Goal: Information Seeking & Learning: Learn about a topic

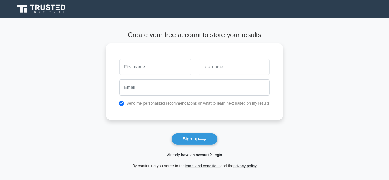
click at [197, 156] on link "Already have an account? Login" at bounding box center [194, 155] width 55 height 4
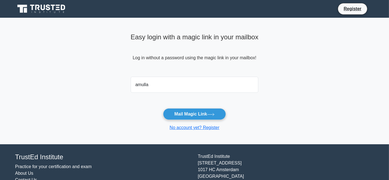
type input "[EMAIL_ADDRESS][DOMAIN_NAME]"
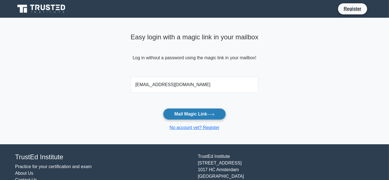
click at [192, 114] on button "Mail Magic Link" at bounding box center [194, 114] width 63 height 12
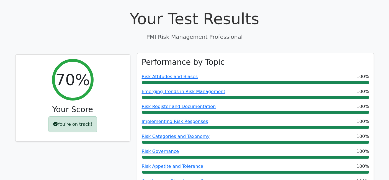
scroll to position [41, 0]
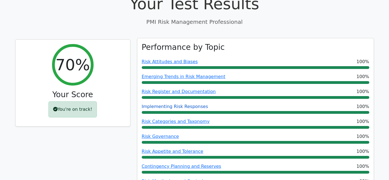
click at [162, 107] on link "Implementing Risk Responses" at bounding box center [175, 106] width 66 height 5
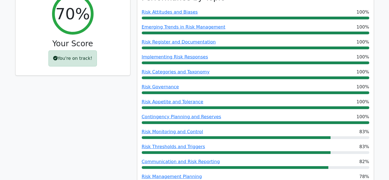
scroll to position [82, 0]
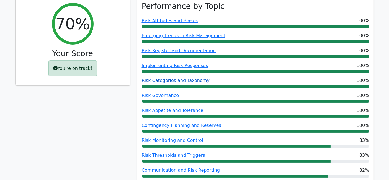
click at [154, 80] on link "Risk Categories and Taxonomy" at bounding box center [176, 80] width 68 height 5
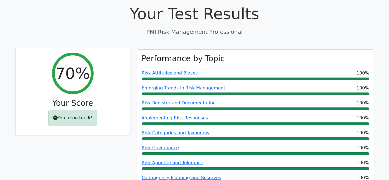
scroll to position [41, 0]
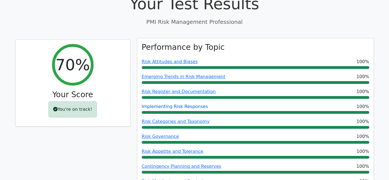
click at [163, 106] on link "Implementing Risk Responses" at bounding box center [175, 106] width 66 height 5
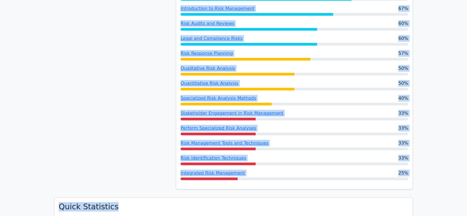
scroll to position [309, 0]
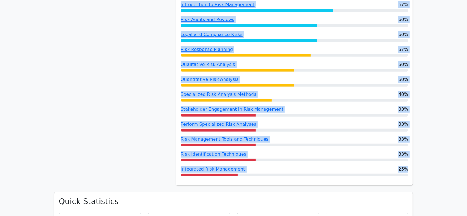
drag, startPoint x: 182, startPoint y: 35, endPoint x: 414, endPoint y: 174, distance: 270.7
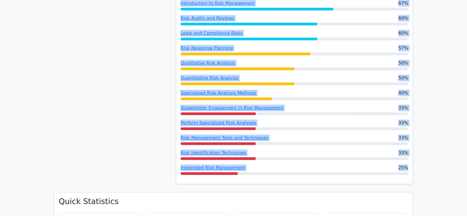
copy div "Performance by Topic Risk Attitudes and Biases 100% Emerging Trends in Risk Man…"
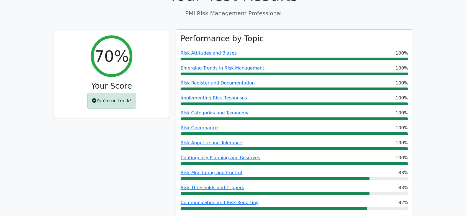
scroll to position [13, 0]
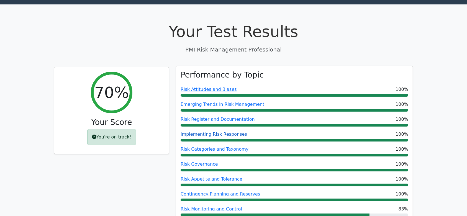
click at [202, 134] on link "Implementing Risk Responses" at bounding box center [214, 134] width 66 height 5
click at [218, 147] on link "Risk Categories and Taxonomy" at bounding box center [215, 149] width 68 height 5
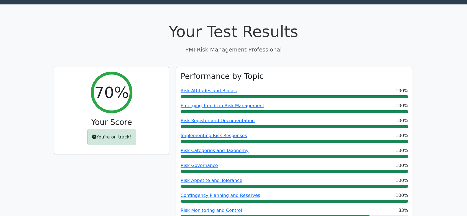
scroll to position [63, 0]
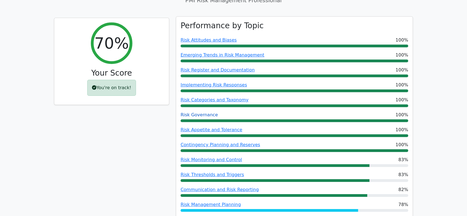
click at [192, 115] on link "Risk Governance" at bounding box center [199, 114] width 37 height 5
click at [203, 130] on link "Risk Appetite and Tolerance" at bounding box center [212, 129] width 62 height 5
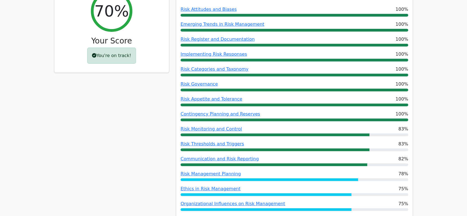
scroll to position [112, 0]
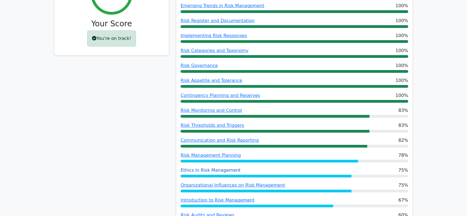
click at [197, 168] on link "Ethics in Risk Management" at bounding box center [211, 170] width 60 height 5
click at [207, 180] on link "Organizational Influences on Risk Management" at bounding box center [233, 185] width 104 height 5
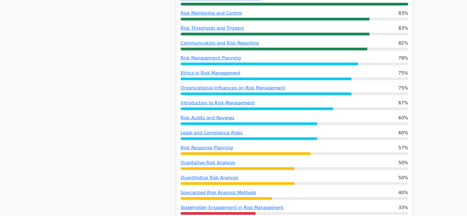
scroll to position [214, 0]
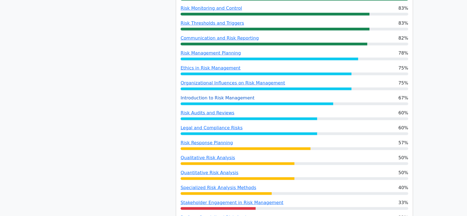
click at [230, 96] on link "Introduction to Risk Management" at bounding box center [218, 97] width 74 height 5
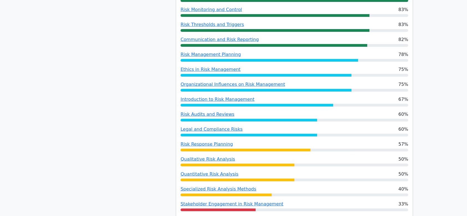
scroll to position [264, 0]
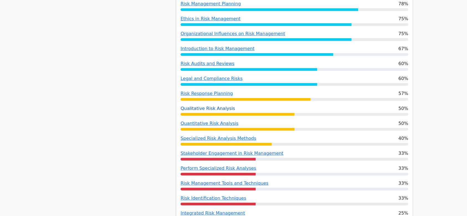
click at [197, 107] on link "Qualitative Risk Analysis" at bounding box center [208, 108] width 55 height 5
click at [226, 169] on link "Perform Specialized Risk Analyses" at bounding box center [219, 168] width 76 height 5
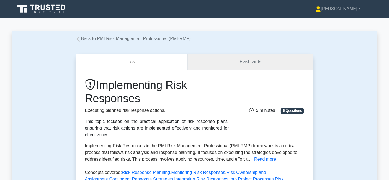
click at [253, 62] on link "Flashcards" at bounding box center [250, 62] width 125 height 16
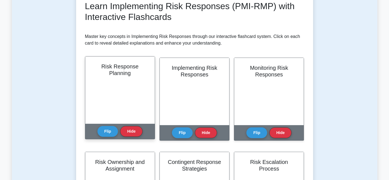
scroll to position [451, 0]
drag, startPoint x: 134, startPoint y: 75, endPoint x: 95, endPoint y: 67, distance: 39.2
click at [95, 67] on h2 "Risk Response Planning" at bounding box center [120, 69] width 56 height 13
copy h2 "Risk Response Planning"
click at [116, 133] on button "Flip" at bounding box center [108, 131] width 21 height 11
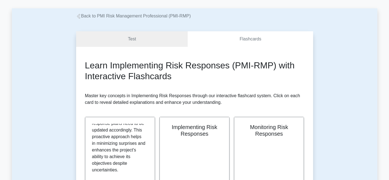
scroll to position [0, 0]
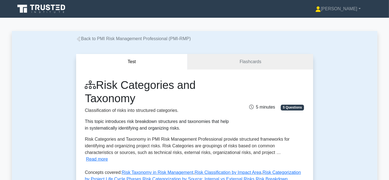
drag, startPoint x: 138, startPoint y: 99, endPoint x: 100, endPoint y: 88, distance: 40.2
click at [100, 88] on h1 "Risk Categories and Taxonomy" at bounding box center [157, 91] width 144 height 27
copy h1 "Risk Categories and Taxonomy"
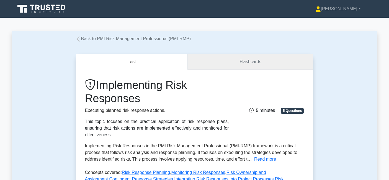
click at [232, 61] on link "Flashcards" at bounding box center [250, 62] width 125 height 16
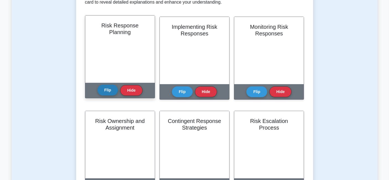
click at [106, 89] on button "Flip" at bounding box center [108, 90] width 21 height 11
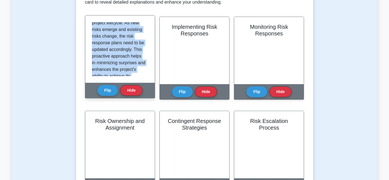
scroll to position [520, 0]
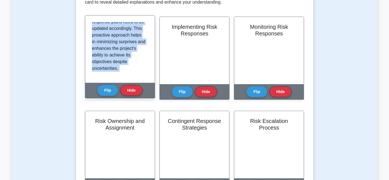
drag, startPoint x: 91, startPoint y: 24, endPoint x: 140, endPoint y: 85, distance: 78.6
click at [141, 85] on div "Risk Response Planning Risk Response Planning is a crucial aspect of implementi…" at bounding box center [120, 56] width 70 height 83
copy div "Risk Response Planning is a crucial aspect of implementing risk responses in pr…"
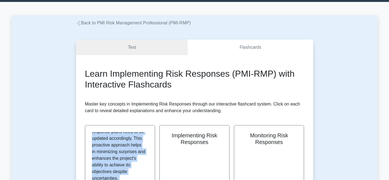
scroll to position [0, 0]
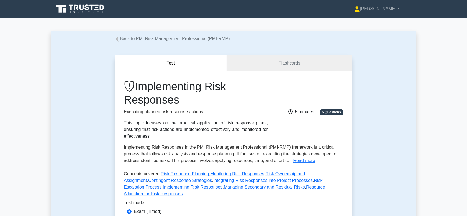
click at [291, 63] on link "Flashcards" at bounding box center [289, 63] width 125 height 16
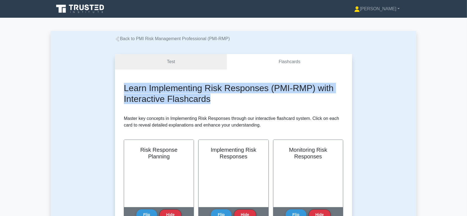
drag, startPoint x: 123, startPoint y: 89, endPoint x: 214, endPoint y: 99, distance: 92.2
click at [203, 90] on h2 "Learn Implementing Risk Responses (PMI-RMP) with Interactive Flashcards" at bounding box center [233, 93] width 219 height 21
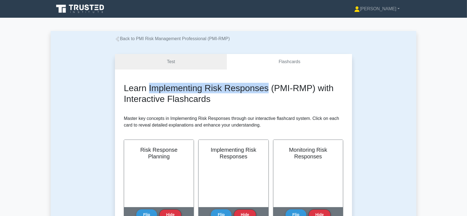
drag, startPoint x: 268, startPoint y: 88, endPoint x: 149, endPoint y: 89, distance: 119.1
click at [149, 89] on h2 "Learn Implementing Risk Responses (PMI-RMP) with Interactive Flashcards" at bounding box center [233, 93] width 219 height 21
copy h2 "Implementing Risk Responses"
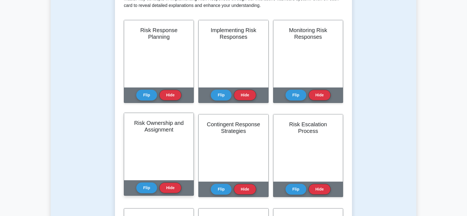
scroll to position [148, 0]
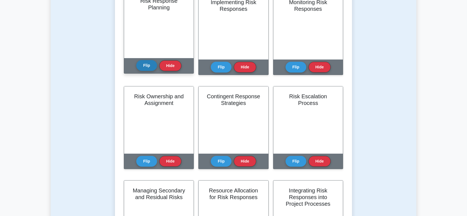
click at [149, 70] on button "Flip" at bounding box center [146, 65] width 21 height 11
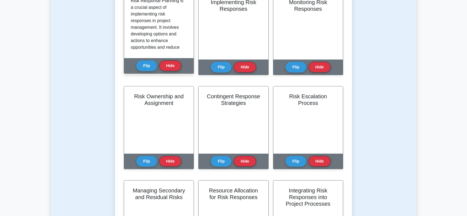
click at [157, 49] on p "Risk Response Planning is a crucial aspect of implementing risk responses in pr…" at bounding box center [158, 48] width 54 height 100
click at [155, 37] on p "Risk Response Planning is a crucial aspect of implementing risk responses in pr…" at bounding box center [158, 48] width 54 height 100
click at [172, 47] on p "Risk Response Planning is a crucial aspect of implementing risk responses in pr…" at bounding box center [158, 48] width 54 height 100
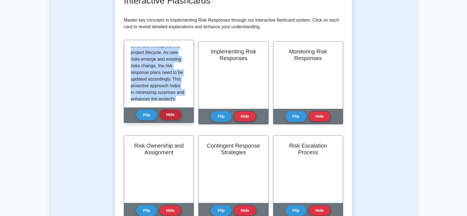
scroll to position [533, 0]
drag, startPoint x: 131, startPoint y: 49, endPoint x: 173, endPoint y: 110, distance: 74.4
click at [173, 110] on div "Risk Response Planning Risk Response Planning is a crucial aspect of implementi…" at bounding box center [159, 81] width 70 height 83
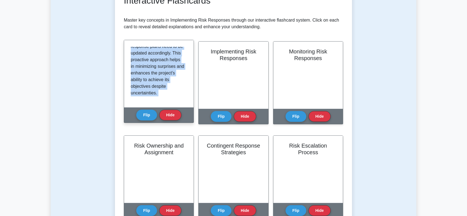
copy div "Risk Response Planning is a crucial aspect of implementing risk responses in pr…"
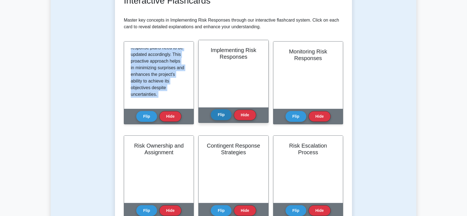
click at [225, 117] on button "Flip" at bounding box center [221, 114] width 21 height 11
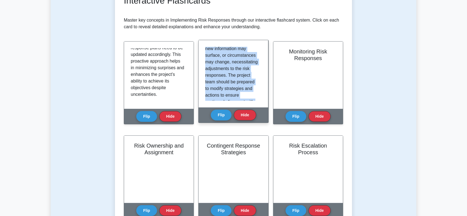
scroll to position [538, 0]
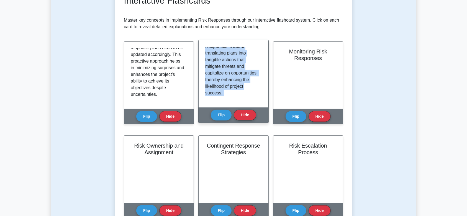
drag, startPoint x: 204, startPoint y: 47, endPoint x: 241, endPoint y: 109, distance: 71.8
click at [241, 109] on div "Implementing Risk Responses Implementing Risk Responses is the process of execu…" at bounding box center [233, 81] width 70 height 83
copy div "Implementing Risk Responses is the process of executing the agreed-upon risk re…"
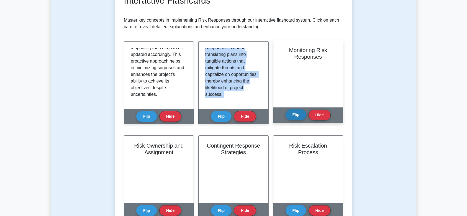
click at [300, 111] on button "Flip" at bounding box center [296, 114] width 21 height 11
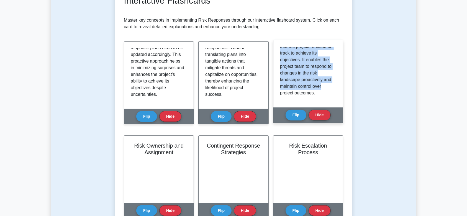
scroll to position [615, 0]
drag, startPoint x: 280, startPoint y: 49, endPoint x: 325, endPoint y: 104, distance: 71.5
click at [325, 104] on div "Monitoring Risk Responses involves tracking and evaluating the effectiveness of…" at bounding box center [308, 73] width 70 height 67
copy div "Monitoring Risk Responses involves tracking and evaluating the effectiveness of…"
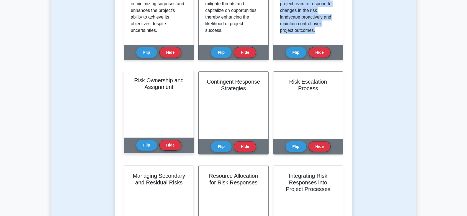
scroll to position [197, 0]
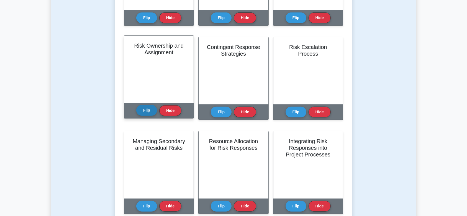
click at [148, 109] on button "Flip" at bounding box center [146, 110] width 21 height 11
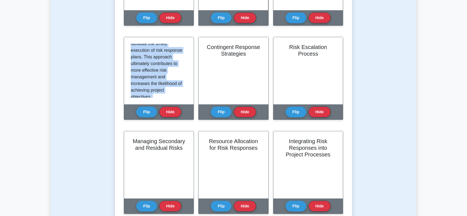
scroll to position [620, 0]
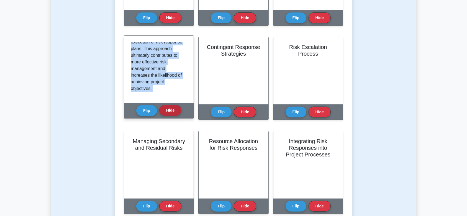
drag, startPoint x: 131, startPoint y: 45, endPoint x: 166, endPoint y: 111, distance: 74.9
click at [173, 122] on div "Risk Ownership and Assignment In the realm of risk management, effective implem…" at bounding box center [159, 82] width 70 height 90
copy div "In the realm of risk management, effective implementation of risk responses hin…"
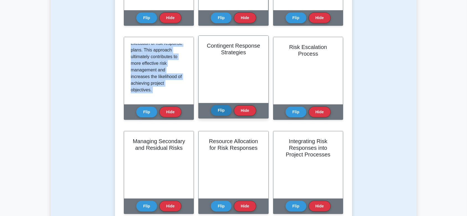
click at [221, 108] on button "Flip" at bounding box center [221, 110] width 21 height 11
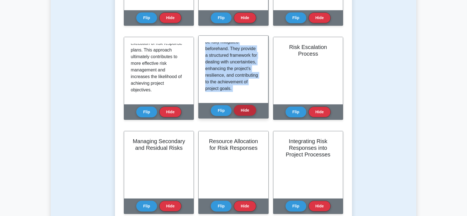
scroll to position [597, 0]
drag, startPoint x: 206, startPoint y: 43, endPoint x: 253, endPoint y: 111, distance: 82.5
click at [253, 111] on div "Contingent Response Strategies Contingent response strategies are predefined ac…" at bounding box center [233, 76] width 70 height 83
copy div "Contingent response strategies are predefined actions that are planned and set …"
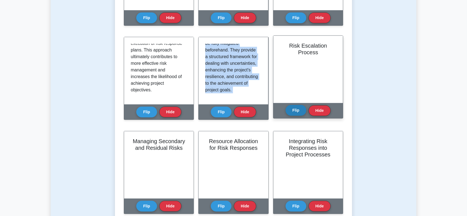
click at [295, 110] on button "Flip" at bounding box center [296, 110] width 21 height 11
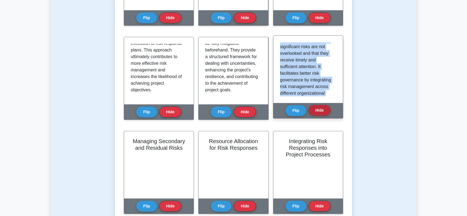
scroll to position [657, 0]
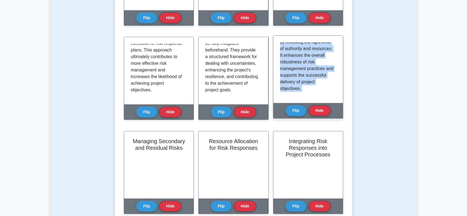
drag, startPoint x: 280, startPoint y: 45, endPoint x: 309, endPoint y: 103, distance: 64.7
click at [315, 112] on div "Risk Escalation Process The risk escalation process is a structured approach fo…" at bounding box center [308, 76] width 70 height 83
copy div "The risk escalation process is a structured approach for transferring risks tha…"
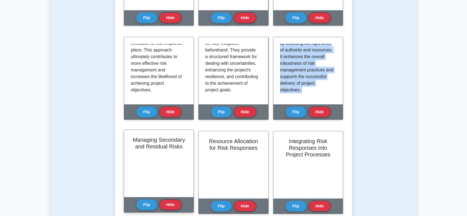
scroll to position [148, 0]
click at [141, 206] on button "Flip" at bounding box center [146, 204] width 21 height 11
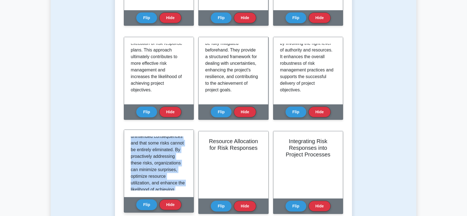
scroll to position [586, 0]
drag, startPoint x: 131, startPoint y: 140, endPoint x: 162, endPoint y: 176, distance: 47.2
click at [175, 197] on div "Managing Secondary and Residual Risks Effective management of secondary and res…" at bounding box center [159, 171] width 70 height 83
copy div "Managing Secondary and Residual Risks involves identifying, analyzing, and addr…"
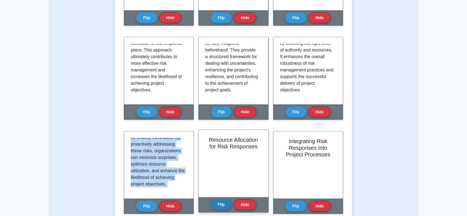
click at [222, 205] on button "Flip" at bounding box center [221, 204] width 21 height 11
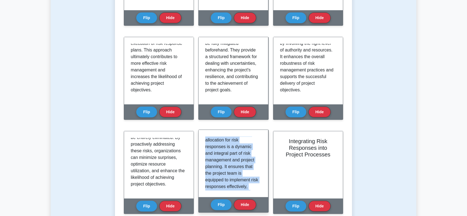
scroll to position [631, 0]
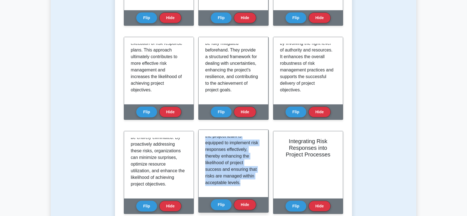
drag, startPoint x: 206, startPoint y: 140, endPoint x: 247, endPoint y: 195, distance: 68.8
click at [247, 195] on div "Resource Allocation for Risk Responses refers to the strategic distribution of …" at bounding box center [234, 163] width 70 height 67
copy div "Resource Allocation for Risk Responses refers to the strategic distribution of …"
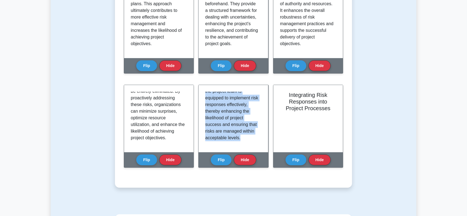
scroll to position [252, 0]
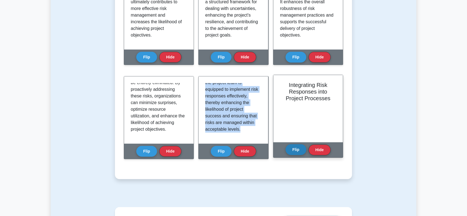
click at [295, 149] on button "Flip" at bounding box center [296, 149] width 21 height 11
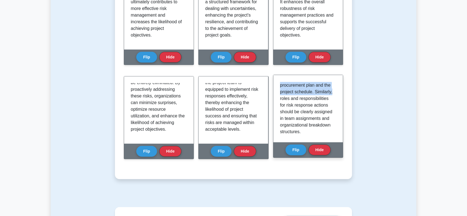
scroll to position [183, 0]
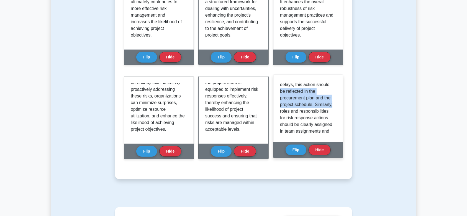
drag, startPoint x: 334, startPoint y: 100, endPoint x: 337, endPoint y: 85, distance: 15.8
click at [337, 85] on div "Integrating Risk Responses into Project Processes involves embedding risk manag…" at bounding box center [308, 108] width 70 height 67
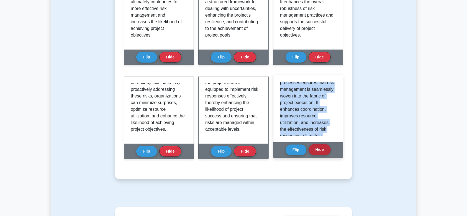
scroll to position [644, 0]
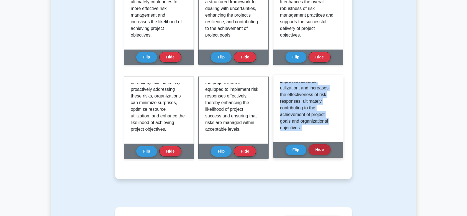
drag, startPoint x: 280, startPoint y: 85, endPoint x: 323, endPoint y: 147, distance: 76.1
click at [323, 147] on div "Integrating Risk Responses into Project Processes Integrating Risk Responses in…" at bounding box center [308, 116] width 70 height 83
copy div "Integrating Risk Responses into Project Processes involves embedding risk manag…"
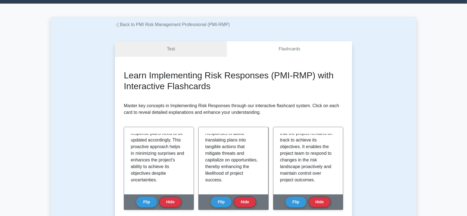
scroll to position [0, 0]
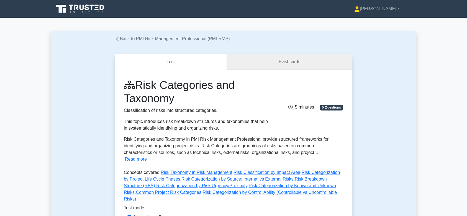
click at [295, 62] on link "Flashcards" at bounding box center [289, 62] width 125 height 16
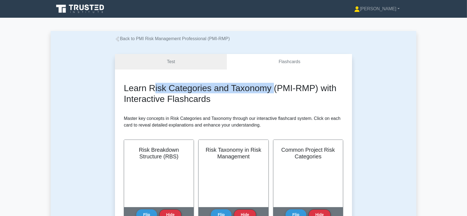
click at [272, 92] on h2 "Learn Risk Categories and Taxonomy (PMI-RMP) with Interactive Flashcards" at bounding box center [233, 93] width 219 height 21
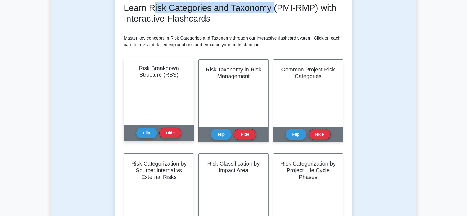
scroll to position [98, 0]
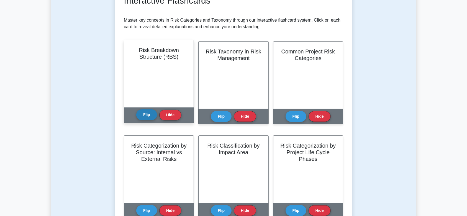
click at [147, 114] on button "Flip" at bounding box center [146, 114] width 21 height 11
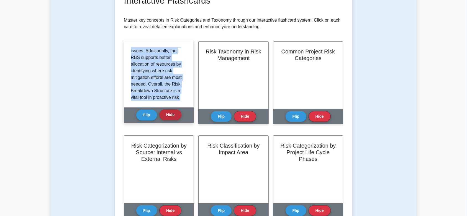
scroll to position [438, 0]
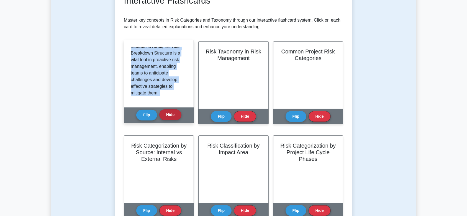
drag, startPoint x: 131, startPoint y: 50, endPoint x: 168, endPoint y: 113, distance: 73.9
click at [168, 113] on div "Risk Breakdown Structure (RBS) The Risk Breakdown Structure (RBS) is a hierarch…" at bounding box center [159, 81] width 70 height 83
copy div "The Risk Breakdown Structure (RBS) is a hierarchical framework used in risk man…"
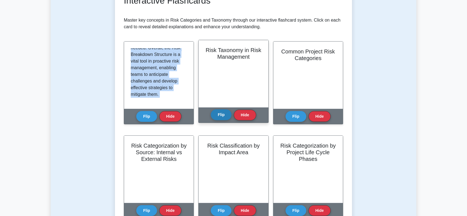
click at [226, 116] on button "Flip" at bounding box center [221, 114] width 21 height 11
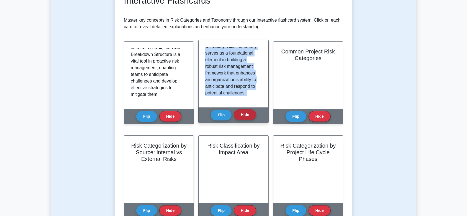
scroll to position [444, 0]
drag, startPoint x: 205, startPoint y: 50, endPoint x: 239, endPoint y: 109, distance: 68.8
click at [240, 110] on div "Risk Taxonomy in Risk Management Risk Taxonomy refers to the systematic classif…" at bounding box center [233, 81] width 70 height 83
copy div "Risk Taxonomy refers to the systematic classification of risks based on their c…"
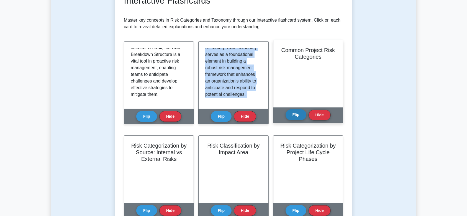
click at [295, 116] on button "Flip" at bounding box center [296, 114] width 21 height 11
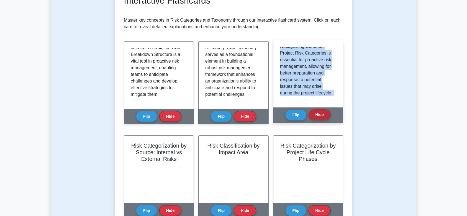
drag, startPoint x: 281, startPoint y: 50, endPoint x: 326, endPoint y: 116, distance: 79.9
click at [326, 116] on div "Common Project Risk Categories Common Project Risk Categories are standardized …" at bounding box center [308, 81] width 70 height 83
copy div "Common Project Risk Categories are standardized groupings of risks that are typ…"
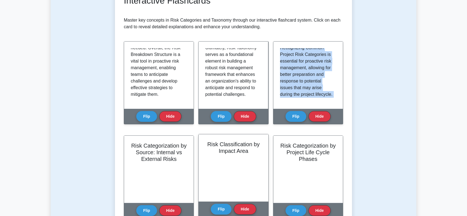
scroll to position [148, 0]
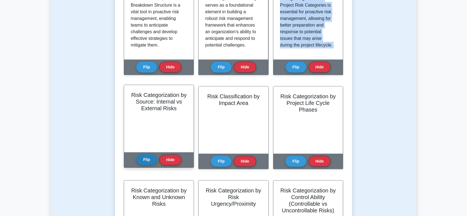
click at [147, 158] on button "Flip" at bounding box center [146, 159] width 21 height 11
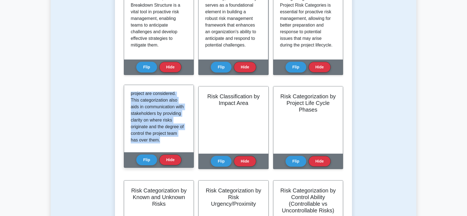
scroll to position [462, 0]
drag, startPoint x: 130, startPoint y: 96, endPoint x: 175, endPoint y: 141, distance: 63.5
click at [179, 149] on div "Risk categorization by source is a fundamental concept in risk management that …" at bounding box center [159, 118] width 70 height 67
copy div "Risk categorization by source is a fundamental concept in risk management that …"
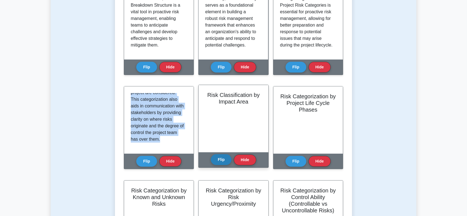
click at [221, 158] on button "Flip" at bounding box center [221, 159] width 21 height 11
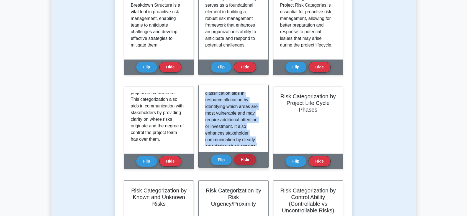
scroll to position [482, 0]
drag, startPoint x: 206, startPoint y: 94, endPoint x: 247, endPoint y: 158, distance: 75.7
click at [247, 158] on div "Risk Classification by Impact Area Risk classification by impact area involves …" at bounding box center [233, 126] width 70 height 83
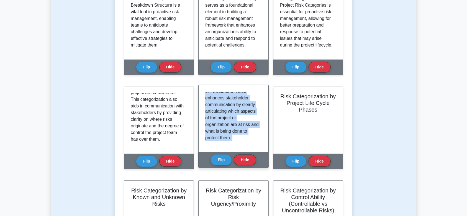
copy div "Risk classification by impact area involves categorizing risks based on the spe…"
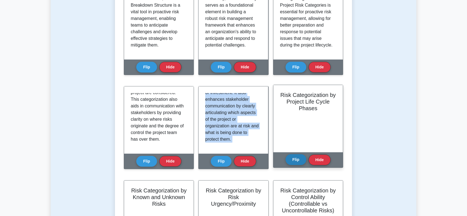
click at [296, 158] on button "Flip" at bounding box center [296, 159] width 21 height 11
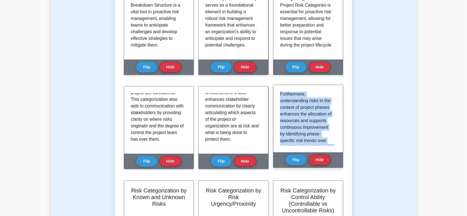
scroll to position [442, 0]
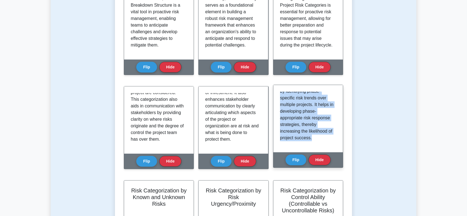
drag, startPoint x: 279, startPoint y: 95, endPoint x: 307, endPoint y: 128, distance: 42.6
click at [326, 150] on div "Risk categorization by project life cycle phases involves identifying and class…" at bounding box center [308, 118] width 70 height 67
copy div "Risk categorization by project life cycle phases involves identifying and class…"
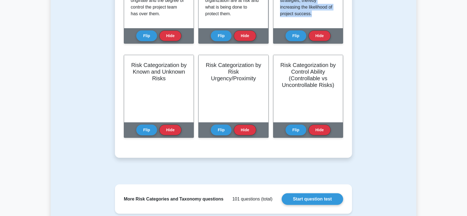
scroll to position [295, 0]
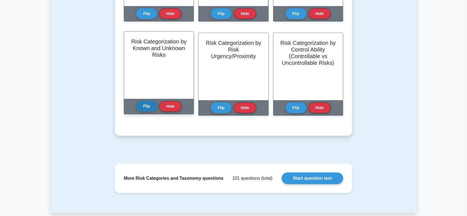
click at [145, 104] on button "Flip" at bounding box center [146, 106] width 21 height 11
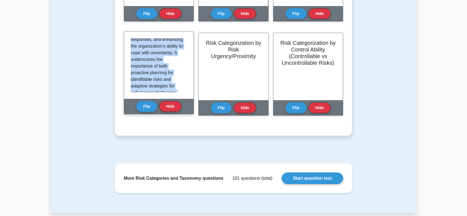
scroll to position [622, 0]
drag, startPoint x: 131, startPoint y: 41, endPoint x: 174, endPoint y: 98, distance: 72.2
click at [174, 98] on div "Risk categorization by known and unknown risks involves classifying potential t…" at bounding box center [159, 65] width 70 height 67
copy div "Risk categorization by known and unknown risks involves classifying potential t…"
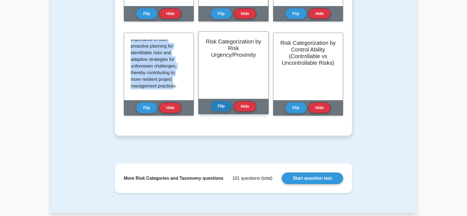
click at [222, 107] on button "Flip" at bounding box center [221, 106] width 21 height 11
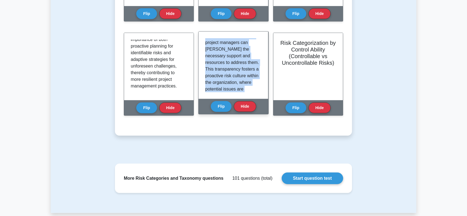
scroll to position [586, 0]
drag, startPoint x: 206, startPoint y: 42, endPoint x: 248, endPoint y: 99, distance: 70.9
click at [248, 99] on div "Risk Categorization by Risk Urgency/Proximity Risk categorization by risk urgen…" at bounding box center [233, 72] width 70 height 83
copy div "Risk categorization by risk urgency or proximity involves assessing and classif…"
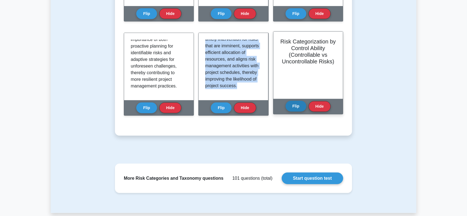
click at [301, 104] on button "Flip" at bounding box center [296, 106] width 21 height 11
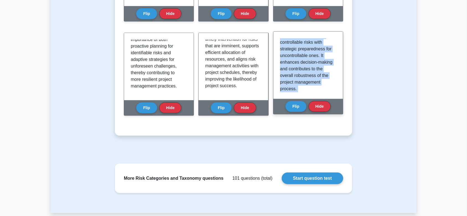
scroll to position [699, 0]
drag, startPoint x: 280, startPoint y: 41, endPoint x: 327, endPoint y: 100, distance: 75.7
click at [327, 100] on div "Risk Categorization by Control Ability (Controllable vs Uncontrollable Risks) U…" at bounding box center [308, 72] width 70 height 83
copy div "Risk categorization by control ability distinguishes risks based on the extent …"
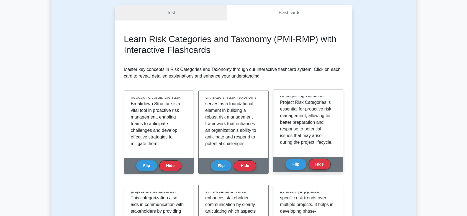
scroll to position [0, 0]
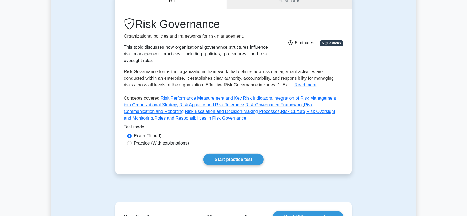
scroll to position [49, 0]
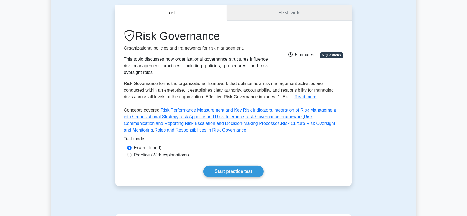
click at [270, 14] on link "Flashcards" at bounding box center [289, 13] width 125 height 16
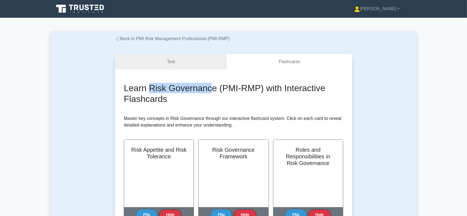
drag, startPoint x: 148, startPoint y: 89, endPoint x: 213, endPoint y: 88, distance: 64.9
click at [213, 88] on h2 "Learn Risk Governance (PMI-RMP) with Interactive Flashcards" at bounding box center [233, 93] width 219 height 21
drag, startPoint x: 213, startPoint y: 89, endPoint x: 148, endPoint y: 88, distance: 65.4
click at [148, 88] on h2 "Learn Risk Governance (PMI-RMP) with Interactive Flashcards" at bounding box center [233, 93] width 219 height 21
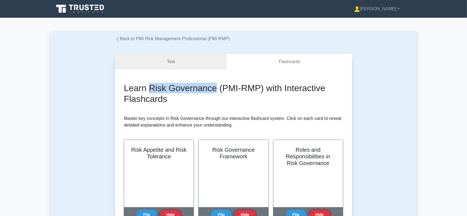
copy h2 "Risk Governance"
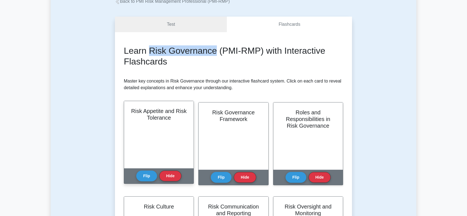
scroll to position [49, 0]
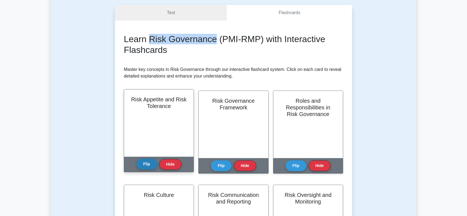
click at [150, 163] on button "Flip" at bounding box center [146, 164] width 21 height 11
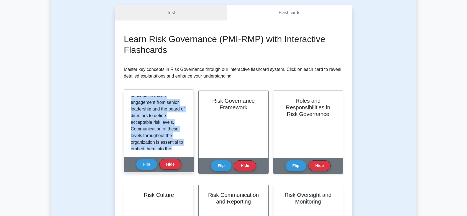
scroll to position [522, 0]
drag, startPoint x: 131, startPoint y: 100, endPoint x: 181, endPoint y: 167, distance: 83.6
click at [181, 167] on div "Risk Appetite and Risk Tolerance **Risk Tolerance**, on the other hand, is the …" at bounding box center [159, 130] width 70 height 83
copy div "Risk Appetite and Risk Tolerance are fundamental concepts in risk governance th…"
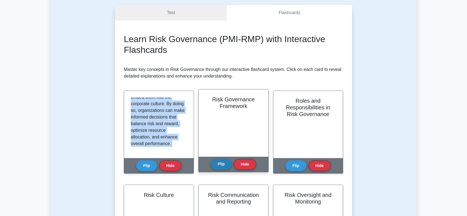
click at [228, 163] on button "Flip" at bounding box center [221, 164] width 21 height 11
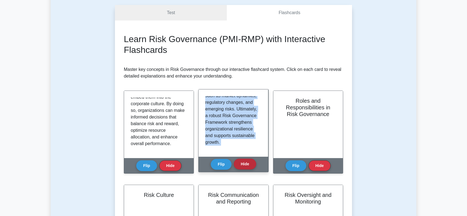
scroll to position [597, 0]
drag, startPoint x: 205, startPoint y: 98, endPoint x: 223, endPoint y: 122, distance: 29.8
click at [249, 163] on div "Risk Governance Framework A Risk Governance Framework is a structured approach …" at bounding box center [233, 130] width 70 height 83
copy div "A Risk Governance Framework is a structured approach that outlines how an organ…"
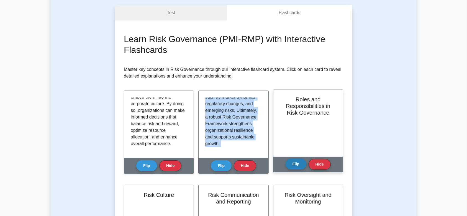
click at [293, 165] on button "Flip" at bounding box center [296, 164] width 21 height 11
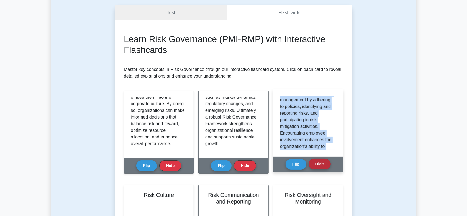
scroll to position [693, 0]
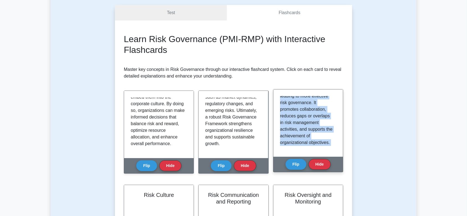
drag, startPoint x: 280, startPoint y: 99, endPoint x: 299, endPoint y: 127, distance: 33.0
click at [326, 159] on div "Roles and Responsibilities in Risk Governance Defining clear roles and responsi…" at bounding box center [308, 130] width 70 height 83
copy div "Defining clear roles and responsibilities is crucial in Risk Governance to ensu…"
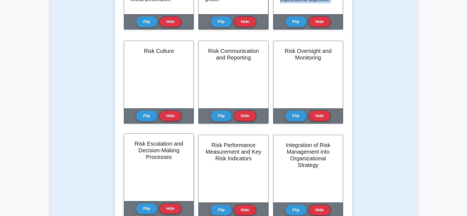
scroll to position [197, 0]
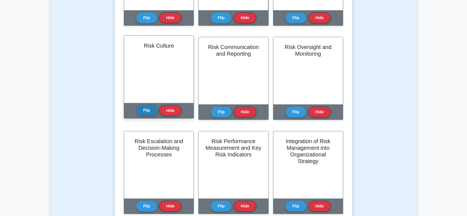
click at [149, 109] on button "Flip" at bounding box center [146, 110] width 21 height 11
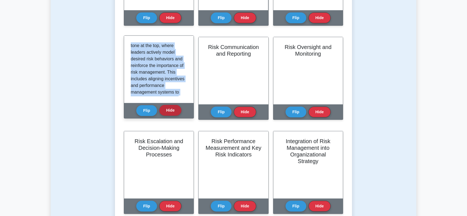
scroll to position [469, 0]
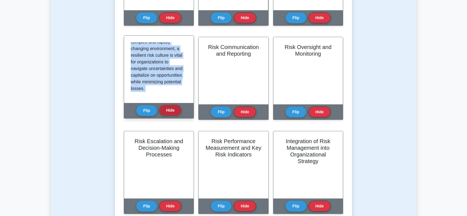
drag, startPoint x: 130, startPoint y: 45, endPoint x: 179, endPoint y: 107, distance: 78.9
click at [179, 107] on div "Risk Culture Risk Culture refers to the norms, attitudes, and behaviors related…" at bounding box center [159, 76] width 70 height 83
copy div "Risk Culture refers to the norms, attitudes, and behaviors related to risk awar…"
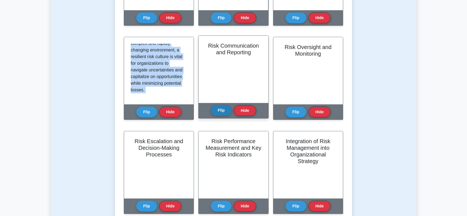
click at [222, 110] on button "Flip" at bounding box center [221, 110] width 21 height 11
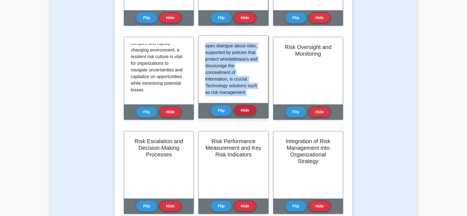
scroll to position [553, 0]
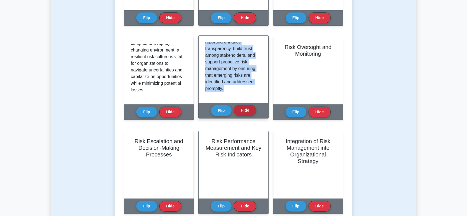
drag, startPoint x: 205, startPoint y: 43, endPoint x: 251, endPoint y: 112, distance: 82.9
click at [251, 112] on div "Risk Communication and Reporting Risk Communication and Reporting involve the p…" at bounding box center [233, 76] width 70 height 83
copy div "Risk Communication and Reporting involve the processes and mechanisms by which …"
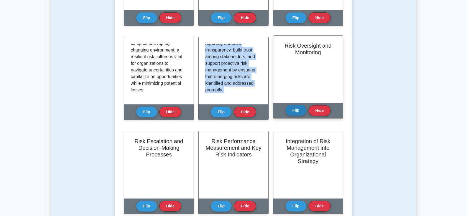
click at [293, 110] on button "Flip" at bounding box center [296, 110] width 21 height 11
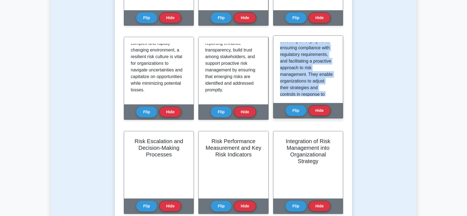
scroll to position [506, 0]
drag, startPoint x: 279, startPoint y: 45, endPoint x: 312, endPoint y: 100, distance: 63.9
click at [321, 116] on div "Risk Oversight and Monitoring Risk Oversight and Monitoring refer to the ongoin…" at bounding box center [308, 76] width 70 height 83
copy div "Risk Oversight and Monitoring refer to the ongoing processes through which an o…"
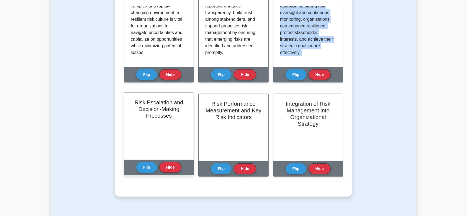
scroll to position [246, 0]
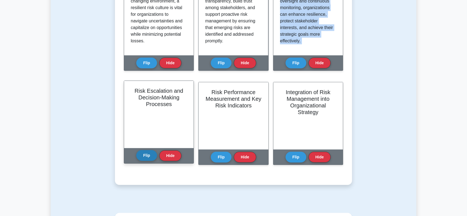
click at [146, 157] on button "Flip" at bounding box center [146, 155] width 21 height 11
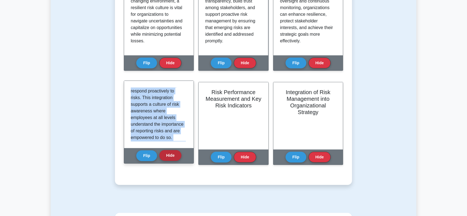
scroll to position [451, 0]
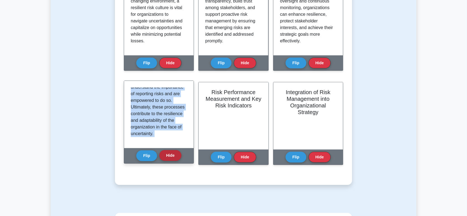
drag, startPoint x: 131, startPoint y: 91, endPoint x: 173, endPoint y: 157, distance: 78.5
click at [173, 157] on div "Risk Escalation and Decision-Making Processes Risk escalation and decision-maki…" at bounding box center [159, 122] width 70 height 83
copy div "Risk escalation and decision-making processes are critical components of risk g…"
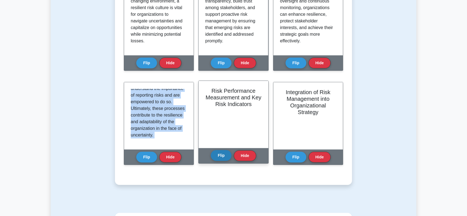
click at [218, 154] on button "Flip" at bounding box center [221, 155] width 21 height 11
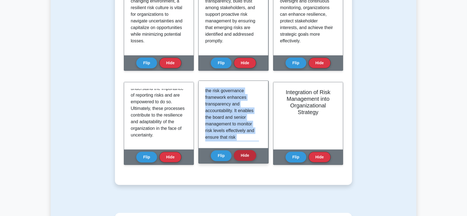
scroll to position [351, 0]
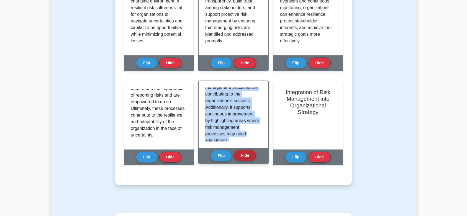
drag, startPoint x: 205, startPoint y: 89, endPoint x: 250, endPoint y: 154, distance: 79.1
click at [250, 154] on div "Risk Performance Measurement and Key Risk Indicators Risk performance measureme…" at bounding box center [233, 122] width 70 height 83
copy div "Risk performance measurement involves the ongoing monitoring and evaluation of …"
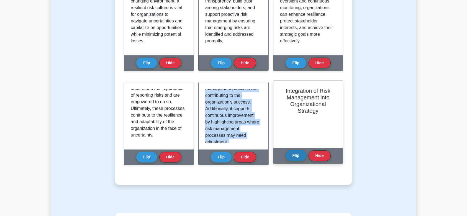
click at [296, 154] on button "Flip" at bounding box center [296, 155] width 21 height 11
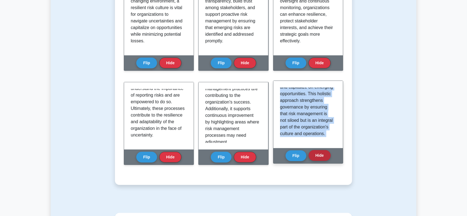
drag, startPoint x: 279, startPoint y: 89, endPoint x: 318, endPoint y: 160, distance: 81.1
click at [318, 160] on div "Integration of Risk Management into Organizational Strategy Integrating risk ma…" at bounding box center [308, 122] width 70 height 83
copy div "Integrating risk management into organizational strategy is a fundamental aspec…"
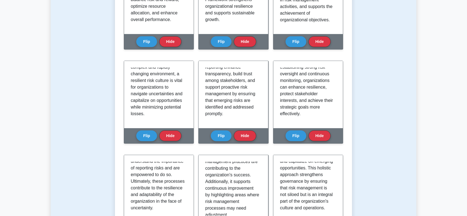
scroll to position [0, 0]
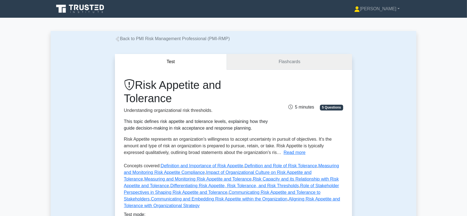
click at [282, 65] on link "Flashcards" at bounding box center [289, 62] width 125 height 16
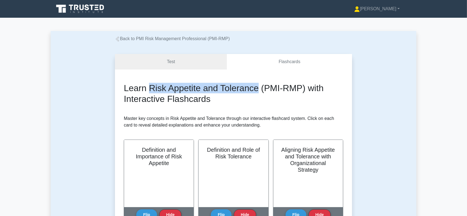
drag, startPoint x: 149, startPoint y: 87, endPoint x: 259, endPoint y: 89, distance: 110.3
click at [259, 89] on h2 "Learn Risk Appetite and Tolerance (PMI-RMP) with Interactive Flashcards" at bounding box center [233, 93] width 219 height 21
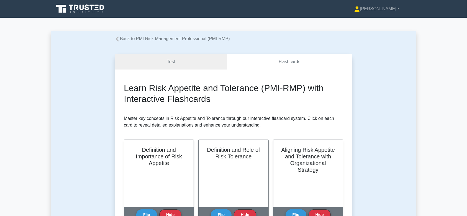
drag, startPoint x: 250, startPoint y: 89, endPoint x: 221, endPoint y: 96, distance: 30.2
click at [221, 96] on h2 "Learn Risk Appetite and Tolerance (PMI-RMP) with Interactive Flashcards" at bounding box center [233, 93] width 219 height 21
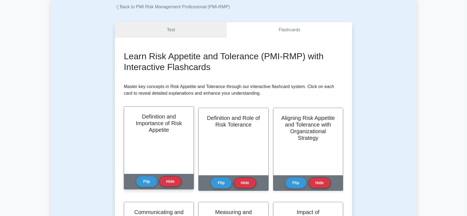
scroll to position [49, 0]
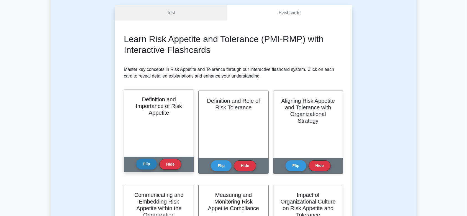
click at [147, 163] on button "Flip" at bounding box center [146, 164] width 21 height 11
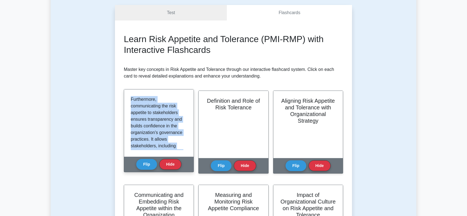
drag, startPoint x: 132, startPoint y: 99, endPoint x: 186, endPoint y: 154, distance: 76.6
click at [186, 154] on div "Risk appetite is the amount and type of risk an organization is willing to purs…" at bounding box center [159, 122] width 70 height 67
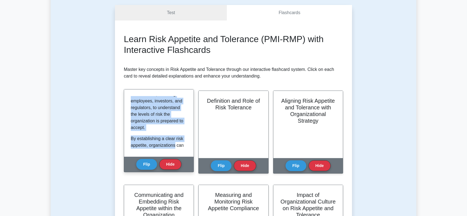
click at [183, 130] on div "Risk appetite is the amount and type of risk an organization is willing to purs…" at bounding box center [159, 123] width 56 height 54
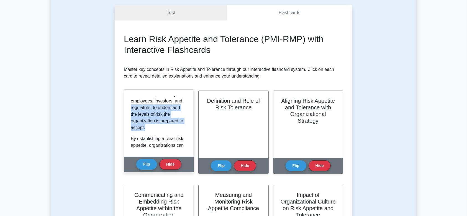
drag, startPoint x: 184, startPoint y: 131, endPoint x: 181, endPoint y: 112, distance: 19.1
click at [188, 103] on div "Risk appetite is the amount and type of risk an organization is willing to purs…" at bounding box center [159, 122] width 70 height 67
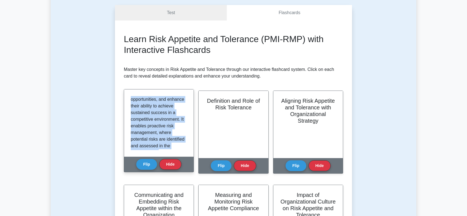
scroll to position [396, 0]
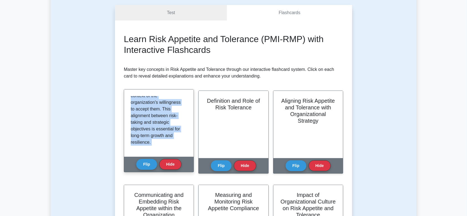
drag, startPoint x: 131, startPoint y: 99, endPoint x: 179, endPoint y: 158, distance: 76.0
click at [180, 158] on div "Definition and Importance of Risk Appetite Risk appetite is the amount and type…" at bounding box center [159, 130] width 70 height 83
copy div "Risk appetite is the amount and type of risk an organization is willing to purs…"
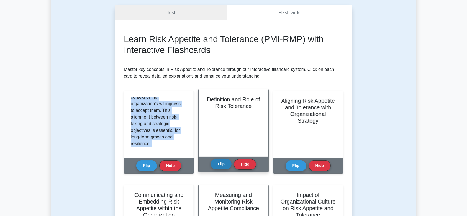
click at [223, 166] on button "Flip" at bounding box center [221, 164] width 21 height 11
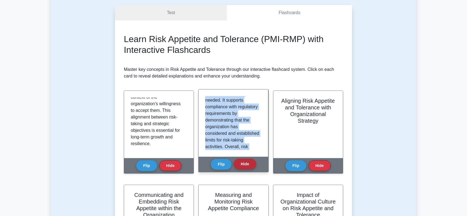
scroll to position [409, 0]
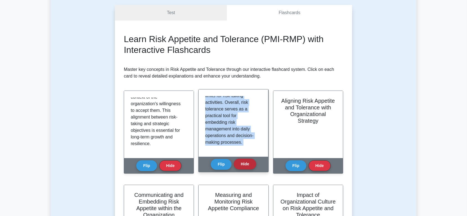
drag, startPoint x: 206, startPoint y: 98, endPoint x: 253, endPoint y: 164, distance: 81.0
click at [253, 165] on div "Definition and Role of Risk Tolerance Risk tolerance refers to the specific max…" at bounding box center [233, 130] width 70 height 83
copy div "Risk tolerance refers to the specific maximum risk that an organization is will…"
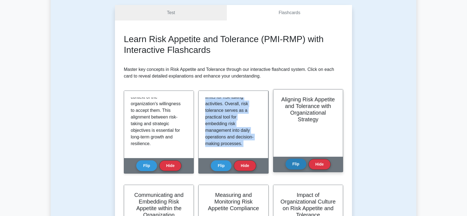
click at [293, 166] on button "Flip" at bounding box center [296, 164] width 21 height 11
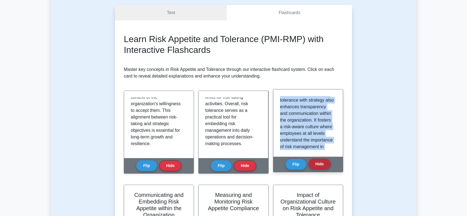
scroll to position [478, 0]
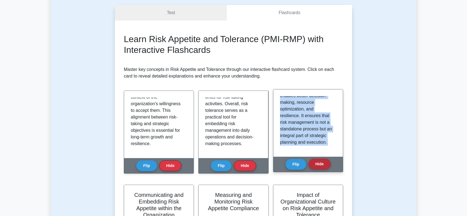
drag, startPoint x: 280, startPoint y: 99, endPoint x: 328, endPoint y: 160, distance: 78.2
click at [328, 160] on div "Aligning Risk Appetite and Tolerance with Organizational Strategy Aligning risk…" at bounding box center [308, 130] width 70 height 83
copy div "Aligning risk appetite and tolerance with organizational strategy is critical f…"
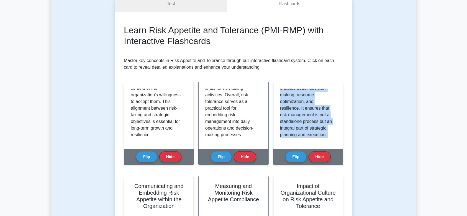
scroll to position [197, 0]
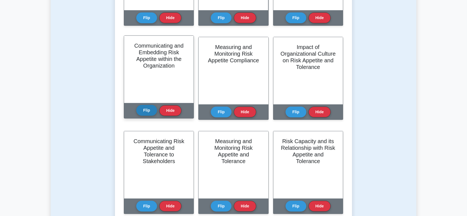
click at [147, 112] on button "Flip" at bounding box center [146, 110] width 21 height 11
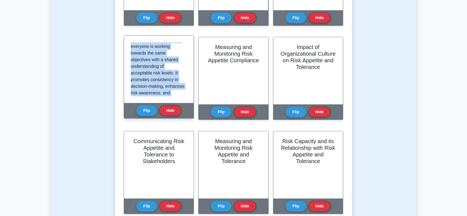
scroll to position [555, 0]
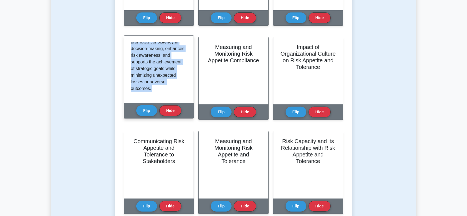
drag, startPoint x: 132, startPoint y: 44, endPoint x: 182, endPoint y: 107, distance: 79.9
click at [182, 107] on div "Communicating and Embedding Risk Appetite within the Organization Another key a…" at bounding box center [159, 76] width 70 height 83
copy div "Effectively communicating and embedding risk appetite within an organization is…"
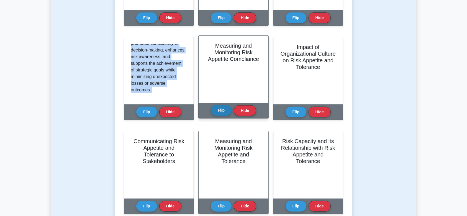
click at [224, 109] on button "Flip" at bounding box center [221, 110] width 21 height 11
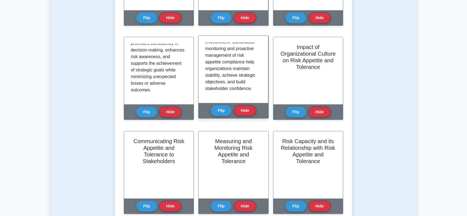
scroll to position [522, 0]
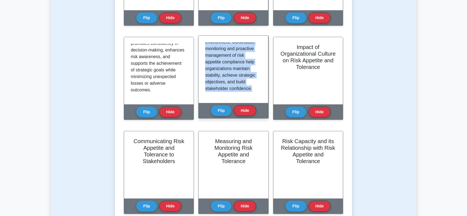
drag, startPoint x: 205, startPoint y: 45, endPoint x: 250, endPoint y: 90, distance: 63.7
click at [255, 94] on div "Measuring and monitoring compliance with the organization's risk appetite is es…" at bounding box center [234, 69] width 70 height 67
copy div "Measuring and monitoring compliance with the organization's risk appetite is es…"
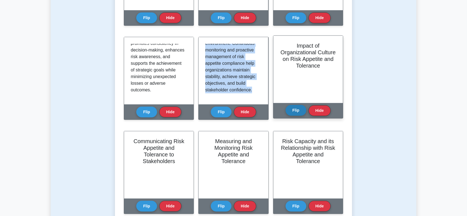
click at [297, 112] on button "Flip" at bounding box center [296, 110] width 21 height 11
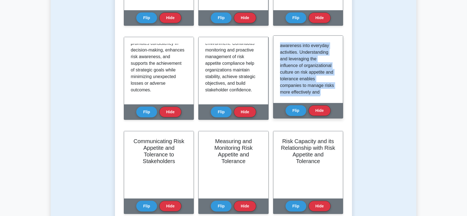
scroll to position [555, 0]
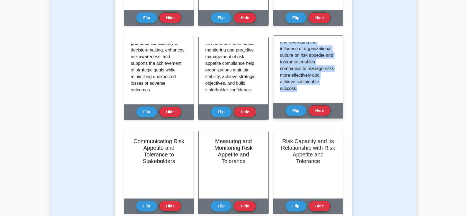
drag, startPoint x: 281, startPoint y: 45, endPoint x: 305, endPoint y: 79, distance: 42.0
click at [333, 101] on div "Organizational culture significantly impacts how risk appetite and tolerance ar…" at bounding box center [308, 69] width 70 height 67
copy div "Organizational culture significantly impacts how risk appetite and tolerance ar…"
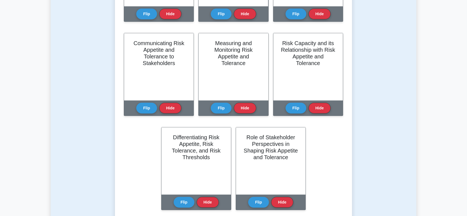
scroll to position [295, 0]
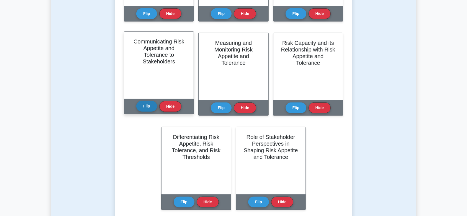
click at [145, 108] on button "Flip" at bounding box center [146, 106] width 21 height 11
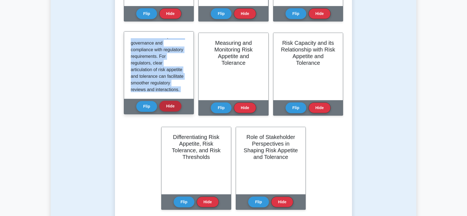
scroll to position [620, 0]
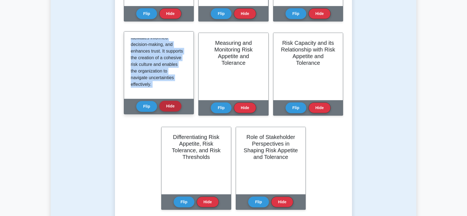
drag, startPoint x: 130, startPoint y: 41, endPoint x: 181, endPoint y: 105, distance: 81.0
click at [181, 105] on div "Communicating Risk Appetite and Tolerance to Stakeholders Effective communicati…" at bounding box center [159, 72] width 70 height 83
copy div "Effective communication of risk appetite and tolerance to stakeholders is essen…"
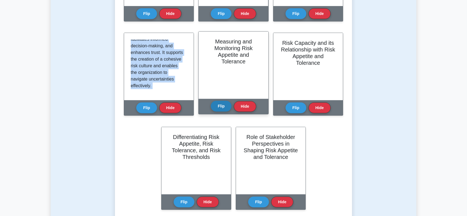
click at [220, 109] on button "Flip" at bounding box center [221, 106] width 21 height 11
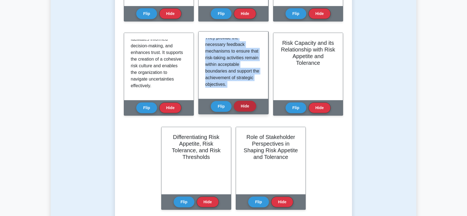
scroll to position [584, 0]
drag, startPoint x: 204, startPoint y: 40, endPoint x: 252, endPoint y: 99, distance: 75.8
click at [252, 99] on div "Measuring and Monitoring Risk Appetite and Tolerance Measuring and monitoring r…" at bounding box center [233, 72] width 70 height 83
copy div "Measuring and monitoring risk appetite and tolerance are crucial processes that…"
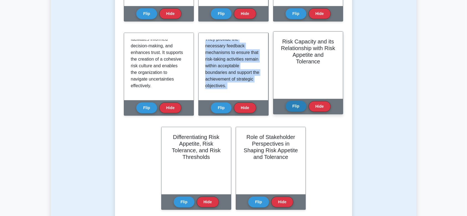
click at [294, 107] on button "Flip" at bounding box center [296, 106] width 21 height 11
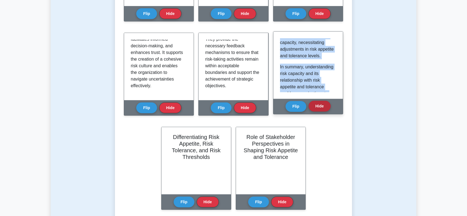
scroll to position [646, 0]
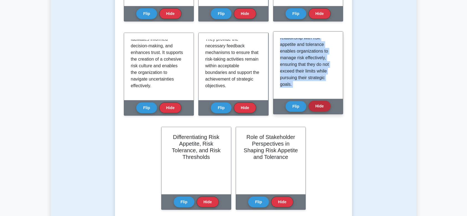
drag, startPoint x: 280, startPoint y: 41, endPoint x: 325, endPoint y: 109, distance: 81.3
click at [325, 109] on div "Risk Capacity and its Relationship with Risk Appetite and Tolerance Risk capaci…" at bounding box center [308, 72] width 70 height 83
copy div "Risk capacity refers to the maximum amount of risk that an organization can abs…"
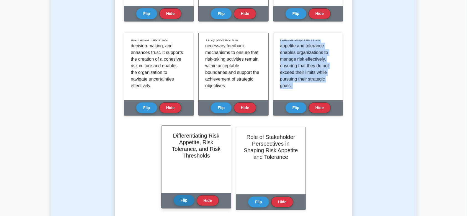
click at [186, 197] on button "Flip" at bounding box center [184, 200] width 21 height 11
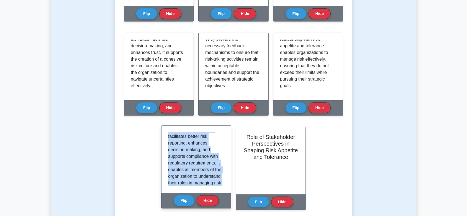
scroll to position [684, 0]
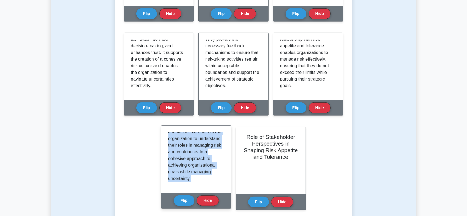
drag, startPoint x: 168, startPoint y: 134, endPoint x: 220, endPoint y: 192, distance: 77.3
click at [220, 192] on div "Risk appetite, risk tolerance, and risk thresholds are interrelated but distinc…" at bounding box center [197, 159] width 70 height 67
copy div "Risk appetite, risk tolerance, and risk thresholds are interrelated but distinc…"
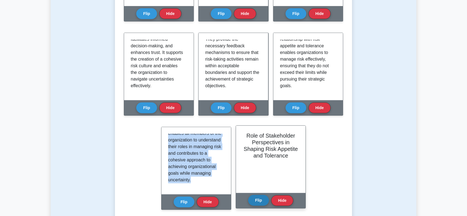
click at [254, 198] on button "Flip" at bounding box center [258, 200] width 21 height 11
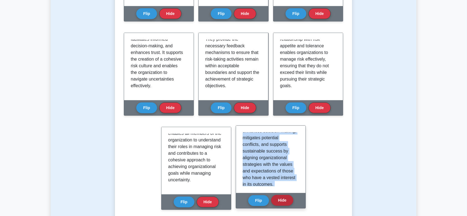
scroll to position [717, 0]
drag, startPoint x: 243, startPoint y: 134, endPoint x: 265, endPoint y: 172, distance: 44.1
click at [282, 195] on div "Role of Stakeholder Perspectives in Shaping Risk Appetite and Tolerance Stakeho…" at bounding box center [271, 167] width 70 height 83
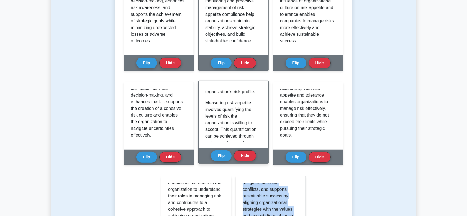
scroll to position [0, 0]
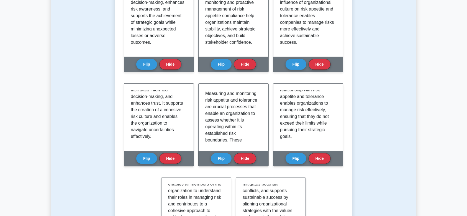
drag, startPoint x: 450, startPoint y: 116, endPoint x: 463, endPoint y: 116, distance: 13.0
click at [450, 116] on main "Back to PMI Risk Management Professional (PMI-RMP) Test Flashcards Learn Risk A…" at bounding box center [233, 71] width 467 height 598
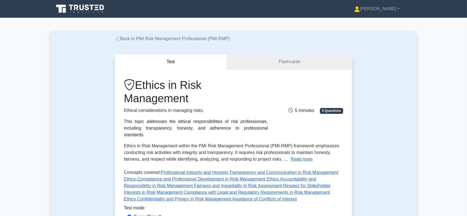
click at [280, 58] on link "Flashcards" at bounding box center [289, 62] width 125 height 16
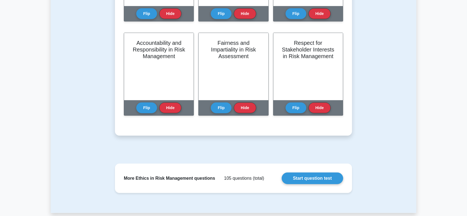
scroll to position [49, 0]
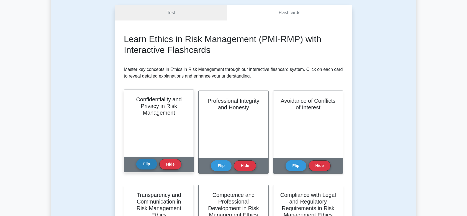
click at [145, 163] on button "Flip" at bounding box center [146, 164] width 21 height 11
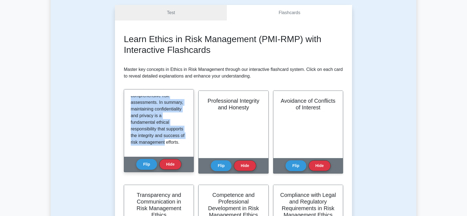
scroll to position [644, 0]
drag, startPoint x: 129, startPoint y: 99, endPoint x: 167, endPoint y: 151, distance: 64.5
click at [168, 152] on div "In the field of risk management, confidentiality and privacy are paramount ethi…" at bounding box center [159, 122] width 70 height 67
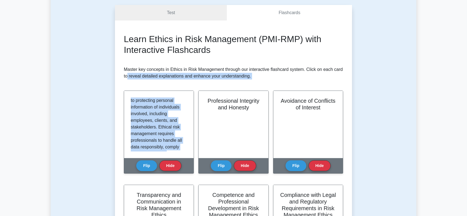
scroll to position [0, 0]
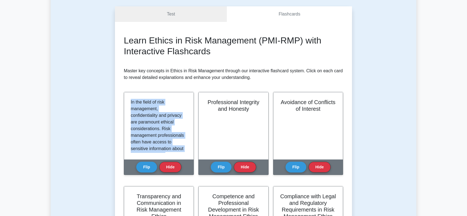
drag, startPoint x: 173, startPoint y: 145, endPoint x: 111, endPoint y: 104, distance: 74.2
click at [111, 104] on div "Test Flashcards Learn Ethics in Risk Management (PMI-RMP) with Interactive Flas…" at bounding box center [234, 195] width 366 height 404
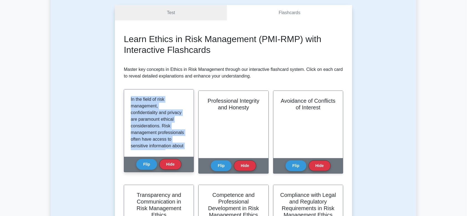
copy div "Confidentiality and Privacy in Risk Management In the field of risk management,…"
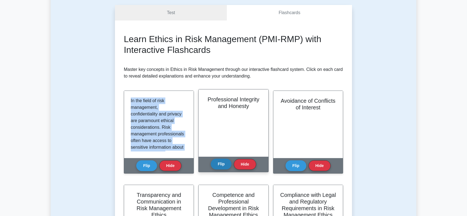
click at [222, 166] on button "Flip" at bounding box center [221, 164] width 21 height 11
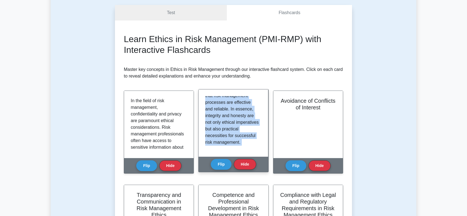
scroll to position [538, 0]
drag, startPoint x: 206, startPoint y: 99, endPoint x: 247, endPoint y: 158, distance: 71.9
click at [247, 158] on div "Professional Integrity and Honesty By upholding honesty, risk managers build cr…" at bounding box center [233, 130] width 70 height 83
click at [232, 135] on p "Moreover, professional integrity extends to respecting the rights and interests…" at bounding box center [232, 45] width 54 height 199
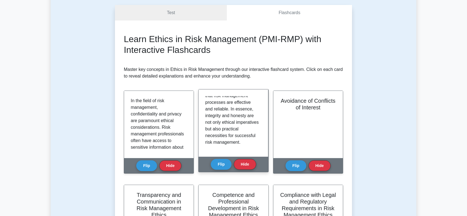
click at [235, 141] on p "Moreover, professional integrity extends to respecting the rights and interests…" at bounding box center [232, 45] width 54 height 199
click at [234, 138] on p "Moreover, professional integrity extends to respecting the rights and interests…" at bounding box center [232, 45] width 54 height 199
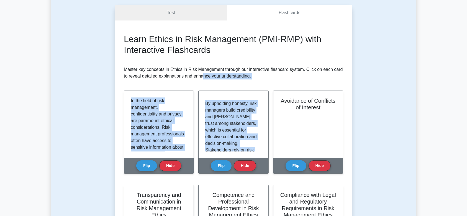
scroll to position [0, 0]
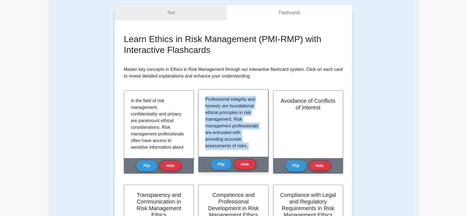
drag, startPoint x: 235, startPoint y: 142, endPoint x: 201, endPoint y: 94, distance: 58.3
click at [201, 94] on div "Professional integrity and honesty are foundational ethical principles in risk …" at bounding box center [234, 122] width 70 height 67
copy div "Professional integrity and honesty are foundational ethical principles in risk …"
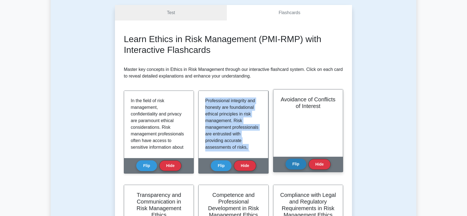
click at [294, 164] on button "Flip" at bounding box center [296, 164] width 21 height 11
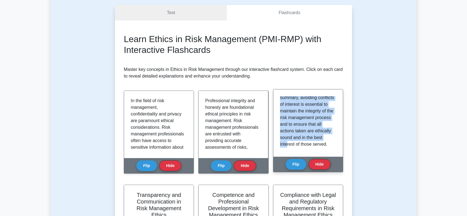
scroll to position [524, 0]
drag, startPoint x: 279, startPoint y: 99, endPoint x: 302, endPoint y: 139, distance: 46.9
click at [318, 152] on div "Avoidance of conflicts of interest is a critical ethical concept in risk manage…" at bounding box center [308, 122] width 70 height 67
copy div "Avoidance of conflicts of interest is a critical ethical concept in risk manage…"
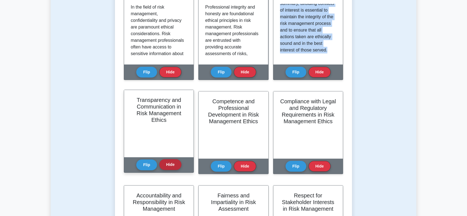
scroll to position [197, 0]
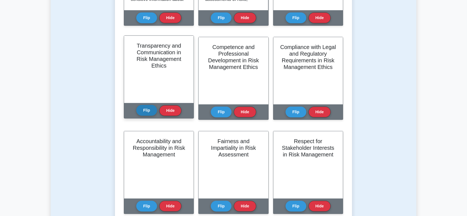
click at [149, 112] on button "Flip" at bounding box center [146, 110] width 21 height 11
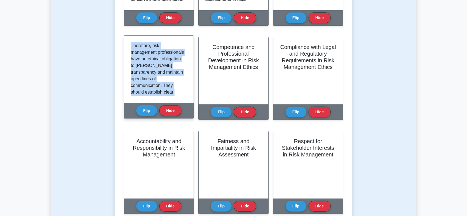
scroll to position [651, 0]
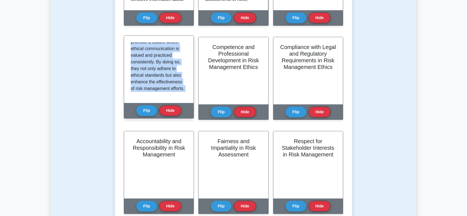
drag, startPoint x: 131, startPoint y: 44, endPoint x: 160, endPoint y: 78, distance: 44.4
click at [181, 105] on div "Transparency and Communication in Risk Management Ethics Transparency and effec…" at bounding box center [159, 76] width 70 height 83
copy div "Transparency and effective communication are fundamental ethical principles in …"
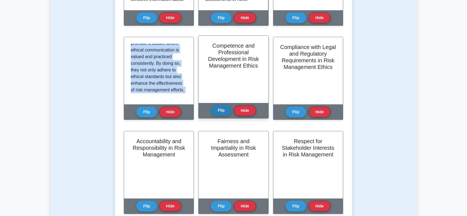
click at [221, 108] on button "Flip" at bounding box center [221, 110] width 21 height 11
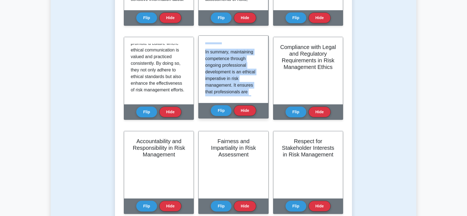
scroll to position [655, 0]
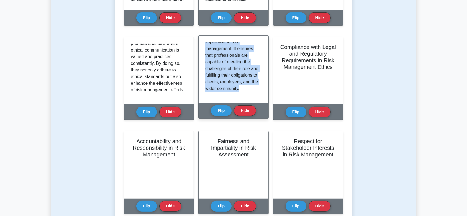
drag, startPoint x: 206, startPoint y: 46, endPoint x: 253, endPoint y: 103, distance: 73.6
click at [253, 103] on div "Competence refers to the ability of risk management professionals to apply know…" at bounding box center [234, 69] width 70 height 67
copy div "Competence refers to the ability of risk management professionals to apply know…"
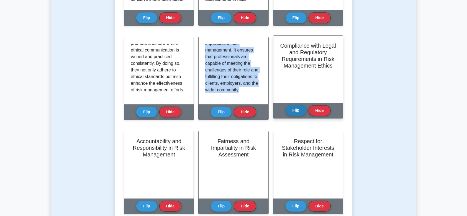
click at [295, 110] on button "Flip" at bounding box center [296, 110] width 21 height 11
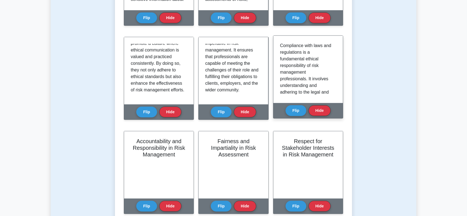
click at [295, 79] on p "Compliance with laws and regulations is a fundamental ethical responsibility of…" at bounding box center [307, 82] width 54 height 80
click at [296, 79] on p "Compliance with laws and regulations is a fundamental ethical responsibility of…" at bounding box center [307, 82] width 54 height 80
drag, startPoint x: 319, startPoint y: 89, endPoint x: 315, endPoint y: 80, distance: 10.3
click at [319, 90] on p "Compliance with laws and regulations is a fundamental ethical responsibility of…" at bounding box center [307, 82] width 54 height 80
click at [308, 66] on p "Compliance with laws and regulations is a fundamental ethical responsibility of…" at bounding box center [307, 82] width 54 height 80
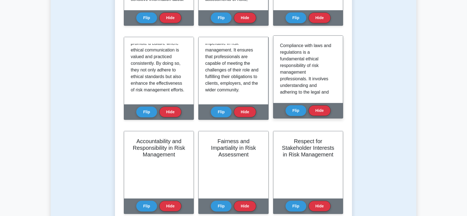
click at [323, 53] on p "Compliance with laws and regulations is a fundamental ethical responsibility of…" at bounding box center [307, 82] width 54 height 80
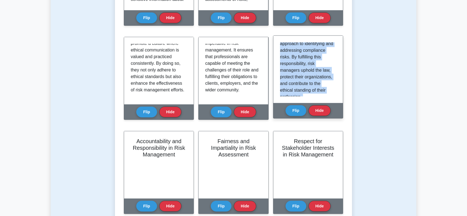
scroll to position [679, 0]
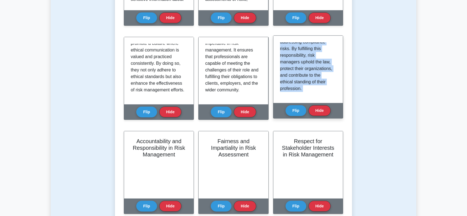
drag, startPoint x: 279, startPoint y: 46, endPoint x: 332, endPoint y: 108, distance: 81.5
click at [332, 108] on div "Compliance with Legal and Regulatory Requirements in Risk Management Ethics Com…" at bounding box center [308, 76] width 70 height 83
copy div "Compliance with laws and regulations is a fundamental ethical responsibility of…"
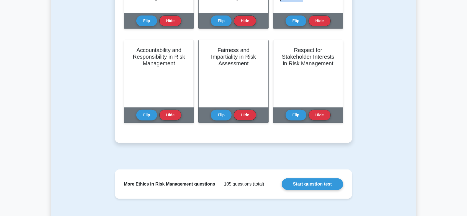
scroll to position [295, 0]
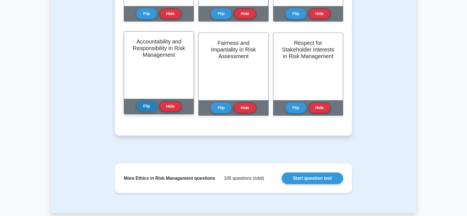
click at [142, 108] on button "Flip" at bounding box center [146, 106] width 21 height 11
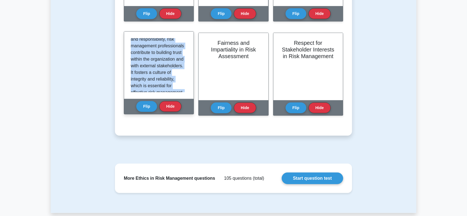
scroll to position [515, 0]
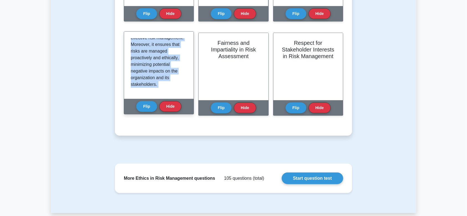
drag, startPoint x: 130, startPoint y: 42, endPoint x: 183, endPoint y: 110, distance: 85.5
click at [183, 110] on div "Accountability and Responsibility in Risk Management Accountability and respons…" at bounding box center [159, 72] width 70 height 83
copy div "Accountability and responsibility are fundamental ethical principles in risk ma…"
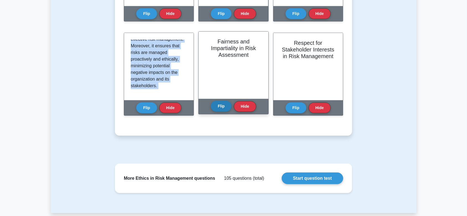
drag, startPoint x: 220, startPoint y: 105, endPoint x: 224, endPoint y: 102, distance: 4.7
click at [224, 102] on button "Flip" at bounding box center [221, 106] width 21 height 11
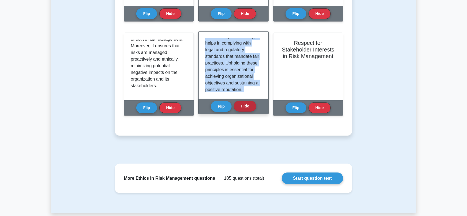
scroll to position [422, 0]
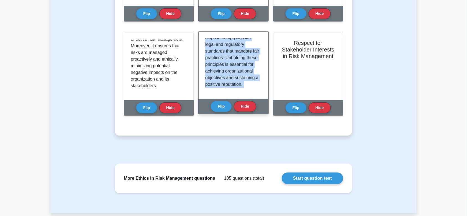
drag, startPoint x: 204, startPoint y: 41, endPoint x: 224, endPoint y: 69, distance: 34.6
click at [244, 104] on div "Fairness and Impartiality in Risk Assessment Fairness and impartiality are crit…" at bounding box center [233, 72] width 70 height 83
copy div "Fairness and impartiality are critical ethical considerations in the process of…"
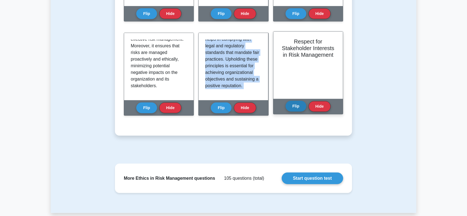
click at [297, 109] on button "Flip" at bounding box center [296, 106] width 21 height 11
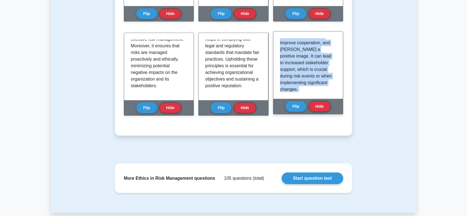
scroll to position [500, 0]
drag, startPoint x: 280, startPoint y: 39, endPoint x: 319, endPoint y: 94, distance: 67.3
click at [332, 110] on div "Respect for Stakeholder Interests in Risk Management Respecting stakeholder int…" at bounding box center [308, 72] width 70 height 83
copy div "Respecting stakeholder interests is a pivotal ethical concept in risk managemen…"
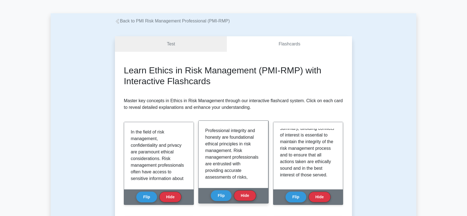
scroll to position [0, 0]
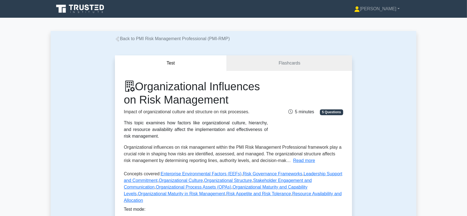
click at [259, 59] on link "Flashcards" at bounding box center [289, 63] width 125 height 16
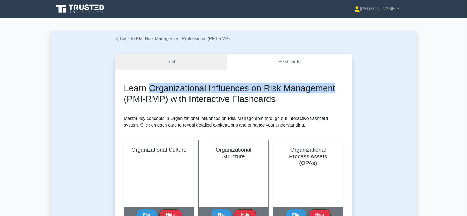
drag, startPoint x: 149, startPoint y: 87, endPoint x: 288, endPoint y: 88, distance: 139.6
click at [341, 91] on h2 "Learn Organizational Influences on Risk Management (PMI-RMP) with Interactive F…" at bounding box center [233, 93] width 219 height 21
copy h2 "Organizational Influences on Risk Management"
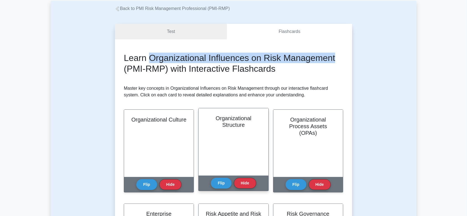
scroll to position [49, 0]
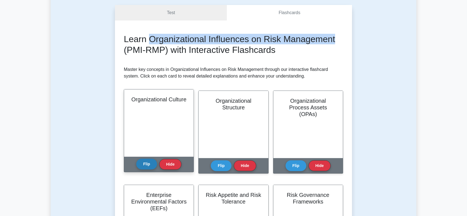
click at [149, 166] on button "Flip" at bounding box center [146, 164] width 21 height 11
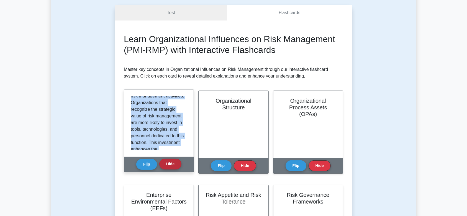
scroll to position [666, 0]
drag, startPoint x: 131, startPoint y: 99, endPoint x: 181, endPoint y: 146, distance: 68.6
click at [181, 146] on div "Organizational culture refers to the shared values, beliefs, norms, and practic…" at bounding box center [159, 122] width 70 height 67
copy div "Organizational culture refers to the shared values, beliefs, norms, and practic…"
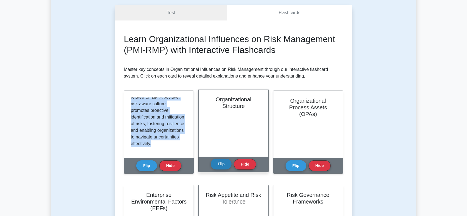
click at [220, 162] on button "Flip" at bounding box center [221, 164] width 21 height 11
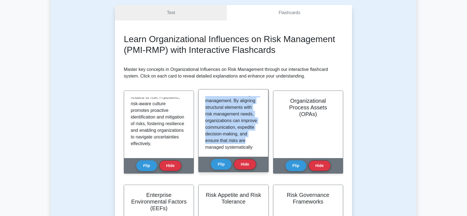
scroll to position [755, 0]
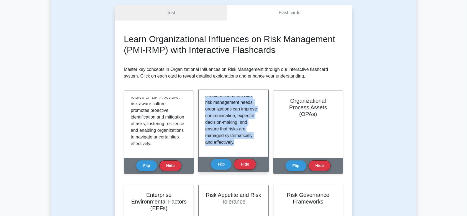
drag, startPoint x: 205, startPoint y: 99, endPoint x: 233, endPoint y: 137, distance: 47.4
click at [249, 153] on div "Organizational structure refers to the way in which an organization arranges it…" at bounding box center [234, 122] width 70 height 67
copy div "Loremipsumdolo sitametco adipis el sed doe te incid ut laboreetdolo magnaali en…"
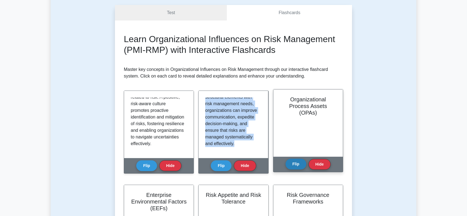
click at [295, 167] on button "Flip" at bounding box center [296, 164] width 21 height 11
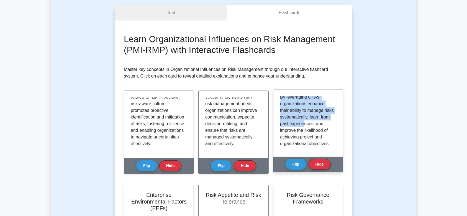
scroll to position [724, 0]
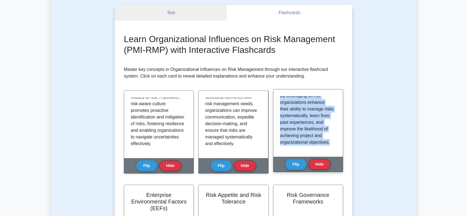
drag, startPoint x: 280, startPoint y: 99, endPoint x: 288, endPoint y: 125, distance: 27.4
click at [315, 151] on div "Organizational Process Assets (OPAs) are the plans, processes, policies, proced…" at bounding box center [308, 122] width 70 height 67
copy div "Organizational Process Assets (OPAs) are the plans, processes, policies, proced…"
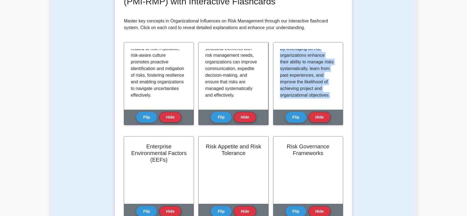
scroll to position [197, 0]
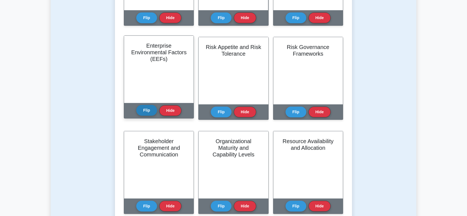
click at [150, 110] on button "Flip" at bounding box center [146, 110] width 21 height 11
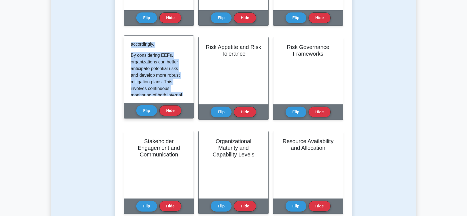
scroll to position [378, 0]
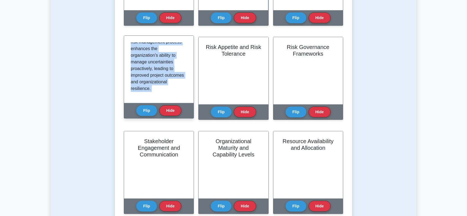
drag, startPoint x: 130, startPoint y: 47, endPoint x: 163, endPoint y: 79, distance: 46.0
click at [183, 108] on div "Enterprise Environmental Factors (EEFs) Enterprise Environmental Factors (EEFs)…" at bounding box center [159, 76] width 70 height 83
copy div "Enterprise Environmental Factors (EEFs) are conditions not under the immediate …"
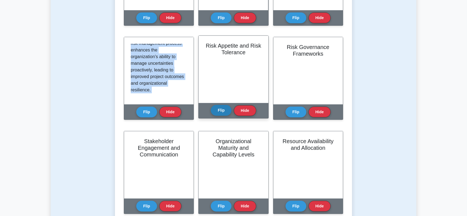
drag, startPoint x: 223, startPoint y: 110, endPoint x: 224, endPoint y: 113, distance: 2.8
click at [224, 113] on button "Flip" at bounding box center [221, 110] width 21 height 11
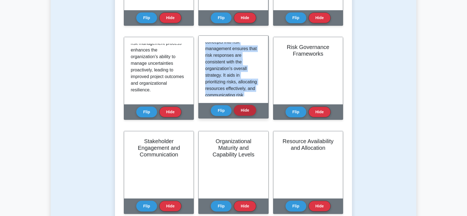
scroll to position [358, 0]
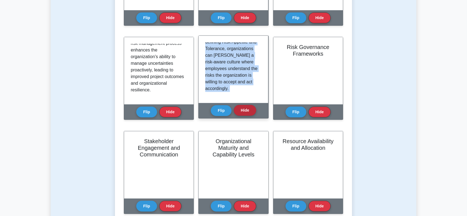
drag, startPoint x: 204, startPoint y: 44, endPoint x: 249, endPoint y: 111, distance: 80.9
click at [249, 111] on div "Risk Appetite and Risk Tolerance Risk Appetite and Risk Tolerance define the le…" at bounding box center [233, 76] width 70 height 83
copy div "Risk Appetite and Risk Tolerance define the levels of risk an organization is w…"
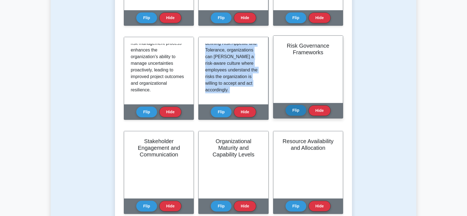
click at [291, 111] on button "Flip" at bounding box center [296, 110] width 21 height 11
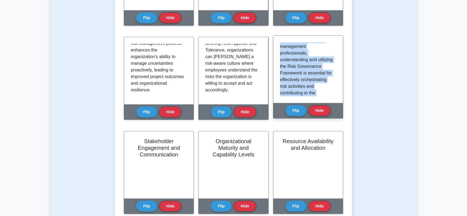
scroll to position [391, 0]
drag, startPoint x: 279, startPoint y: 47, endPoint x: 296, endPoint y: 69, distance: 27.9
click at [324, 103] on div "Risk Governance Frameworks refer to the structured processes and mechanisms tha…" at bounding box center [308, 69] width 70 height 67
copy div "Risk Governance Frameworks refer to the structured processes and mechanisms tha…"
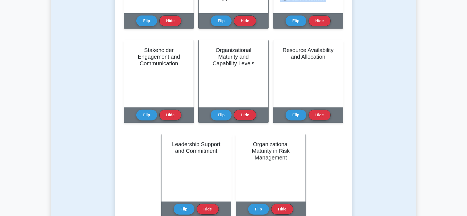
scroll to position [295, 0]
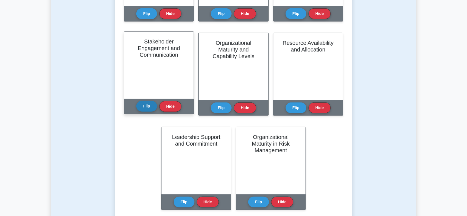
click at [145, 103] on button "Flip" at bounding box center [146, 106] width 21 height 11
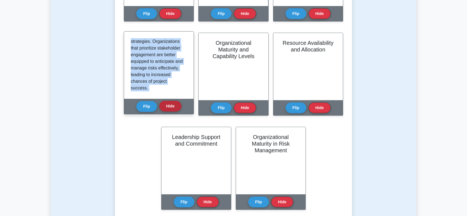
scroll to position [644, 0]
drag, startPoint x: 131, startPoint y: 40, endPoint x: 176, endPoint y: 110, distance: 82.7
click at [176, 110] on div "Stakeholder Engagement and Communication Stakeholder engagement and communicati…" at bounding box center [159, 72] width 70 height 83
copy div "Stakeholder engagement and communication are critical organizational influences…"
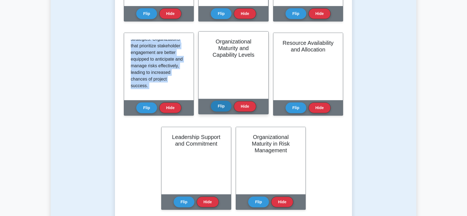
click at [221, 103] on button "Flip" at bounding box center [221, 106] width 21 height 11
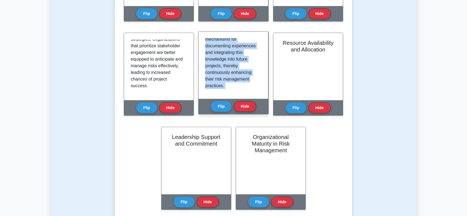
scroll to position [628, 0]
drag, startPoint x: 207, startPoint y: 41, endPoint x: 254, endPoint y: 97, distance: 73.0
click at [258, 103] on div "Organizational Maturity and Capability Levels Organizational maturity and capab…" at bounding box center [233, 72] width 70 height 83
copy div "Organizational maturity and capability levels refer to the extent to which an o…"
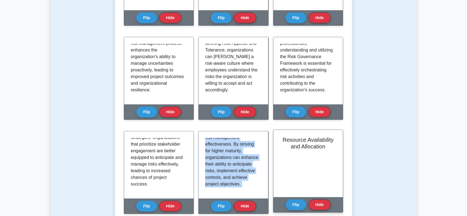
scroll to position [98, 0]
click at [302, 201] on button "Flip" at bounding box center [296, 204] width 21 height 11
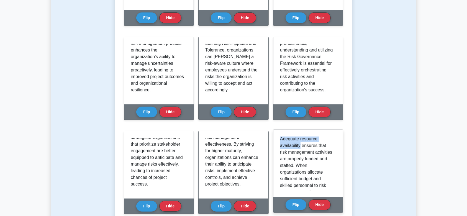
drag, startPoint x: 280, startPoint y: 146, endPoint x: 301, endPoint y: 150, distance: 20.5
click at [301, 150] on p "Adequate resource availability ensures that risk management activities are prop…" at bounding box center [307, 182] width 54 height 93
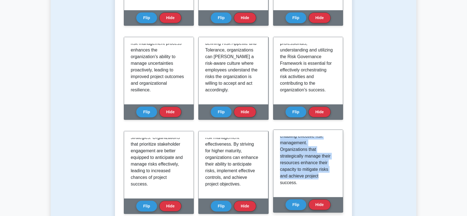
scroll to position [686, 0]
drag, startPoint x: 281, startPoint y: 141, endPoint x: 329, endPoint y: 189, distance: 67.4
click at [329, 189] on div "Resource availability and allocation are vital organizational influences on ris…" at bounding box center [308, 164] width 56 height 54
copy div "Resource availability and allocation are vital organizational influences on ris…"
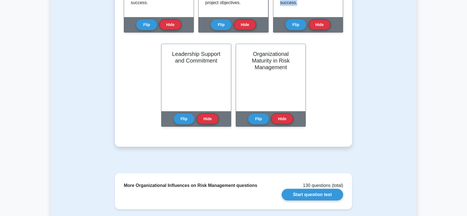
scroll to position [381, 0]
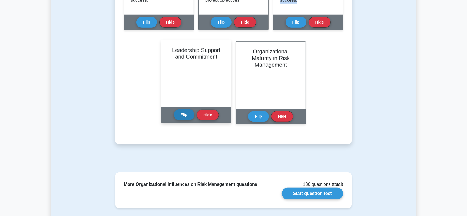
click at [184, 117] on button "Flip" at bounding box center [184, 114] width 21 height 11
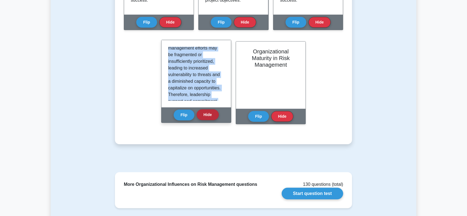
scroll to position [405, 0]
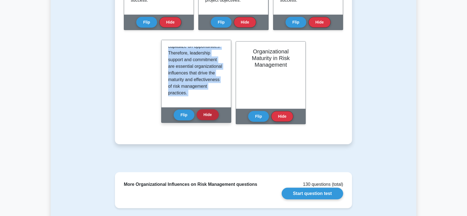
drag, startPoint x: 168, startPoint y: 51, endPoint x: 204, endPoint y: 112, distance: 70.7
click at [204, 112] on div "Leadership Support and Commitment Leadership support and commitment are fundame…" at bounding box center [196, 81] width 70 height 83
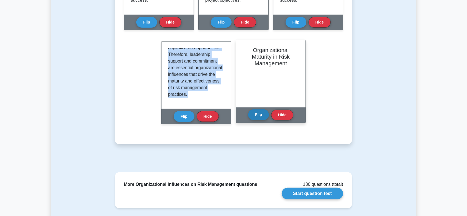
click at [263, 114] on button "Flip" at bounding box center [258, 114] width 21 height 11
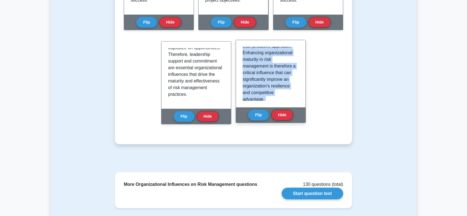
scroll to position [431, 0]
drag, startPoint x: 243, startPoint y: 52, endPoint x: 293, endPoint y: 112, distance: 78.3
click at [293, 112] on div "Organizational Maturity in Risk Management Organizational maturity in risk mana…" at bounding box center [271, 81] width 70 height 83
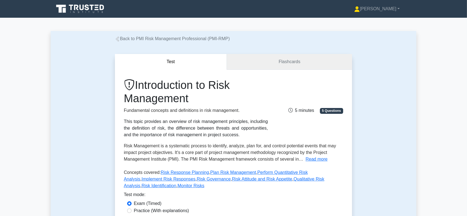
click at [264, 63] on link "Flashcards" at bounding box center [289, 62] width 125 height 16
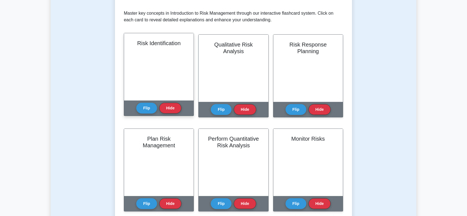
scroll to position [71, 0]
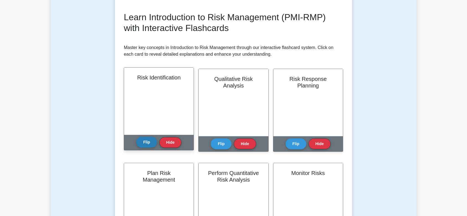
click at [147, 143] on button "Flip" at bounding box center [146, 142] width 21 height 11
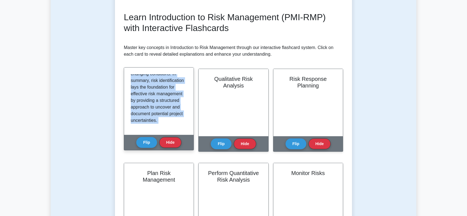
scroll to position [542, 0]
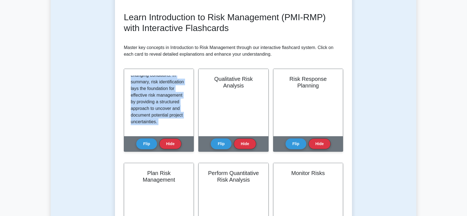
drag, startPoint x: 131, startPoint y: 77, endPoint x: 179, endPoint y: 152, distance: 89.2
click at [179, 152] on div "Risk Identification Risk identification is the initial and crucial step in the …" at bounding box center [159, 110] width 70 height 83
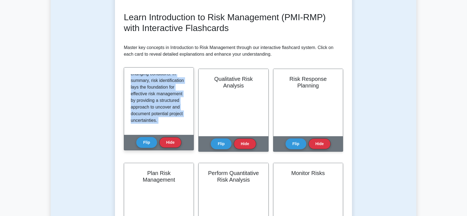
copy div "Risk identification is the initial and crucial step in the risk management proc…"
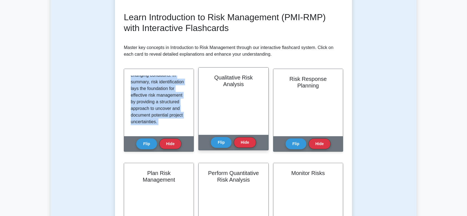
drag, startPoint x: 220, startPoint y: 138, endPoint x: 216, endPoint y: 126, distance: 13.2
click at [220, 139] on button "Flip" at bounding box center [221, 142] width 21 height 11
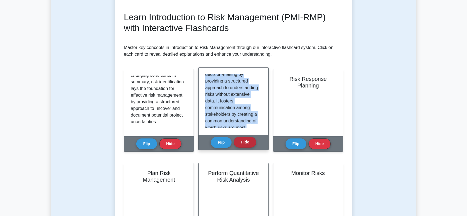
scroll to position [509, 0]
drag, startPoint x: 204, startPoint y: 75, endPoint x: 233, endPoint y: 112, distance: 46.2
click at [247, 138] on div "Qualitative Risk Analysis Qualitative risk analysis is a process used to priori…" at bounding box center [233, 108] width 70 height 83
copy div "Qualitative risk analysis is a process used to prioritize identified risks for …"
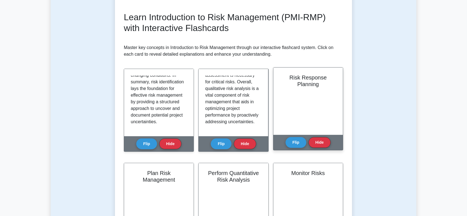
click at [290, 136] on div "Flip Hide" at bounding box center [308, 142] width 45 height 15
click at [297, 142] on button "Flip" at bounding box center [296, 142] width 21 height 11
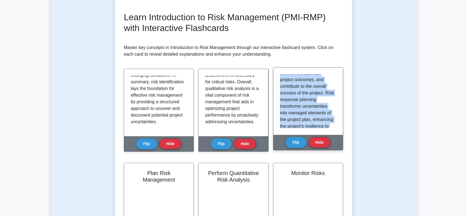
scroll to position [639, 0]
drag, startPoint x: 280, startPoint y: 77, endPoint x: 307, endPoint y: 134, distance: 63.2
click at [307, 134] on div "Risk response planning involves developing strategic options and determining ac…" at bounding box center [308, 101] width 70 height 67
copy div "Risk response planning involves developing strategic options and determining ac…"
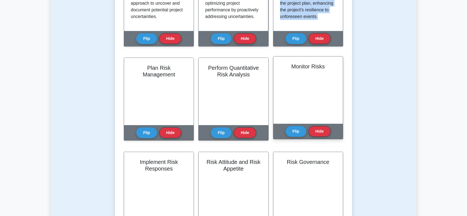
scroll to position [178, 0]
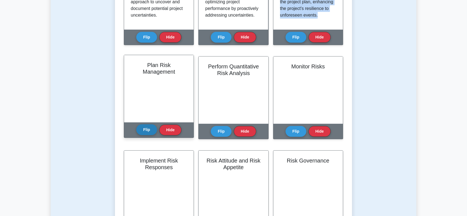
click at [142, 130] on button "Flip" at bounding box center [146, 129] width 21 height 11
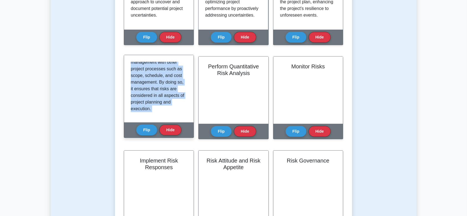
scroll to position [566, 0]
drag, startPoint x: 131, startPoint y: 65, endPoint x: 182, endPoint y: 126, distance: 79.9
click at [182, 126] on div "Plan Risk Management Plan Risk Management is the foundational process in projec…" at bounding box center [159, 96] width 70 height 83
copy div "Plan Risk Management is the foundational process in project risk management whe…"
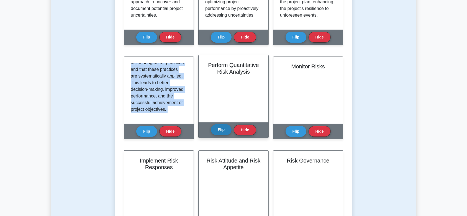
click at [222, 129] on button "Flip" at bounding box center [221, 129] width 21 height 11
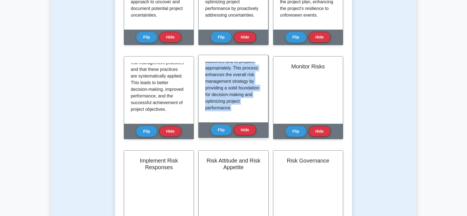
scroll to position [573, 0]
drag, startPoint x: 206, startPoint y: 65, endPoint x: 255, endPoint y: 121, distance: 74.4
click at [255, 121] on div "Perform Quantitative Risk Analysis is a process that quantitatively analyzes th…" at bounding box center [234, 88] width 70 height 67
copy div "Perform Quantitative Risk Analysis is a process that quantitatively analyzes th…"
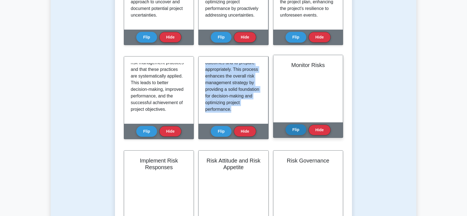
click at [301, 128] on button "Flip" at bounding box center [296, 129] width 21 height 11
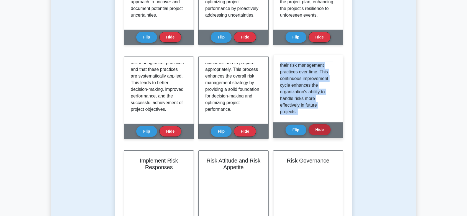
scroll to position [584, 0]
drag, startPoint x: 280, startPoint y: 63, endPoint x: 324, endPoint y: 125, distance: 76.0
click at [324, 125] on div "Monitor Risks Monitor Risks is the ongoing process of tracking identified risks…" at bounding box center [308, 96] width 70 height 83
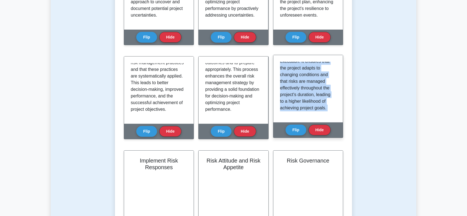
copy div "Monitor Risks is the ongoing process of tracking identified risks, monitoring r…"
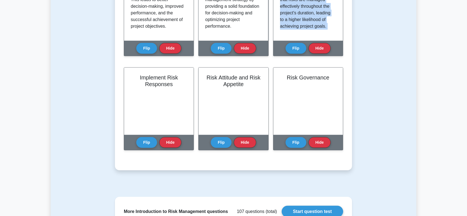
scroll to position [264, 0]
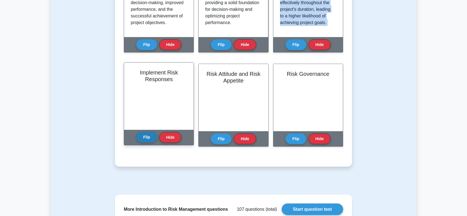
click at [144, 136] on button "Flip" at bounding box center [146, 137] width 21 height 11
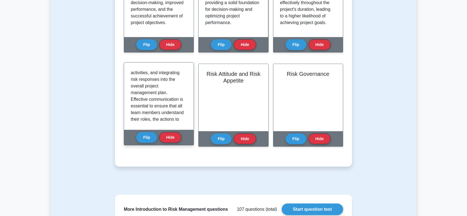
click at [186, 86] on div "Implement Risk Responses is a crucial process in the Project Risk Management kn…" at bounding box center [159, 96] width 70 height 67
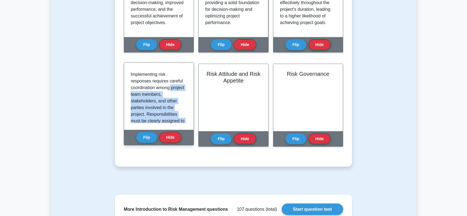
drag, startPoint x: 184, startPoint y: 87, endPoint x: 188, endPoint y: 64, distance: 23.0
click at [188, 64] on div "Implement Risk Responses is a crucial process in the Project Risk Management kn…" at bounding box center [159, 96] width 70 height 67
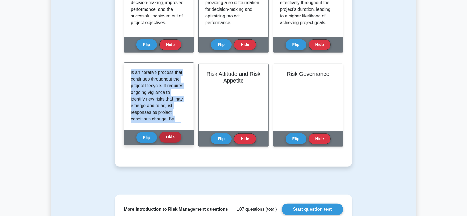
scroll to position [611, 0]
drag, startPoint x: 130, startPoint y: 71, endPoint x: 176, endPoint y: 140, distance: 82.7
click at [176, 140] on div "Implement Risk Responses Implement Risk Responses is a crucial process in the P…" at bounding box center [159, 103] width 70 height 83
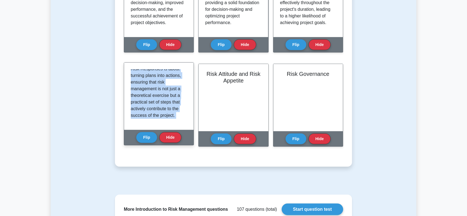
copy div "Implement Risk Responses is a crucial process in the Project Risk Management kn…"
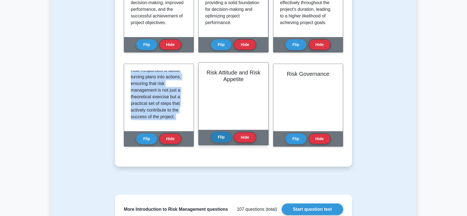
click at [228, 138] on button "Flip" at bounding box center [221, 137] width 21 height 11
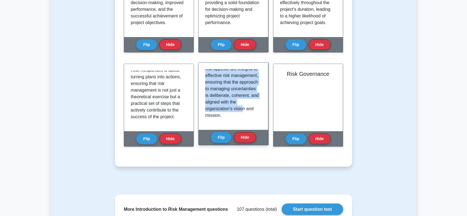
scroll to position [728, 0]
drag, startPoint x: 213, startPoint y: 77, endPoint x: 248, endPoint y: 122, distance: 57.3
click at [248, 122] on div "Risk Attitude and Risk Appetite are fundamental concepts in the field of risk m…" at bounding box center [234, 96] width 70 height 67
copy div "Risk Attitude and Risk Appetite are fundamental concepts in the field of risk m…"
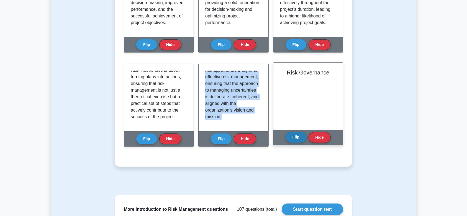
click at [296, 137] on button "Flip" at bounding box center [296, 137] width 21 height 11
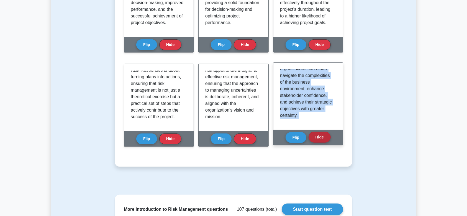
scroll to position [606, 0]
drag, startPoint x: 280, startPoint y: 73, endPoint x: 310, endPoint y: 118, distance: 53.8
click at [324, 141] on div "Risk Governance Risk Governance refers to the framework and processes by which …" at bounding box center [308, 103] width 70 height 83
copy div "Risk Governance refers to the framework and processes by which an organization'…"
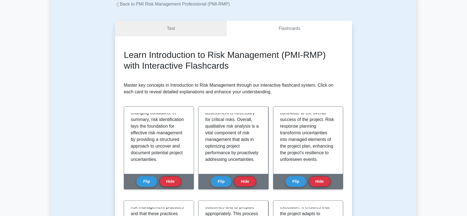
scroll to position [0, 0]
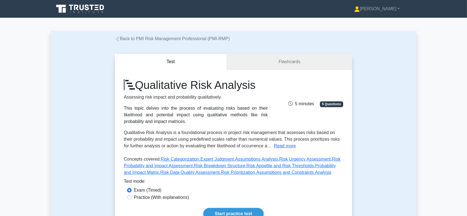
click at [279, 61] on link "Flashcards" at bounding box center [289, 62] width 125 height 16
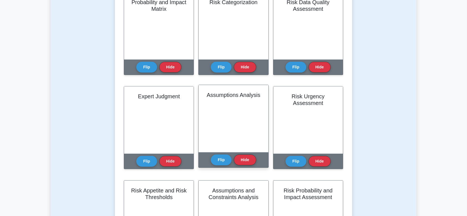
scroll to position [49, 0]
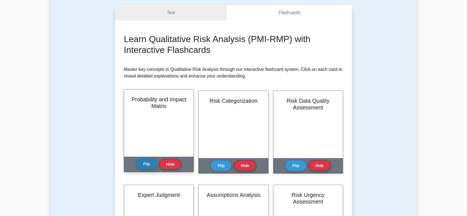
click at [146, 164] on button "Flip" at bounding box center [146, 164] width 21 height 11
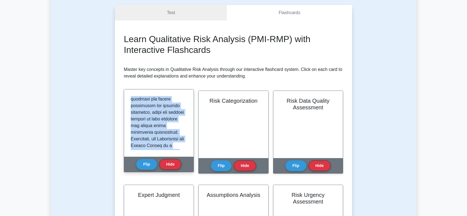
scroll to position [653, 0]
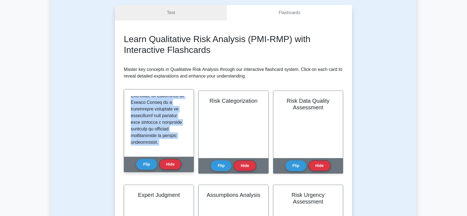
drag, startPoint x: 129, startPoint y: 98, endPoint x: 164, endPoint y: 152, distance: 64.1
click at [166, 157] on div "Probability and Impact Matrix Flip Hide" at bounding box center [159, 130] width 70 height 83
copy div "The Probability and Impact Matrix is a key tool used in qualitative risk analys…"
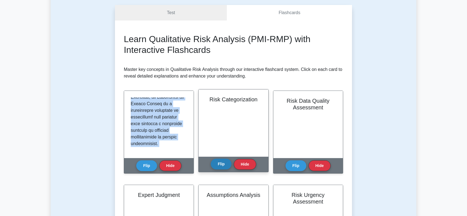
click at [221, 167] on button "Flip" at bounding box center [221, 164] width 21 height 11
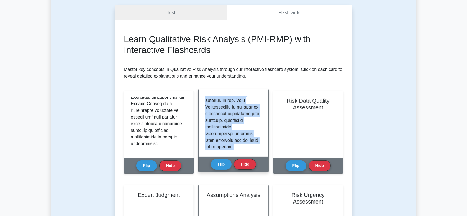
scroll to position [620, 0]
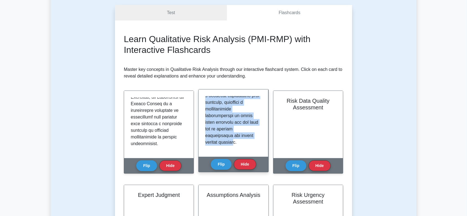
drag, startPoint x: 204, startPoint y: 99, endPoint x: 235, endPoint y: 154, distance: 63.4
click at [236, 155] on div at bounding box center [234, 122] width 70 height 67
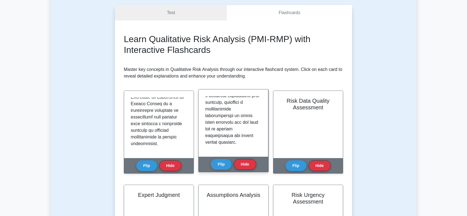
drag, startPoint x: 217, startPoint y: 129, endPoint x: 243, endPoint y: 144, distance: 30.1
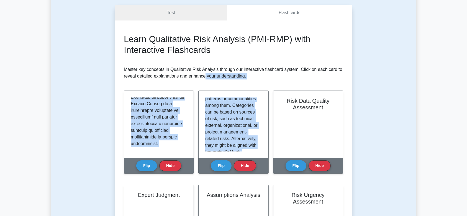
scroll to position [0, 0]
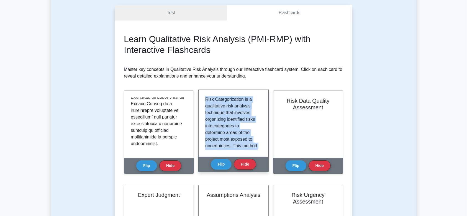
drag, startPoint x: 244, startPoint y: 143, endPoint x: 206, endPoint y: 102, distance: 55.5
click at [206, 102] on div at bounding box center [233, 123] width 56 height 54
copy div "Risk Categorization is a qualitative risk analysis technique that involves orga…"
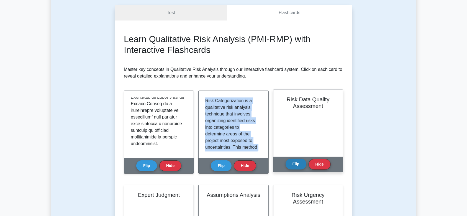
click at [298, 164] on button "Flip" at bounding box center [296, 164] width 21 height 11
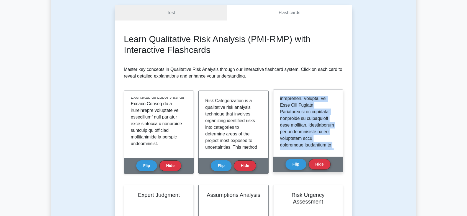
scroll to position [693, 0]
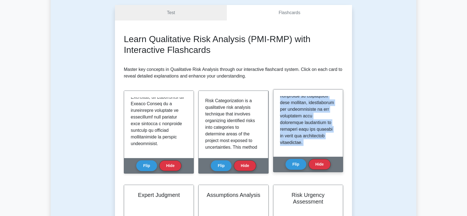
drag, startPoint x: 280, startPoint y: 100, endPoint x: 309, endPoint y: 140, distance: 49.1
click at [326, 158] on div "Risk Data Quality Assessment Flip Hide" at bounding box center [308, 130] width 70 height 83
copy div "Risk Data Quality Assessment is a qualitative analysis technique that evaluates…"
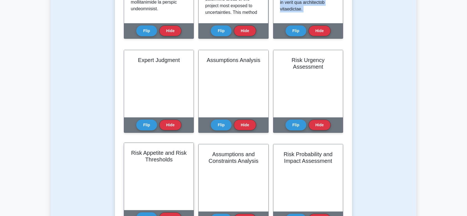
scroll to position [197, 0]
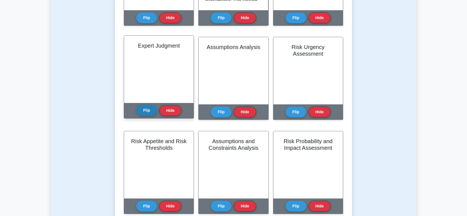
click at [142, 107] on button "Flip" at bounding box center [146, 110] width 21 height 11
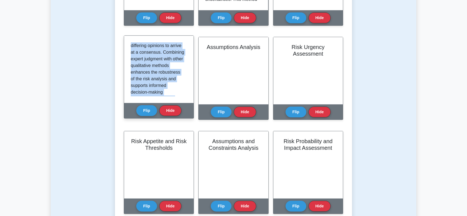
scroll to position [502, 0]
drag, startPoint x: 131, startPoint y: 45, endPoint x: 171, endPoint y: 93, distance: 61.9
click at [181, 105] on div "Expert Judgment Expert Judgment is a critical concept in qualitative risk analy…" at bounding box center [159, 76] width 70 height 83
copy div "Expert Judgment is a critical concept in qualitative risk analysis where the kn…"
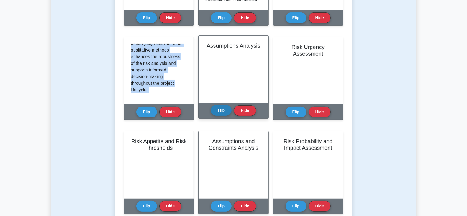
click at [219, 108] on button "Flip" at bounding box center [221, 110] width 21 height 11
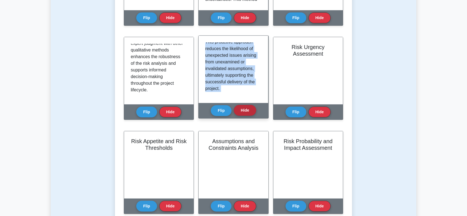
drag, startPoint x: 206, startPoint y: 45, endPoint x: 251, endPoint y: 105, distance: 75.2
click at [254, 108] on div "Assumptions Analysis Assumptions Analysis is a qualitative risk assessment tech…" at bounding box center [233, 76] width 70 height 83
copy div "Assumptions Analysis is a qualitative risk assessment technique that involves e…"
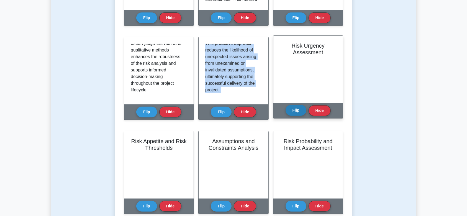
click at [298, 108] on button "Flip" at bounding box center [296, 110] width 21 height 11
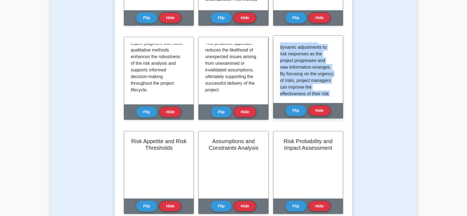
scroll to position [489, 0]
drag, startPoint x: 281, startPoint y: 43, endPoint x: 331, endPoint y: 107, distance: 80.6
click at [331, 108] on div "Risk Urgency Assessment Risk Urgency Assessment is a qualitative technique used…" at bounding box center [308, 76] width 70 height 83
copy div "Risk Urgency Assessment is a qualitative technique used to determine the timefr…"
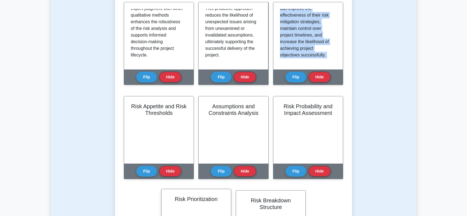
scroll to position [295, 0]
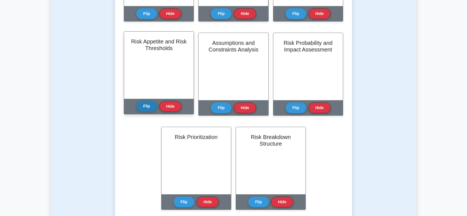
click at [143, 105] on button "Flip" at bounding box center [146, 106] width 21 height 11
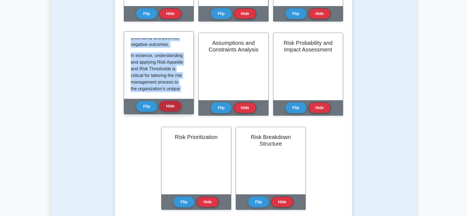
scroll to position [730, 0]
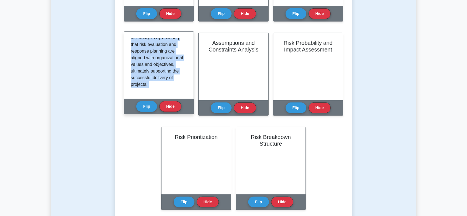
drag, startPoint x: 131, startPoint y: 40, endPoint x: 164, endPoint y: 94, distance: 63.9
click at [175, 110] on div "Risk Appetite and Risk Thresholds Risk Appetite and Risk Thresholds are foundat…" at bounding box center [159, 72] width 70 height 83
copy div "Risk Appetite and Risk Thresholds are foundational concepts in qualitative risk…"
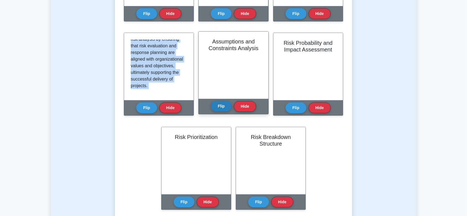
click at [221, 103] on button "Flip" at bounding box center [221, 106] width 21 height 11
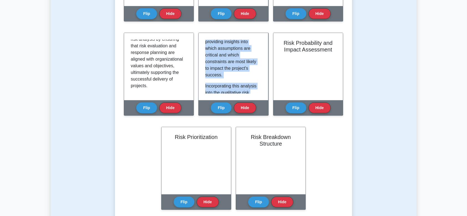
scroll to position [713, 0]
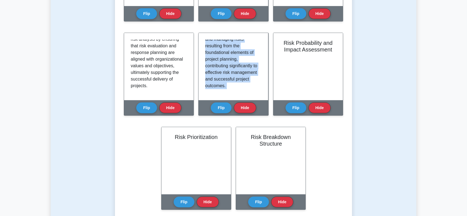
drag, startPoint x: 206, startPoint y: 41, endPoint x: 254, endPoint y: 116, distance: 88.7
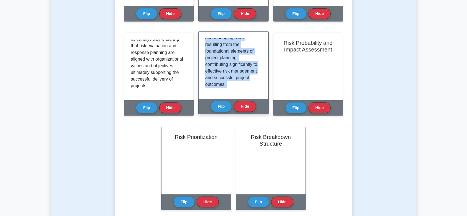
click at [256, 117] on div "Assumptions and Constraints Analysis Assumptions and Constraints Analysis is a …" at bounding box center [233, 78] width 70 height 90
copy div "Assumptions and Constraints Analysis is a qualitative risk analysis technique t…"
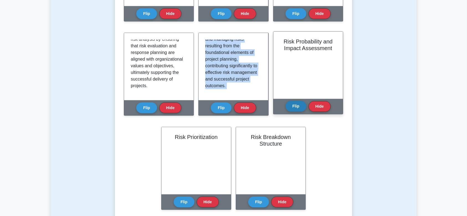
click at [296, 108] on button "Flip" at bounding box center [296, 106] width 21 height 11
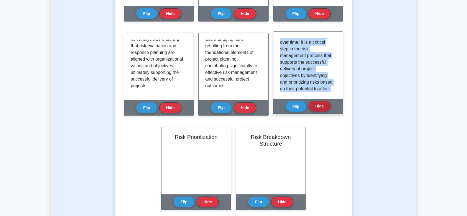
scroll to position [584, 0]
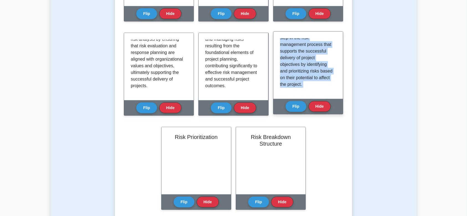
drag, startPoint x: 281, startPoint y: 40, endPoint x: 326, endPoint y: 112, distance: 84.4
click at [326, 112] on div "Risk Probability and Impact Assessment Risk Probability and Impact Assessment i…" at bounding box center [308, 72] width 70 height 83
copy div "Risk Probability and Impact Assessment is a fundamental concept in Qualitative …"
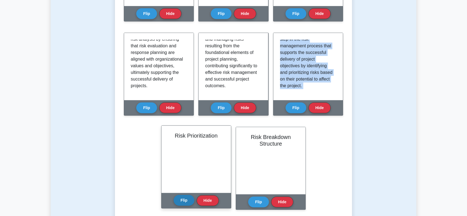
click at [183, 200] on button "Flip" at bounding box center [184, 200] width 21 height 11
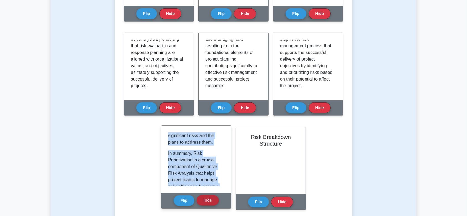
scroll to position [551, 0]
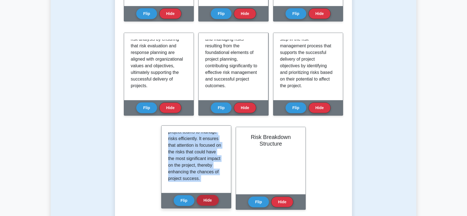
drag, startPoint x: 168, startPoint y: 136, endPoint x: 185, endPoint y: 153, distance: 23.7
click at [206, 197] on div "Risk Prioritization Risk Prioritization is an essential step in Qualitative Ris…" at bounding box center [196, 167] width 70 height 83
copy div "Risk Prioritization is an essential step in Qualitative Risk Analysis that invo…"
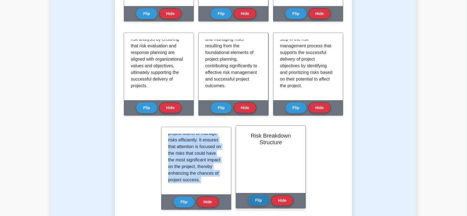
click at [264, 203] on button "Flip" at bounding box center [258, 200] width 21 height 11
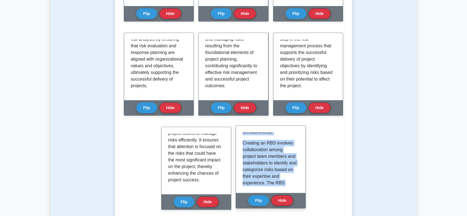
scroll to position [688, 0]
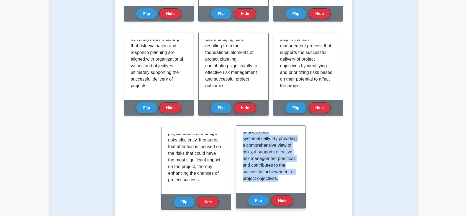
drag, startPoint x: 243, startPoint y: 136, endPoint x: 285, endPoint y: 192, distance: 70.2
click at [285, 192] on div "A Risk Breakdown Structure (RBS) is a hierarchical graphical representation of …" at bounding box center [271, 159] width 70 height 67
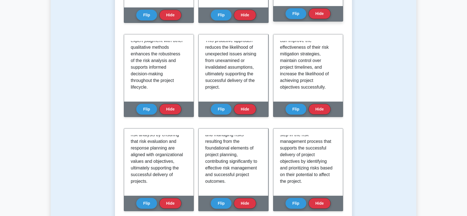
scroll to position [0, 0]
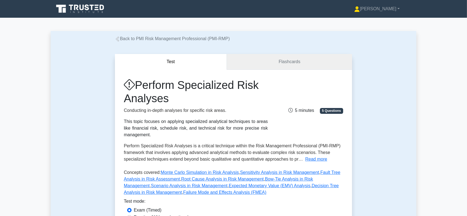
click at [271, 65] on link "Flashcards" at bounding box center [289, 62] width 125 height 16
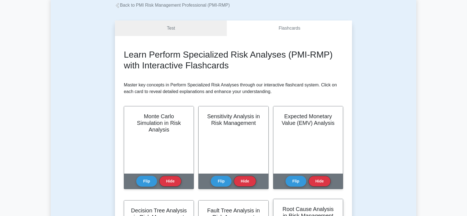
scroll to position [22, 0]
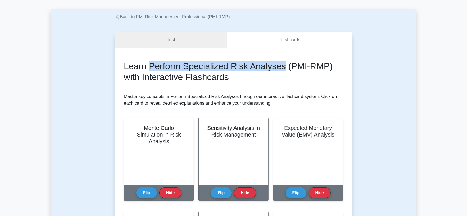
drag, startPoint x: 148, startPoint y: 66, endPoint x: 249, endPoint y: 68, distance: 101.2
click at [284, 66] on h2 "Learn Perform Specialized Risk Analyses (PMI-RMP) with Interactive Flashcards" at bounding box center [233, 71] width 219 height 21
copy h2 "Perform Specialized Risk Analyses"
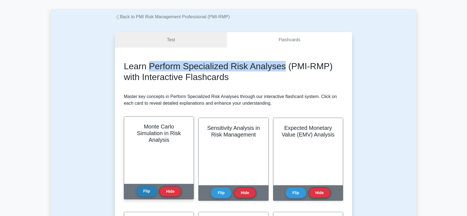
click at [145, 188] on button "Flip" at bounding box center [146, 191] width 21 height 11
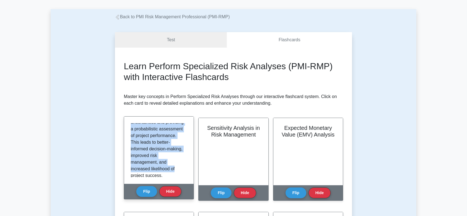
scroll to position [489, 0]
drag, startPoint x: 132, startPoint y: 126, endPoint x: 164, endPoint y: 164, distance: 50.0
click at [182, 181] on div "Monte Carlo Simulation is a quantitative risk analysis technique used to unders…" at bounding box center [159, 150] width 70 height 67
click at [147, 151] on p "Overall, Monte Carlo Simulation enhances risk analysis by quantifying uncertain…" at bounding box center [158, 133] width 54 height 80
click at [180, 169] on p "Overall, Monte Carlo Simulation enhances risk analysis by quantifying uncertain…" at bounding box center [158, 133] width 54 height 80
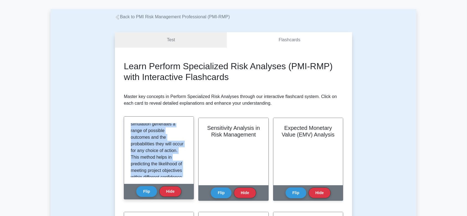
scroll to position [0, 0]
click at [168, 140] on p "Monte Carlo Simulation is a quantitative risk analysis technique used to unders…" at bounding box center [158, 199] width 54 height 153
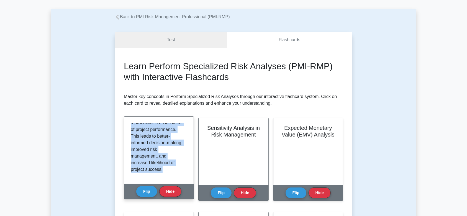
drag, startPoint x: 131, startPoint y: 128, endPoint x: 180, endPoint y: 180, distance: 71.6
click at [180, 180] on div "Monte Carlo Simulation is a quantitative risk analysis technique used to unders…" at bounding box center [159, 150] width 70 height 67
copy div "Monte Carlo Simulation is a quantitative risk analysis technique used to unders…"
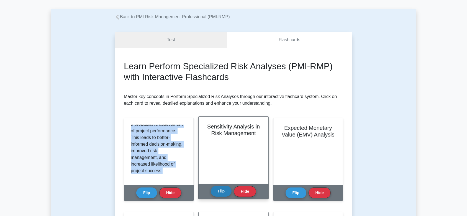
click at [225, 189] on button "Flip" at bounding box center [221, 191] width 21 height 11
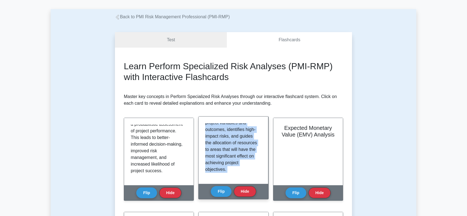
drag, startPoint x: 206, startPoint y: 127, endPoint x: 224, endPoint y: 155, distance: 33.5
click at [239, 185] on div "Sensitivity Analysis in Risk Management Sensitivity Analysis is a specialized r…" at bounding box center [233, 157] width 70 height 83
copy div "Sensitivity Analysis is a specialized risk analysis technique used to determine…"
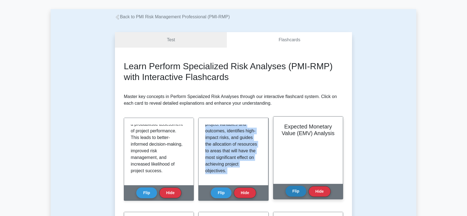
click at [298, 191] on button "Flip" at bounding box center [296, 191] width 21 height 11
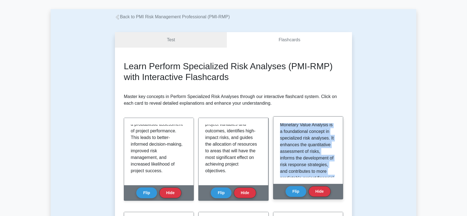
scroll to position [526, 0]
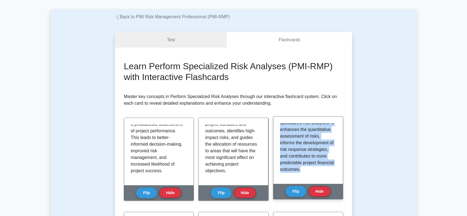
drag, startPoint x: 280, startPoint y: 127, endPoint x: 308, endPoint y: 162, distance: 45.4
click at [330, 180] on div "Expected Monetary Value (EMV) Analysis is a quantitative risk analysis techniqu…" at bounding box center [308, 150] width 70 height 67
copy div "Expected Monetary Value (EMV) Analysis is a quantitative risk analysis techniqu…"
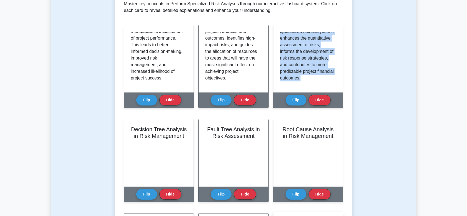
scroll to position [170, 0]
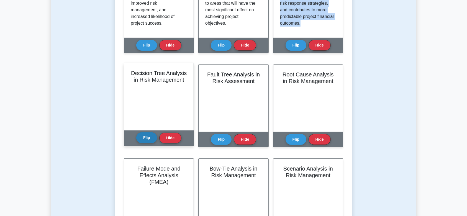
click at [147, 135] on button "Flip" at bounding box center [146, 137] width 21 height 11
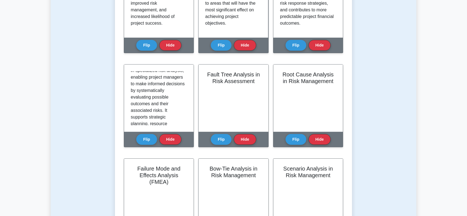
scroll to position [580, 0]
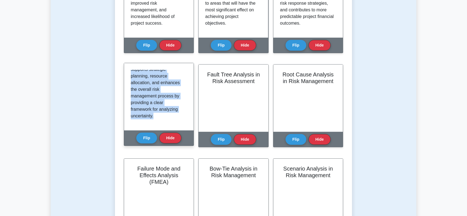
drag, startPoint x: 131, startPoint y: 73, endPoint x: 178, endPoint y: 127, distance: 71.1
click at [178, 127] on div "Decision Tree Analysis is a quantitative technique used in risk management to e…" at bounding box center [159, 96] width 70 height 67
copy div "Decision Tree Analysis is a quantitative technique used in risk management to e…"
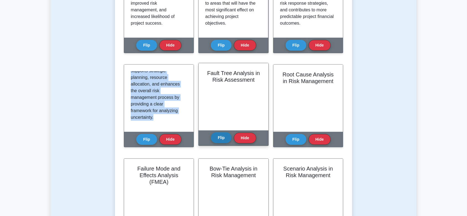
click at [222, 141] on button "Flip" at bounding box center [221, 137] width 21 height 11
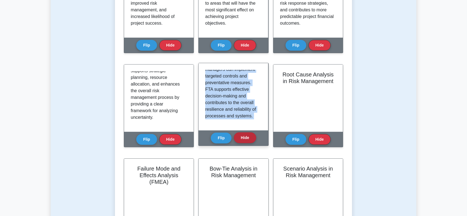
scroll to position [533, 0]
drag, startPoint x: 205, startPoint y: 72, endPoint x: 252, endPoint y: 140, distance: 82.2
click at [252, 140] on div "Fault Tree Analysis in Risk Assessment Fault Tree Analysis (FTA) is a systemati…" at bounding box center [233, 104] width 70 height 83
copy div "Fault Tree Analysis (FTA) is a systematic, deductive failure analysis technique…"
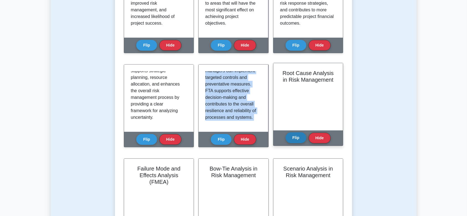
click at [293, 139] on button "Flip" at bounding box center [296, 137] width 21 height 11
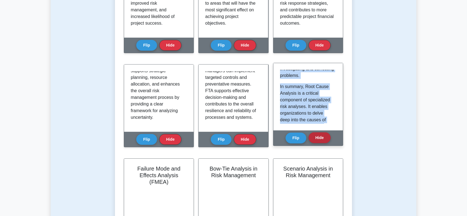
scroll to position [606, 0]
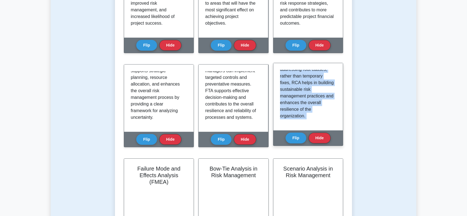
drag, startPoint x: 280, startPoint y: 72, endPoint x: 299, endPoint y: 101, distance: 34.3
click at [328, 135] on div "Root Cause Analysis in Risk Management Root Cause Analysis (RCA) is a problem-s…" at bounding box center [308, 104] width 70 height 83
copy div "Root Cause Analysis (RCA) is a problem-solving method used in risk management t…"
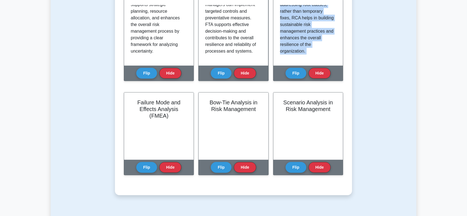
scroll to position [317, 0]
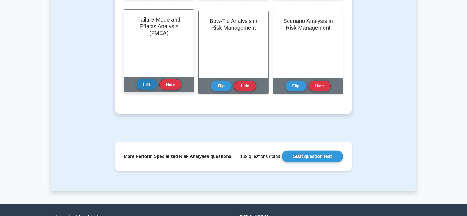
click at [141, 85] on button "Flip" at bounding box center [146, 84] width 21 height 11
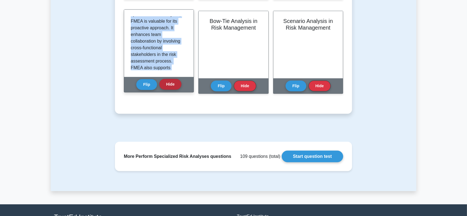
scroll to position [617, 0]
drag, startPoint x: 131, startPoint y: 18, endPoint x: 167, endPoint y: 70, distance: 63.9
click at [177, 81] on div "Failure Mode and Effects Analysis (FMEA) Failure Mode and Effects Analysis (FME…" at bounding box center [159, 50] width 70 height 83
copy div "Failure Mode and Effects Analysis (FMEA) is a systematic method used to identif…"
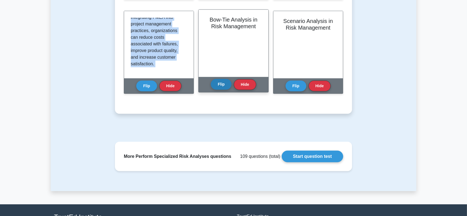
click at [226, 81] on button "Flip" at bounding box center [221, 84] width 21 height 11
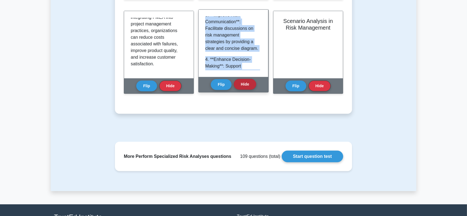
scroll to position [577, 0]
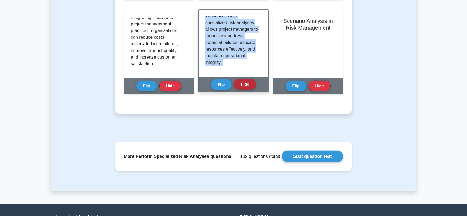
drag, startPoint x: 204, startPoint y: 17, endPoint x: 252, endPoint y: 84, distance: 81.9
click at [252, 84] on div "Bow-Tie Analysis in Risk Management Bow-Tie Analysis is a risk evaluation metho…" at bounding box center [233, 50] width 70 height 83
copy div "Bow-Tie Analysis is a risk evaluation method that provides a visual representat…"
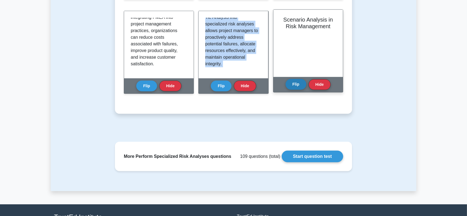
click at [294, 85] on button "Flip" at bounding box center [296, 84] width 21 height 11
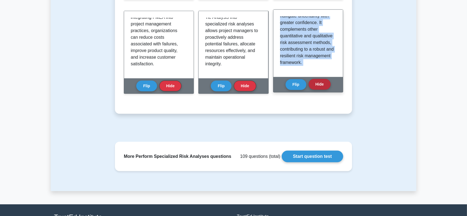
scroll to position [775, 0]
drag, startPoint x: 280, startPoint y: 19, endPoint x: 311, endPoint y: 80, distance: 68.5
click at [311, 80] on div "Scenario Analysis in Risk Management Scenario Analysis is a technique used to a…" at bounding box center [308, 50] width 70 height 83
copy div "Scenario Analysis is a technique used to assess the potential effects of differ…"
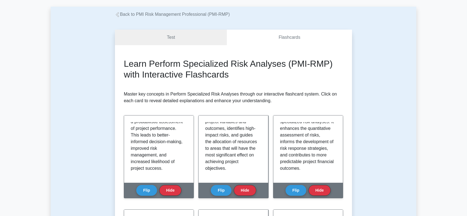
scroll to position [0, 0]
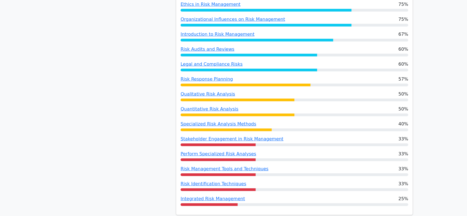
scroll to position [313, 0]
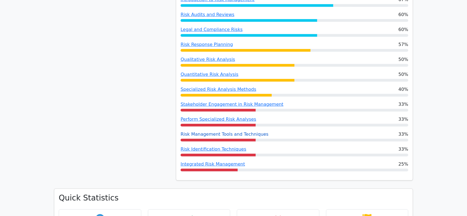
click at [213, 133] on link "Risk Management Tools and Techniques" at bounding box center [225, 134] width 88 height 5
click at [195, 149] on link "Risk Identification Techniques" at bounding box center [214, 149] width 66 height 5
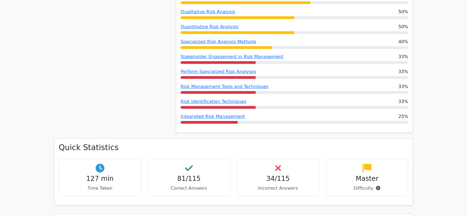
scroll to position [362, 0]
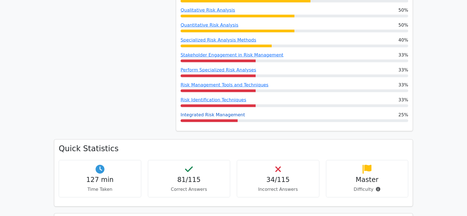
click at [206, 114] on link "Integrated Risk Management" at bounding box center [213, 114] width 65 height 5
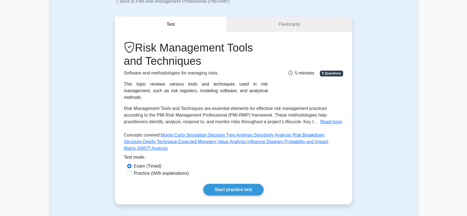
scroll to position [49, 0]
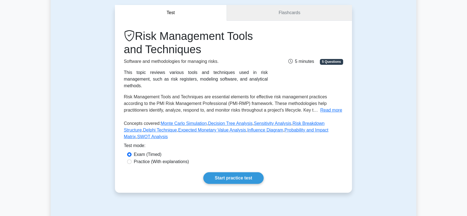
click at [275, 16] on link "Flashcards" at bounding box center [289, 13] width 125 height 16
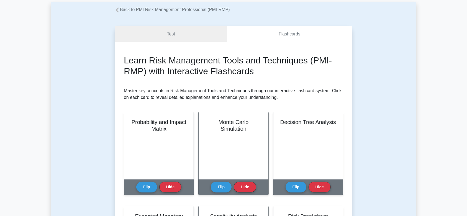
scroll to position [29, 0]
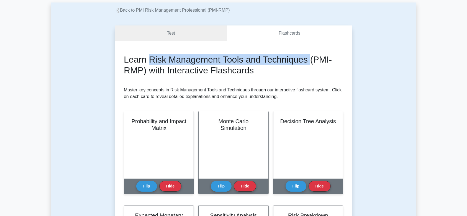
drag, startPoint x: 149, startPoint y: 62, endPoint x: 304, endPoint y: 60, distance: 155.2
click at [311, 59] on h2 "Learn Risk Management Tools and Techniques (PMI-RMP) with Interactive Flashcards" at bounding box center [233, 64] width 219 height 21
copy h2 "Risk Management Tools and Techniques"
click at [144, 183] on button "Flip" at bounding box center [146, 184] width 21 height 11
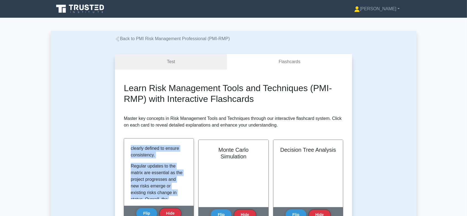
scroll to position [495, 0]
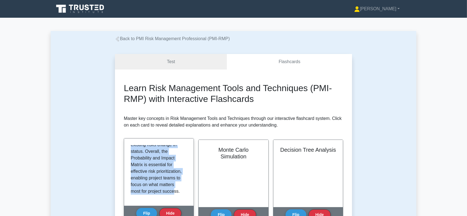
drag, startPoint x: 131, startPoint y: 149, endPoint x: 174, endPoint y: 203, distance: 68.8
click at [174, 203] on div "The Probability and Impact Matrix is a fundamental tool in risk management that…" at bounding box center [159, 172] width 70 height 67
copy div "The Probability and Impact Matrix is a fundamental tool in risk management that…"
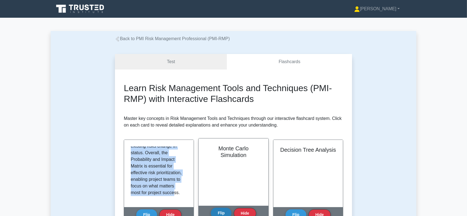
click at [224, 210] on button "Flip" at bounding box center [221, 213] width 21 height 11
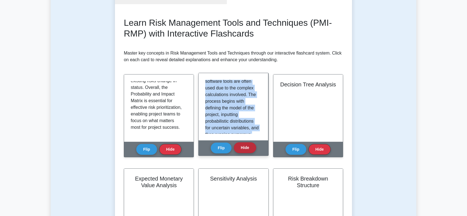
scroll to position [566, 0]
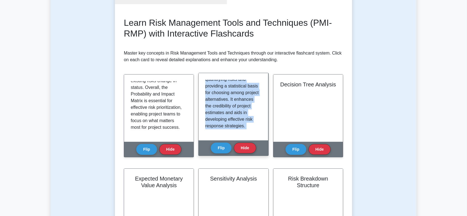
drag, startPoint x: 206, startPoint y: 84, endPoint x: 254, endPoint y: 143, distance: 75.9
click at [259, 145] on div "Monte Carlo Simulation Monte Carlo Simulation is a quantitative risk analysis t…" at bounding box center [233, 114] width 70 height 83
copy div "Monte Carlo Simulation is a quantitative risk analysis technique used to unders…"
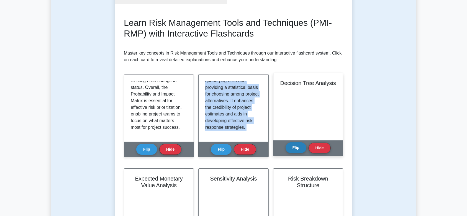
click at [295, 150] on button "Flip" at bounding box center [296, 147] width 21 height 11
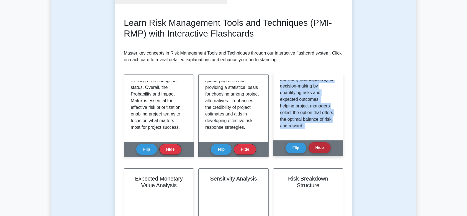
scroll to position [604, 0]
drag, startPoint x: 280, startPoint y: 83, endPoint x: 325, endPoint y: 142, distance: 73.8
click at [325, 142] on div "Decision Tree Analysis Decision Tree Analysis is a quantitative risk analysis t…" at bounding box center [308, 114] width 70 height 83
copy div "Decision Tree Analysis is a quantitative risk analysis technique involving the …"
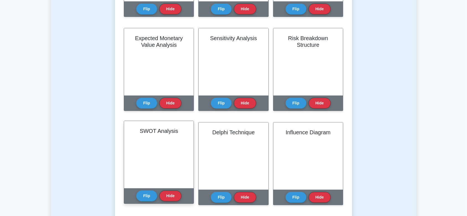
scroll to position [213, 0]
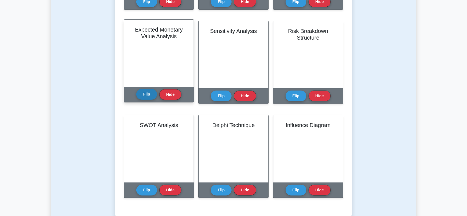
click at [147, 97] on button "Flip" at bounding box center [146, 94] width 21 height 11
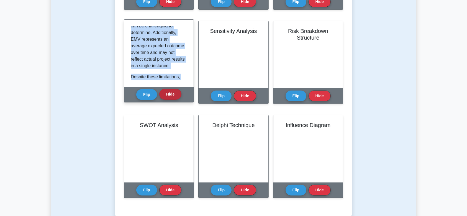
scroll to position [573, 0]
drag, startPoint x: 130, startPoint y: 28, endPoint x: 167, endPoint y: 89, distance: 71.4
click at [171, 96] on div "Expected Monetary Value Analysis Expected Monetary Value (EMV) Analysis is a qu…" at bounding box center [159, 60] width 70 height 83
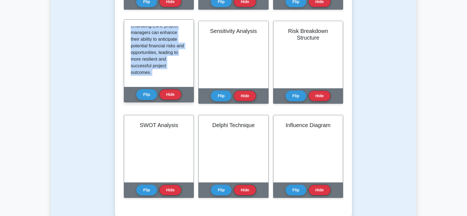
copy div "Expected Monetary Value (EMV) Analysis is a quantitative risk assessment techni…"
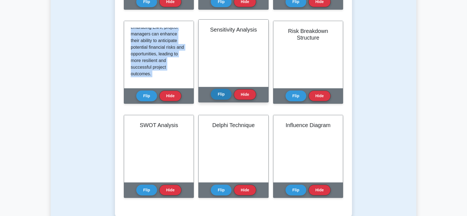
click at [219, 93] on button "Flip" at bounding box center [221, 94] width 21 height 11
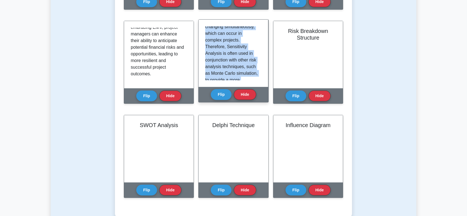
scroll to position [611, 0]
drag, startPoint x: 206, startPoint y: 28, endPoint x: 262, endPoint y: 83, distance: 78.6
click at [262, 83] on div "Sensitivity Analysis is a quantitative risk management tool used to determine h…" at bounding box center [234, 53] width 70 height 67
copy div "Sensitivity Analysis is a quantitative risk management tool used to determine h…"
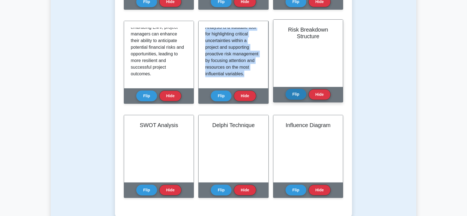
click at [298, 93] on button "Flip" at bounding box center [296, 94] width 21 height 11
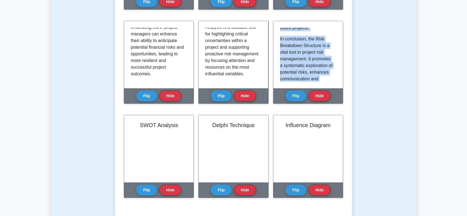
scroll to position [637, 0]
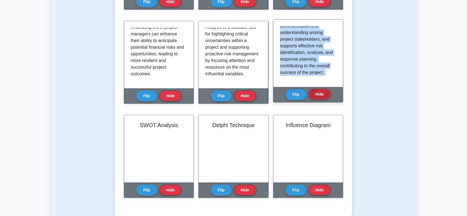
drag, startPoint x: 280, startPoint y: 29, endPoint x: 315, endPoint y: 93, distance: 73.4
click at [321, 106] on div "Risk Breakdown Structure A Risk Breakdown Structure (RBS) is a hierarchical fra…" at bounding box center [308, 66] width 70 height 90
copy div "A Risk Breakdown Structure (RBS) is a hierarchical framework that organizes and…"
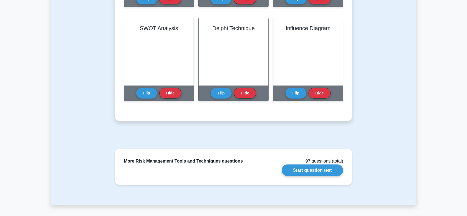
scroll to position [312, 0]
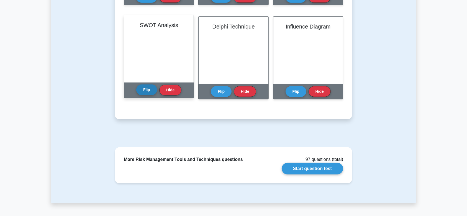
click at [145, 95] on button "Flip" at bounding box center [146, 90] width 21 height 11
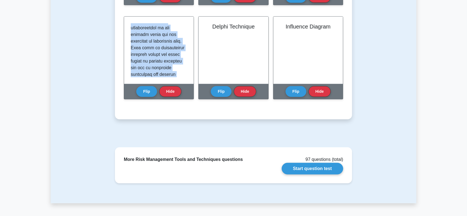
scroll to position [615, 0]
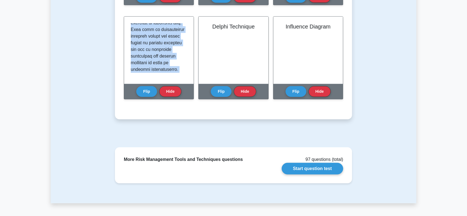
drag, startPoint x: 131, startPoint y: 24, endPoint x: 181, endPoint y: 105, distance: 96.0
click at [181, 105] on div "SWOT Analysis Flip Hide" at bounding box center [159, 61] width 70 height 90
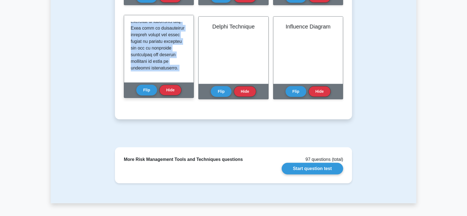
copy div "SWOT Analysis is a strategic planning tool used to identify and analyze the int…"
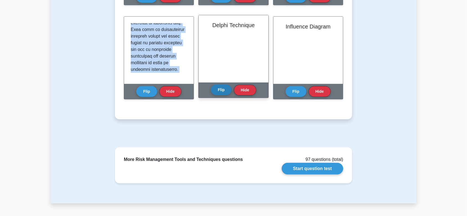
click at [219, 91] on button "Flip" at bounding box center [221, 90] width 21 height 11
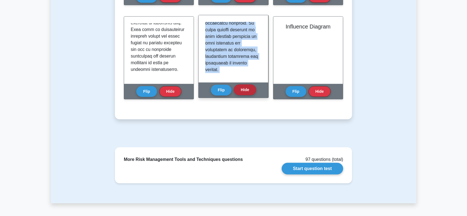
scroll to position [582, 0]
drag, startPoint x: 206, startPoint y: 24, endPoint x: 244, endPoint y: 94, distance: 79.6
click at [244, 94] on div "Delphi Technique Flip Hide" at bounding box center [233, 56] width 70 height 83
copy div "The Delphi Technique is a structured communication method used to reach a conse…"
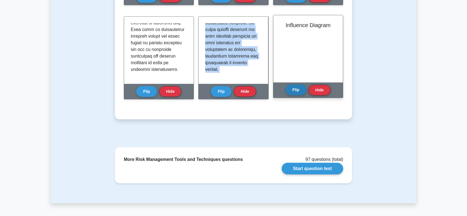
click at [294, 91] on button "Flip" at bounding box center [296, 90] width 21 height 11
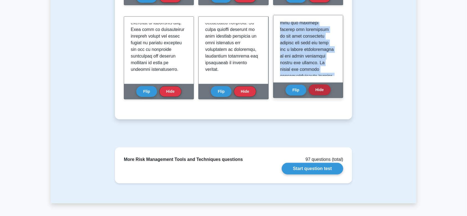
scroll to position [589, 0]
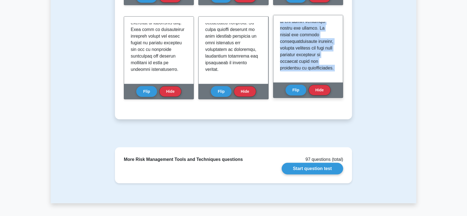
drag, startPoint x: 280, startPoint y: 25, endPoint x: 295, endPoint y: 60, distance: 37.1
click at [318, 87] on div "Influence Diagram Flip Hide" at bounding box center [308, 56] width 70 height 83
copy div "An Influence Diagram is a graphical representation that illustrates the relatio…"
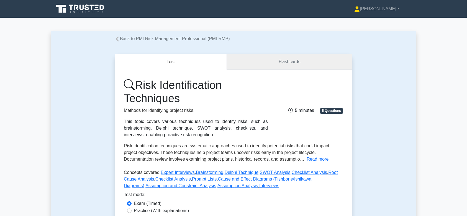
click at [304, 57] on link "Flashcards" at bounding box center [289, 62] width 125 height 16
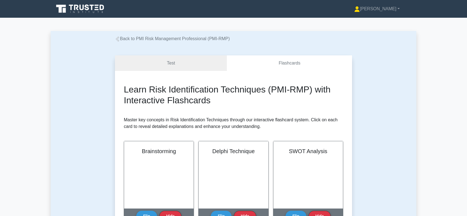
scroll to position [121, 0]
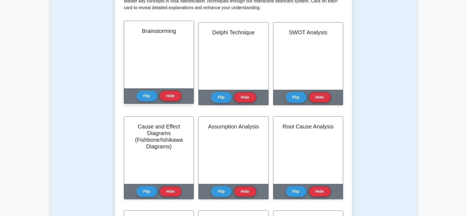
scroll to position [116, 0]
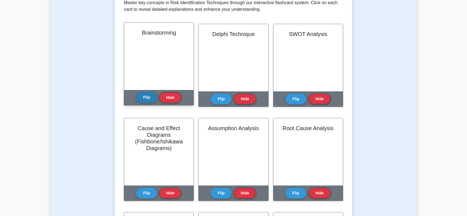
click at [152, 95] on button "Flip" at bounding box center [146, 97] width 21 height 11
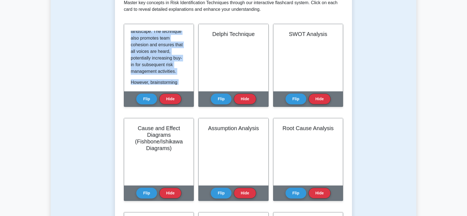
scroll to position [482, 0]
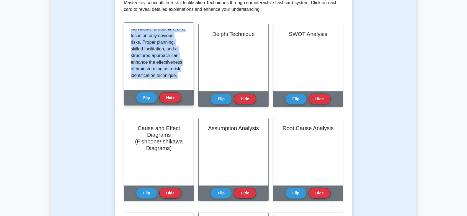
drag, startPoint x: 131, startPoint y: 32, endPoint x: 164, endPoint y: 84, distance: 61.4
click at [191, 109] on div "Brainstorming Brainstorming is a collaborative risk identification technique th…" at bounding box center [159, 69] width 70 height 90
copy div "Brainstorming is a collaborative risk identification technique that involves br…"
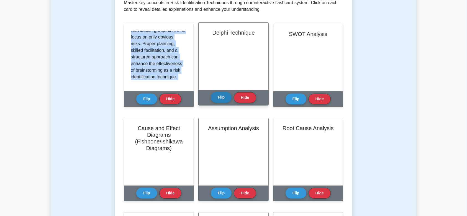
click at [224, 98] on button "Flip" at bounding box center [221, 97] width 21 height 11
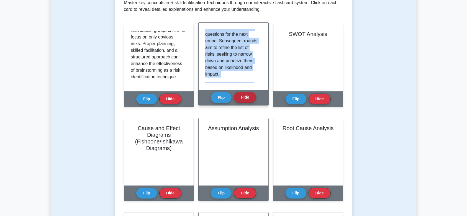
scroll to position [449, 0]
drag, startPoint x: 205, startPoint y: 32, endPoint x: 244, endPoint y: 88, distance: 68.1
click at [247, 96] on div "Delphi Technique The Delphi Technique is a structured, iterative process used t…" at bounding box center [233, 63] width 70 height 83
copy div "The Delphi Technique is a structured, iterative process used to gather expert o…"
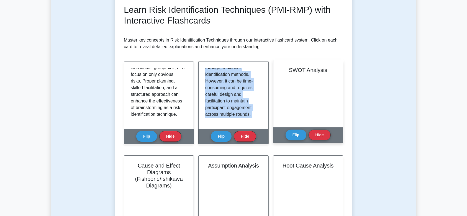
scroll to position [66, 0]
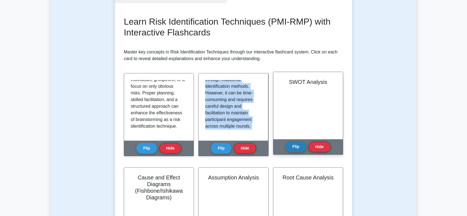
click at [300, 149] on button "Flip" at bounding box center [296, 146] width 21 height 11
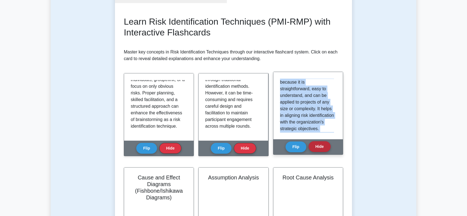
scroll to position [535, 0]
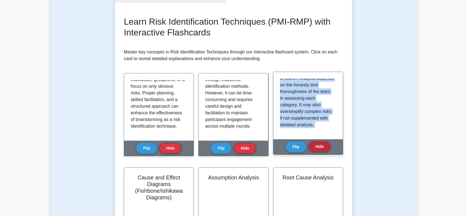
drag, startPoint x: 279, startPoint y: 81, endPoint x: 326, endPoint y: 143, distance: 77.5
click at [326, 143] on div "SWOT Analysis SWOT Analysis is a strategic planning tool used to identify inter…" at bounding box center [308, 113] width 70 height 83
copy div "SWOT Analysis is a strategic planning tool used to identify internal and extern…"
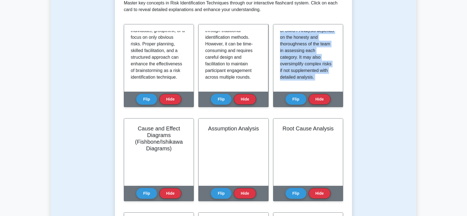
scroll to position [165, 0]
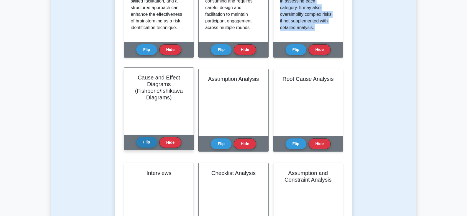
click at [143, 141] on button "Flip" at bounding box center [146, 142] width 21 height 11
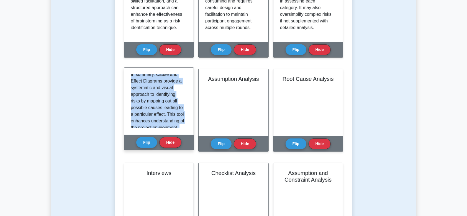
drag, startPoint x: 131, startPoint y: 77, endPoint x: 181, endPoint y: 132, distance: 74.6
click at [182, 136] on div "Cause and Effect Diagrams (Fishbone/Ishikawa Diagrams) Cause and Effect Diagram…" at bounding box center [159, 108] width 70 height 83
click at [162, 119] on p "In summary, Cause and Effect Diagrams provide a systematic and visual approach …" at bounding box center [158, 80] width 54 height 86
click at [164, 121] on p "In summary, Cause and Effect Diagrams provide a systematic and visual approach …" at bounding box center [158, 80] width 54 height 86
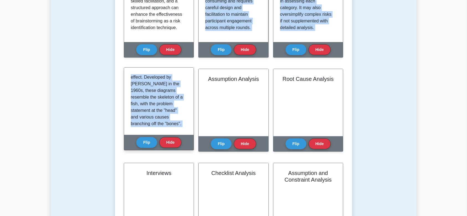
scroll to position [0, 0]
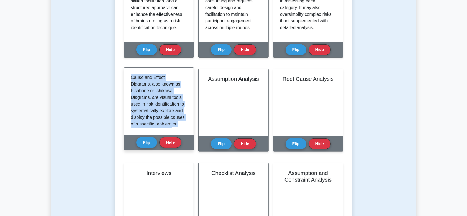
drag, startPoint x: 164, startPoint y: 121, endPoint x: 129, endPoint y: 73, distance: 60.1
click at [129, 73] on div "Cause and Effect Diagrams, also known as Fishbone or Ishikawa Diagrams, are vis…" at bounding box center [159, 101] width 70 height 67
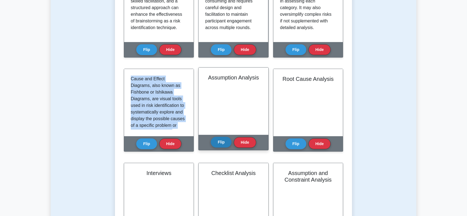
click at [224, 143] on button "Flip" at bounding box center [221, 142] width 21 height 11
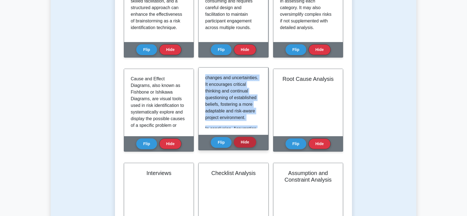
scroll to position [671, 0]
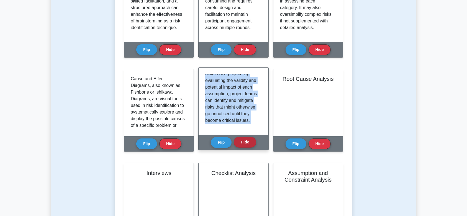
drag, startPoint x: 205, startPoint y: 78, endPoint x: 250, endPoint y: 140, distance: 76.9
click at [250, 140] on div "Assumption Analysis Assumption Analysis is a critical risk identification techn…" at bounding box center [233, 108] width 70 height 83
copy div "Assumption Analysis is a critical risk identification technique that involves e…"
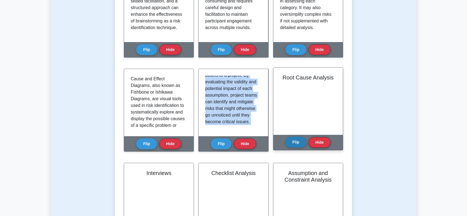
click at [296, 144] on button "Flip" at bounding box center [296, 142] width 21 height 11
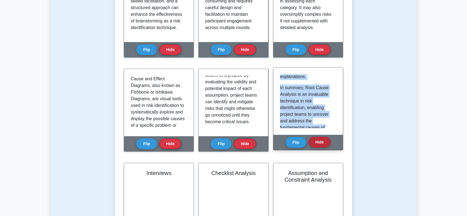
scroll to position [679, 0]
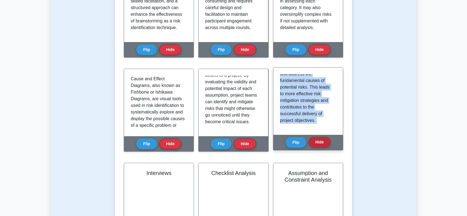
drag, startPoint x: 279, startPoint y: 76, endPoint x: 319, endPoint y: 139, distance: 74.3
click at [319, 139] on div "Root Cause Analysis Root Cause Analysis (RCA) is a systematic process used to i…" at bounding box center [308, 108] width 70 height 83
copy div "Root Cause Analysis (RCA) is a systematic process used to identify the fundamen…"
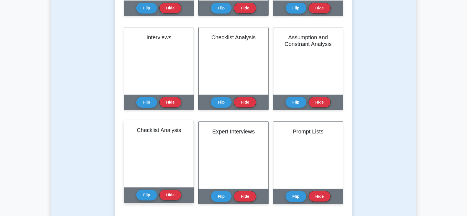
scroll to position [313, 0]
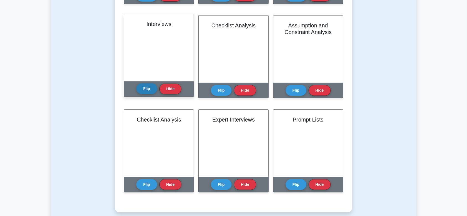
click at [146, 91] on button "Flip" at bounding box center [146, 88] width 21 height 11
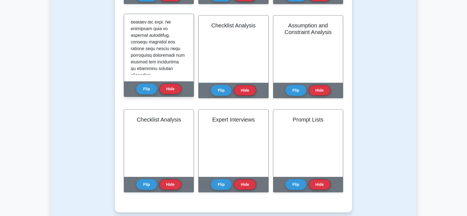
scroll to position [668, 0]
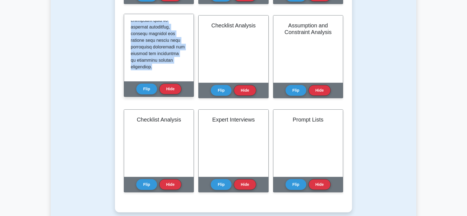
drag, startPoint x: 129, startPoint y: 23, endPoint x: 146, endPoint y: 60, distance: 40.3
click at [175, 73] on div at bounding box center [159, 47] width 70 height 67
copy p "Interviews are a foundational risk identification technique involving direct co…"
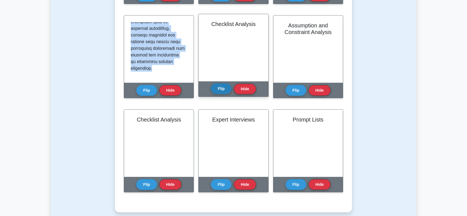
click at [223, 89] on button "Flip" at bounding box center [221, 88] width 21 height 11
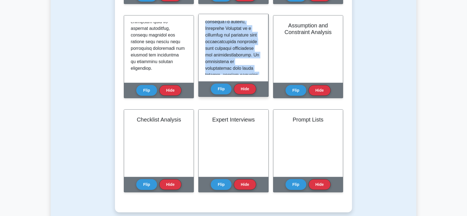
scroll to position [628, 0]
drag, startPoint x: 206, startPoint y: 25, endPoint x: 261, endPoint y: 80, distance: 78.4
click at [261, 80] on div at bounding box center [234, 47] width 70 height 67
copy p "Checklist Analysis is a structured technique used in risk identification that i…"
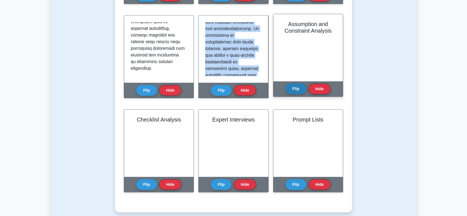
click at [295, 85] on button "Flip" at bounding box center [296, 88] width 21 height 11
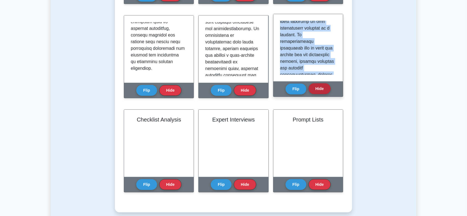
scroll to position [648, 0]
drag, startPoint x: 279, startPoint y: 24, endPoint x: 317, endPoint y: 87, distance: 73.3
click at [317, 87] on div "Assumption and Constraint Analysis Flip Hide" at bounding box center [308, 55] width 70 height 83
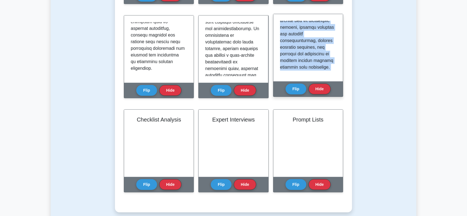
copy div "Assumption and Constraint Analysis is a critical technique in risk identificati…"
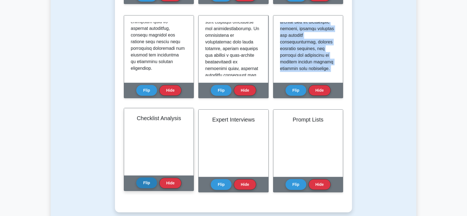
click at [143, 184] on button "Flip" at bounding box center [146, 183] width 21 height 11
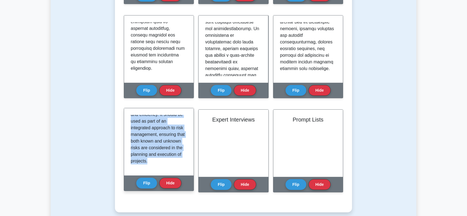
scroll to position [480, 0]
drag, startPoint x: 131, startPoint y: 117, endPoint x: 165, endPoint y: 149, distance: 46.5
click at [175, 170] on div "Checklist Analysis is a systematic technique used in risk identification where …" at bounding box center [159, 141] width 70 height 67
copy div "Checklist Analysis is a systematic technique used in risk identification where …"
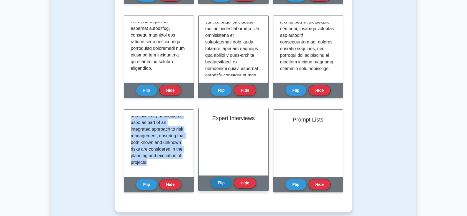
click at [226, 184] on button "Flip" at bounding box center [221, 183] width 21 height 11
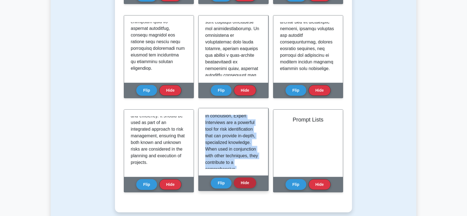
scroll to position [571, 0]
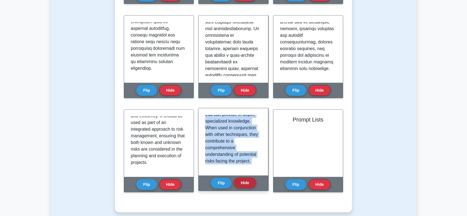
drag, startPoint x: 206, startPoint y: 116, endPoint x: 250, endPoint y: 182, distance: 79.4
click at [252, 183] on div "Expert Interviews Expert Interviews involve engaging with individuals who have …" at bounding box center [233, 149] width 70 height 83
copy div "Expert Interviews involve engaging with individuals who have specialized knowle…"
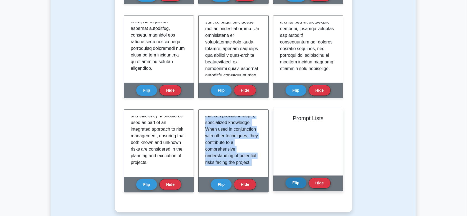
click at [298, 188] on div "Flip Hide" at bounding box center [308, 183] width 45 height 15
click at [298, 183] on button "Flip" at bounding box center [296, 183] width 21 height 11
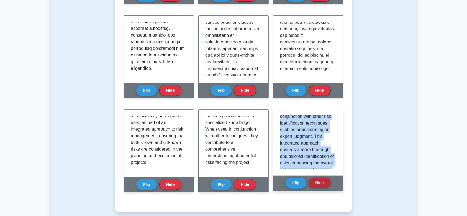
scroll to position [602, 0]
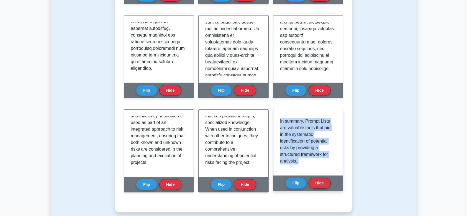
drag, startPoint x: 279, startPoint y: 117, endPoint x: 306, endPoint y: 144, distance: 37.8
click at [322, 176] on div "Prompt Lists Prompt Lists are predetermined lists of risk categories or factors…" at bounding box center [308, 149] width 70 height 83
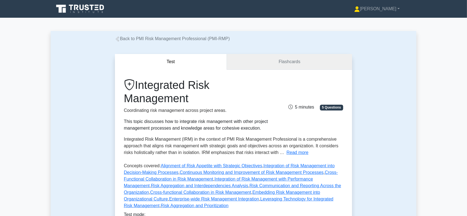
click at [298, 59] on link "Flashcards" at bounding box center [289, 62] width 125 height 16
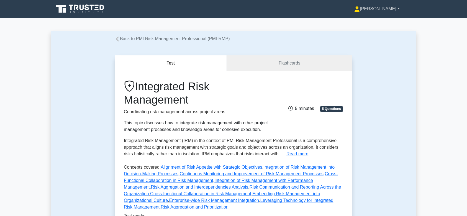
click at [397, 14] on link "[PERSON_NAME]" at bounding box center [377, 8] width 72 height 11
click at [383, 23] on link "Profile" at bounding box center [363, 21] width 44 height 9
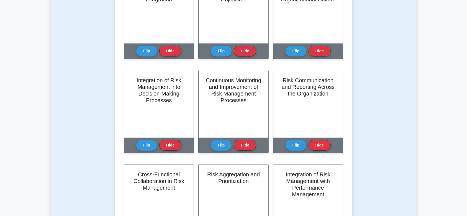
scroll to position [66, 0]
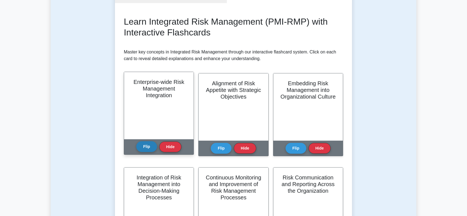
click at [149, 148] on button "Flip" at bounding box center [146, 146] width 21 height 11
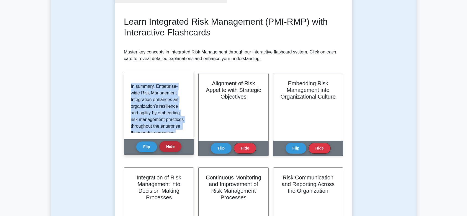
scroll to position [639, 0]
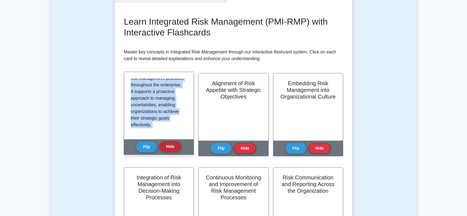
drag, startPoint x: 131, startPoint y: 83, endPoint x: 160, endPoint y: 128, distance: 54.0
click at [167, 141] on div "Enterprise-wide Risk Management Integration By integrating risk management ente…" at bounding box center [159, 113] width 70 height 83
copy div "Enterprise-wide Risk Management Integration refers to the incorporation of risk…"
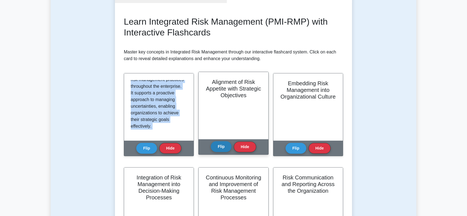
click at [224, 145] on button "Flip" at bounding box center [221, 146] width 21 height 11
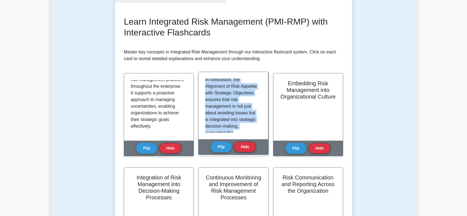
scroll to position [624, 0]
drag, startPoint x: 205, startPoint y: 81, endPoint x: 253, endPoint y: 135, distance: 72.1
click at [254, 136] on div "Alignment of Risk Appetite with Strategic Objectives is a critical concept in i…" at bounding box center [234, 105] width 70 height 67
copy div "Alignment of Risk Appetite with Strategic Objectives is a critical concept in i…"
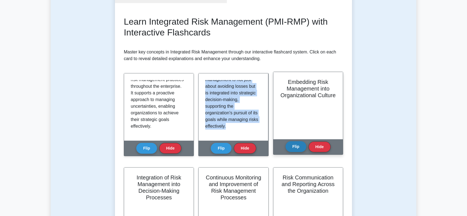
click at [297, 150] on button "Flip" at bounding box center [296, 146] width 21 height 11
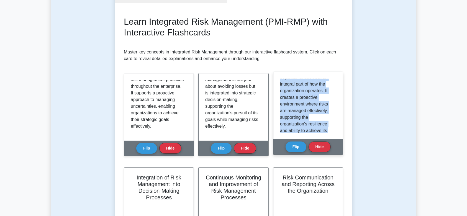
scroll to position [664, 0]
drag, startPoint x: 280, startPoint y: 81, endPoint x: 290, endPoint y: 108, distance: 28.8
click at [324, 137] on div "Embedding Risk Management into Organizational Culture refers to the process of …" at bounding box center [308, 105] width 70 height 67
copy div "Embedding Risk Management into Organizational Culture refers to the process of …"
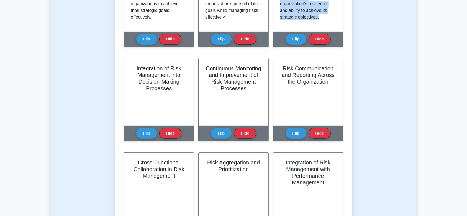
scroll to position [165, 0]
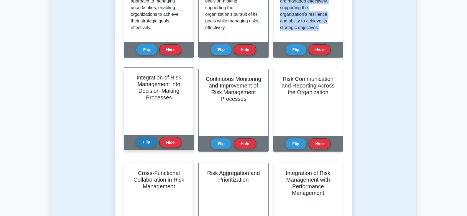
click at [145, 142] on button "Flip" at bounding box center [146, 142] width 21 height 11
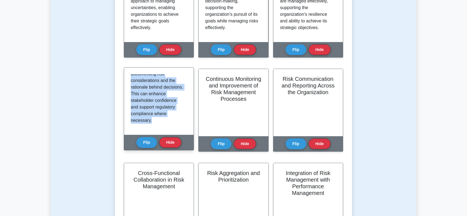
scroll to position [593, 0]
drag, startPoint x: 130, startPoint y: 78, endPoint x: 175, endPoint y: 134, distance: 72.4
click at [175, 134] on div "Integration of Risk Management into Decision-Making Processes refers to the sys…" at bounding box center [159, 101] width 70 height 67
copy div "Integration of Risk Management into Decision-Making Processes refers to the sys…"
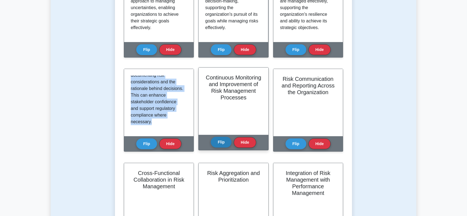
click at [220, 141] on button "Flip" at bounding box center [221, 142] width 21 height 11
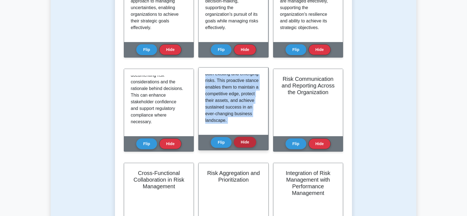
scroll to position [540, 0]
drag, startPoint x: 205, startPoint y: 77, endPoint x: 242, endPoint y: 126, distance: 61.0
click at [252, 138] on div "Continuous Monitoring and Improvement of Risk Management Processes Continuous M…" at bounding box center [233, 108] width 70 height 83
copy div "Continuous Monitoring and Improvement of Risk Management Processes is a concept…"
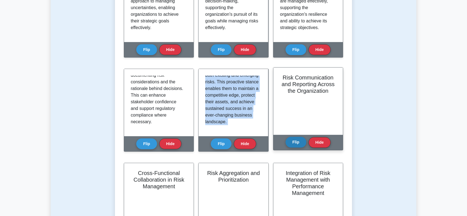
click at [298, 142] on button "Flip" at bounding box center [296, 142] width 21 height 11
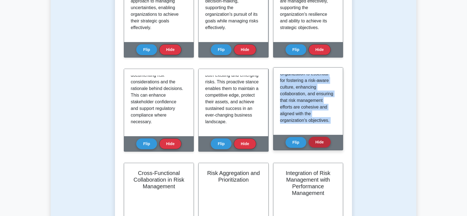
scroll to position [571, 0]
drag, startPoint x: 280, startPoint y: 77, endPoint x: 322, endPoint y: 141, distance: 76.5
click at [322, 141] on div "Risk Communication and Reporting Across the Organization Risk Communication and…" at bounding box center [308, 108] width 70 height 83
copy div "Risk Communication and Reporting Across the Organization is a critical concept …"
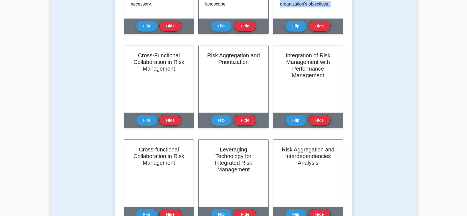
scroll to position [264, 0]
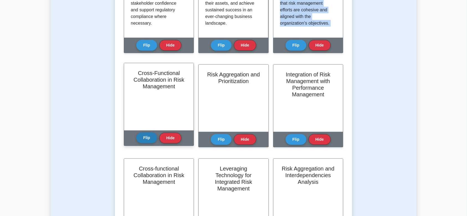
click at [148, 134] on button "Flip" at bounding box center [146, 137] width 21 height 11
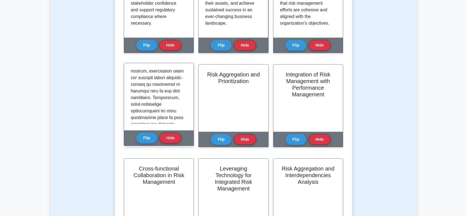
scroll to position [549, 0]
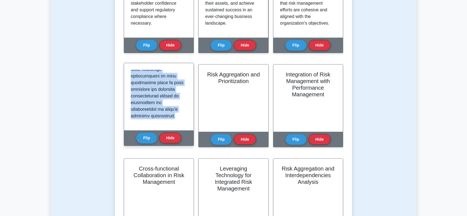
drag, startPoint x: 130, startPoint y: 73, endPoint x: 151, endPoint y: 106, distance: 39.1
click at [177, 118] on div at bounding box center [159, 96] width 70 height 67
copy p "Cross-functional collaboration in risk management refers to the coordinated eff…"
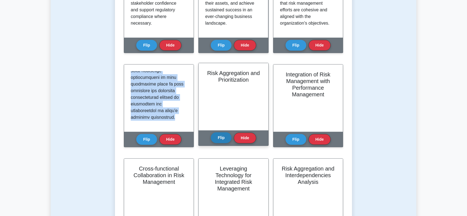
click at [222, 136] on button "Flip" at bounding box center [221, 137] width 21 height 11
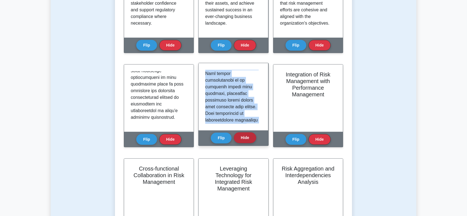
scroll to position [555, 0]
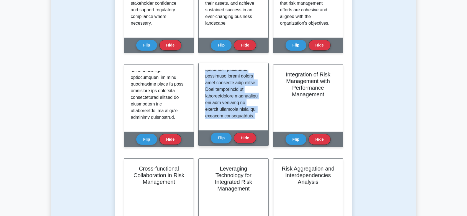
drag, startPoint x: 205, startPoint y: 72, endPoint x: 233, endPoint y: 107, distance: 44.5
click at [255, 137] on div "Risk Aggregation and Prioritization Flip Hide" at bounding box center [233, 104] width 70 height 83
copy div "Lore ipsumdolors ame consecteturadi elitsed doe temporinci utlaboreetdol ma ali…"
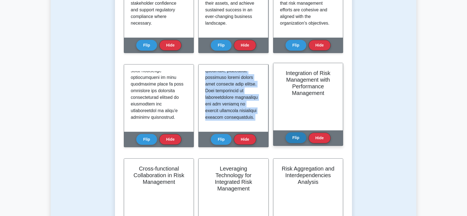
click at [297, 141] on button "Flip" at bounding box center [296, 137] width 21 height 11
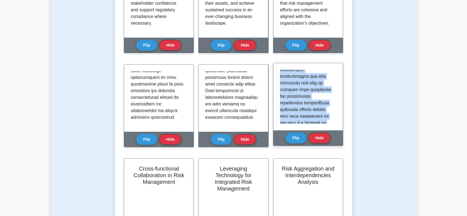
scroll to position [569, 0]
drag, startPoint x: 280, startPoint y: 74, endPoint x: 318, endPoint y: 132, distance: 68.9
click at [318, 132] on div "Integration of Risk Management with Performance Management Flip Hide" at bounding box center [308, 104] width 70 height 83
copy div "Integrating risk management with performance management involves aligning risk …"
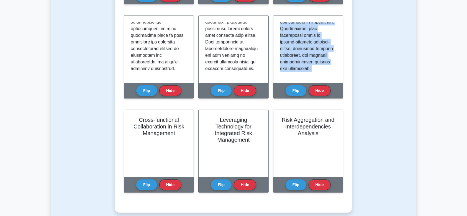
scroll to position [362, 0]
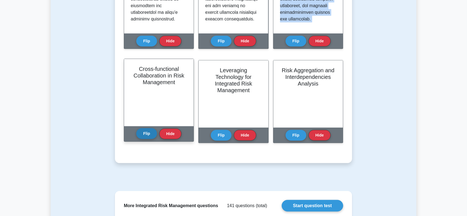
click at [146, 131] on button "Flip" at bounding box center [146, 133] width 21 height 11
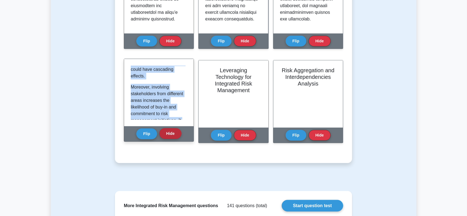
scroll to position [436, 0]
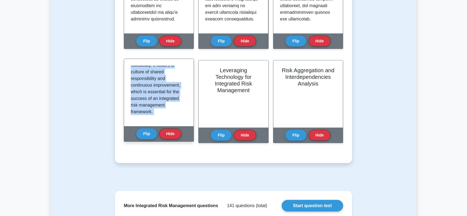
drag, startPoint x: 131, startPoint y: 68, endPoint x: 148, endPoint y: 96, distance: 33.7
click at [177, 130] on div "Cross-functional Collaboration in Risk Management An effective integrated risk …" at bounding box center [159, 100] width 70 height 83
copy div "An effective integrated risk management (IRM) approach relies heavily on cross-…"
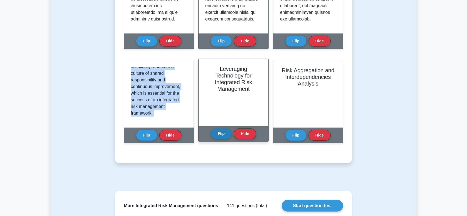
click at [217, 131] on button "Flip" at bounding box center [221, 133] width 21 height 11
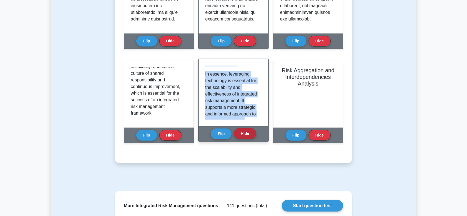
scroll to position [433, 0]
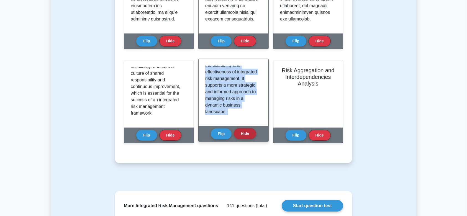
drag, startPoint x: 205, startPoint y: 69, endPoint x: 250, endPoint y: 131, distance: 76.7
click at [251, 132] on div "Leveraging Technology for Integrated Risk Management In the modern business env…" at bounding box center [233, 100] width 70 height 83
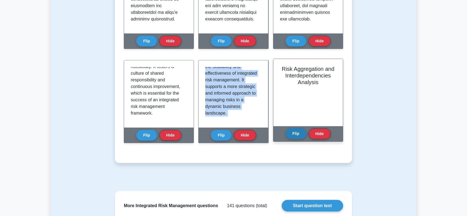
click at [300, 134] on button "Flip" at bounding box center [296, 133] width 21 height 11
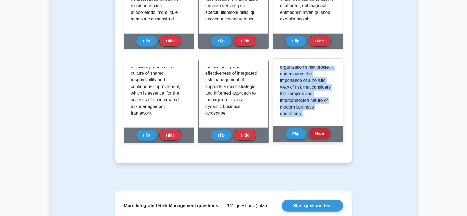
scroll to position [460, 0]
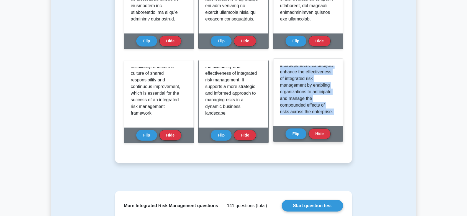
drag, startPoint x: 280, startPoint y: 69, endPoint x: 303, endPoint y: 100, distance: 38.8
click at [329, 129] on div "Risk Aggregation and Interdependencies Analysis Risk aggregation and interdepen…" at bounding box center [308, 100] width 70 height 83
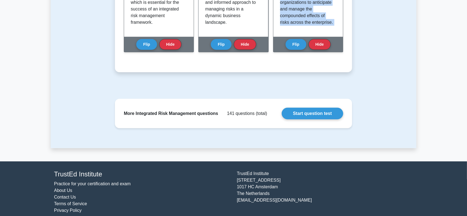
scroll to position [461, 0]
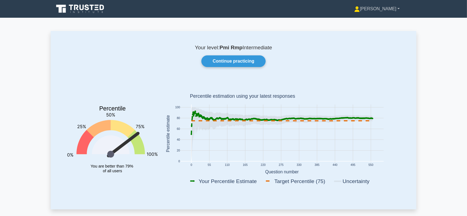
click at [389, 12] on link "[PERSON_NAME]" at bounding box center [377, 8] width 72 height 11
click at [376, 33] on link "Settings" at bounding box center [363, 30] width 44 height 9
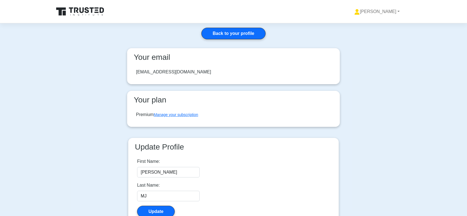
click at [75, 7] on icon at bounding box center [76, 10] width 4 height 6
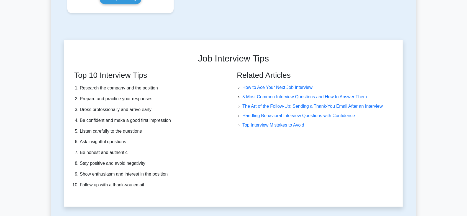
scroll to position [1401, 0]
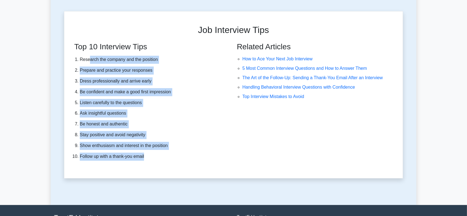
drag, startPoint x: 96, startPoint y: 65, endPoint x: 164, endPoint y: 162, distance: 117.8
click at [164, 162] on div "Top 10 Interview Tips Research the company and the position Prepare and practic…" at bounding box center [151, 103] width 166 height 123
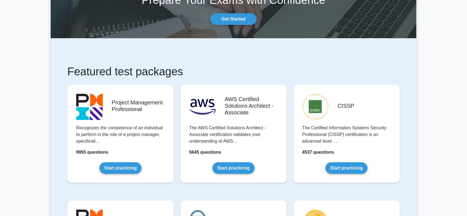
scroll to position [0, 0]
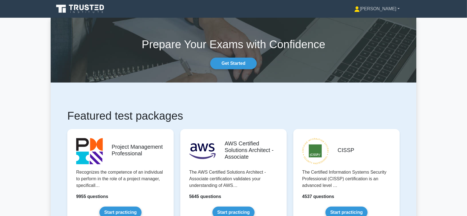
click at [379, 7] on link "[PERSON_NAME]" at bounding box center [377, 8] width 72 height 11
click at [374, 17] on link "Profile" at bounding box center [363, 21] width 44 height 9
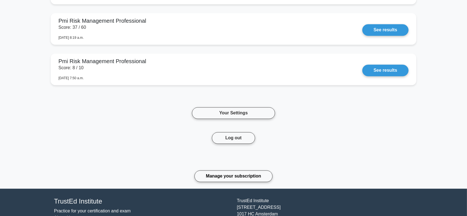
scroll to position [1177, 0]
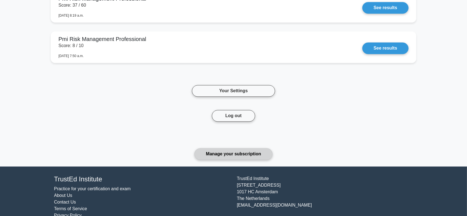
click at [222, 155] on link "Manage your subscription" at bounding box center [234, 154] width 78 height 12
